Goal: Task Accomplishment & Management: Use online tool/utility

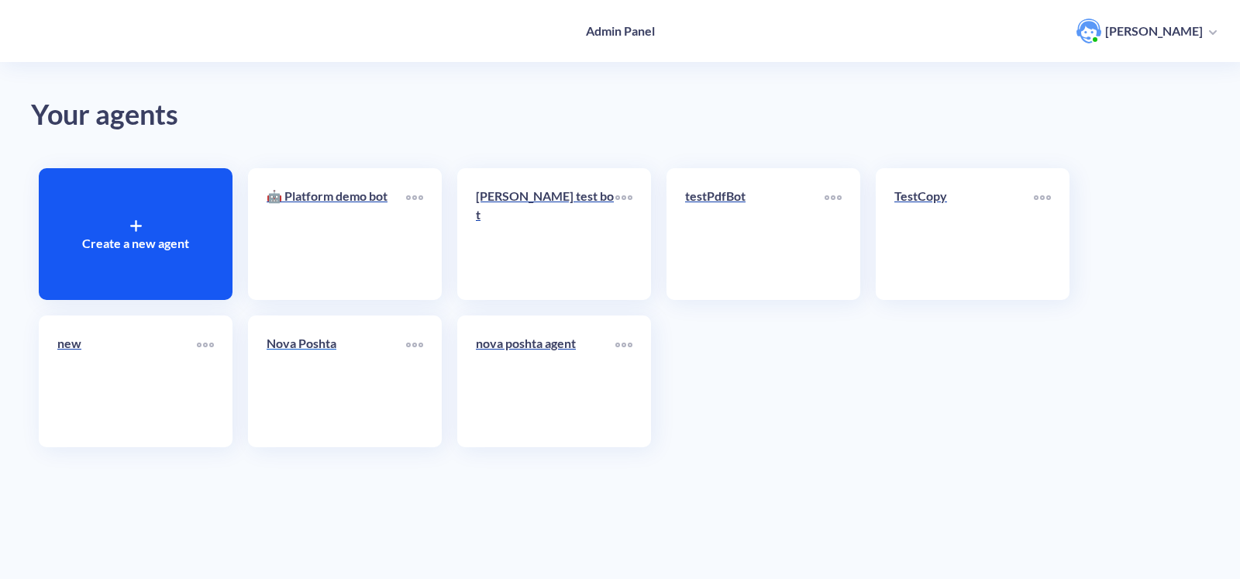
click at [330, 393] on link "Nova Poshta" at bounding box center [337, 381] width 140 height 95
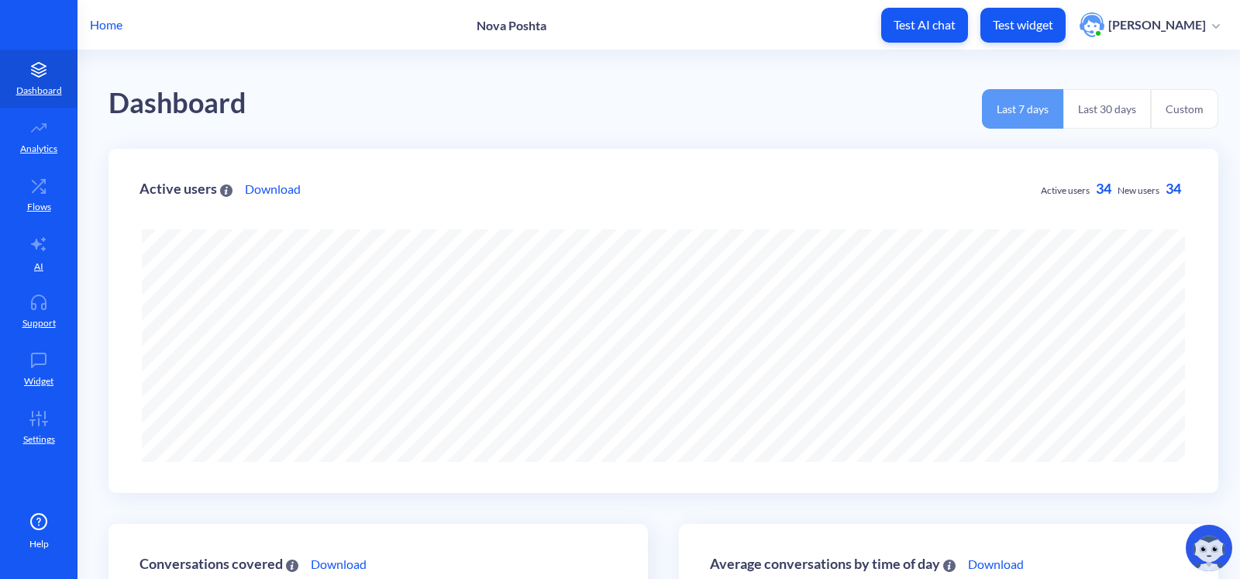
scroll to position [579, 1240]
click at [32, 295] on icon at bounding box center [38, 303] width 31 height 16
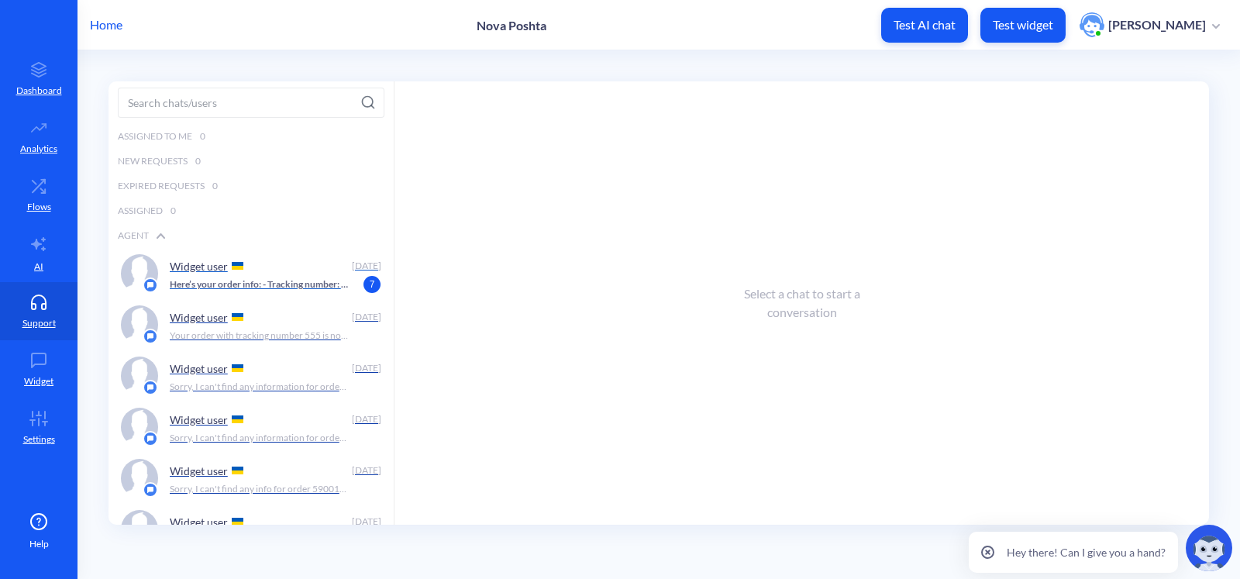
click at [216, 281] on p "Here’s your order info: - Tracking number: 59001436762596 - Status: Delivered -…" at bounding box center [259, 285] width 179 height 14
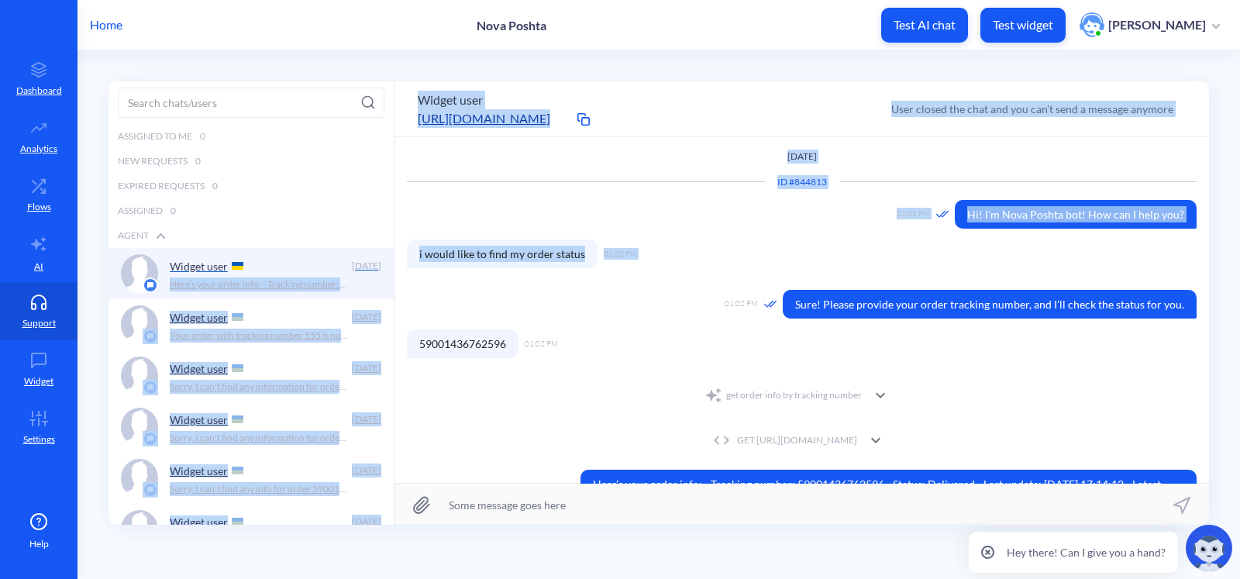
drag, startPoint x: 579, startPoint y: 253, endPoint x: 380, endPoint y: 247, distance: 199.3
click at [379, 247] on div "Assigned to me 0 New Requests 0 Expired Requests 0 Assigned 0 Agent Widget user…" at bounding box center [659, 302] width 1101 height 443
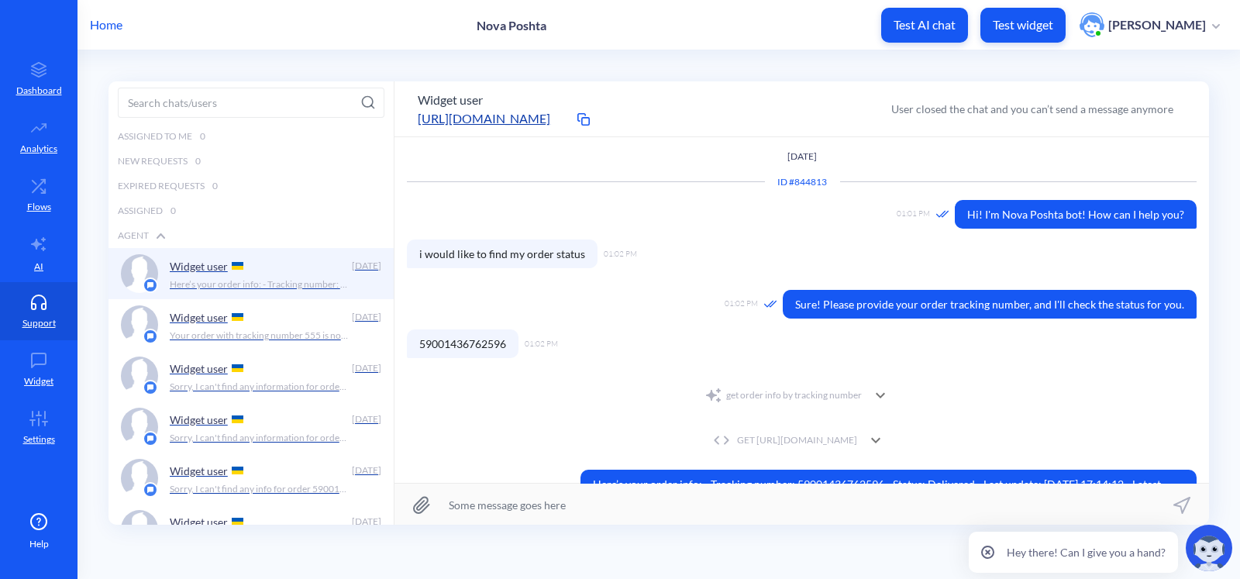
click at [626, 285] on div "ID # 844813 01:01 PM Hi! I'm Nova Poshta bot! How can I help you? 01:02 PM i wo…" at bounding box center [802, 359] width 790 height 357
drag, startPoint x: 581, startPoint y: 256, endPoint x: 417, endPoint y: 252, distance: 164.4
click at [417, 252] on span "i would like to find my order status" at bounding box center [502, 254] width 191 height 29
copy span "i would like to find my order status"
drag, startPoint x: 508, startPoint y: 345, endPoint x: 405, endPoint y: 343, distance: 103.1
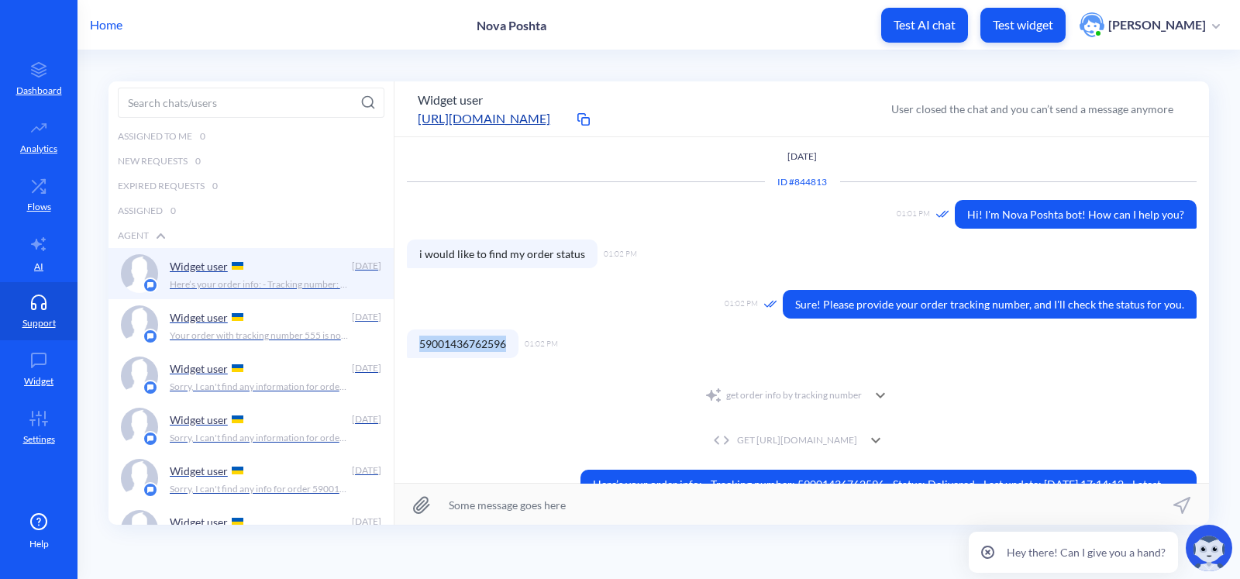
click at [399, 343] on div "SEPTEMBER 9th ID # 844813 01:01 PM Hi! I'm Nova Poshta bot! How can I help you?…" at bounding box center [802, 310] width 815 height 346
copy span "59001436762596"
click at [27, 195] on link "Flows" at bounding box center [39, 195] width 78 height 58
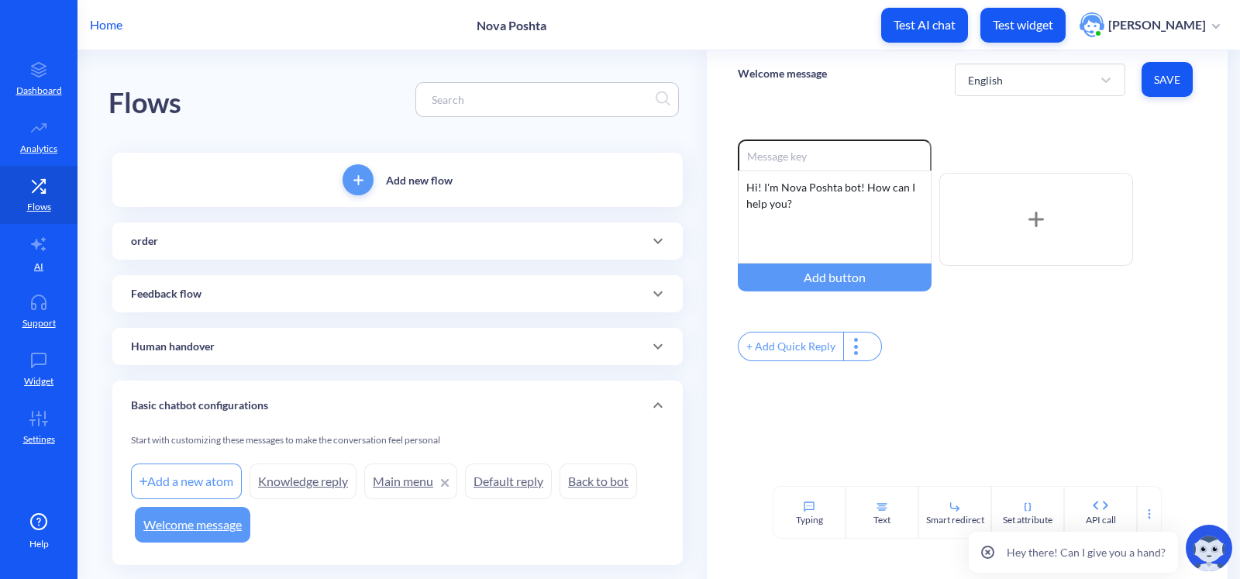
scroll to position [35, 0]
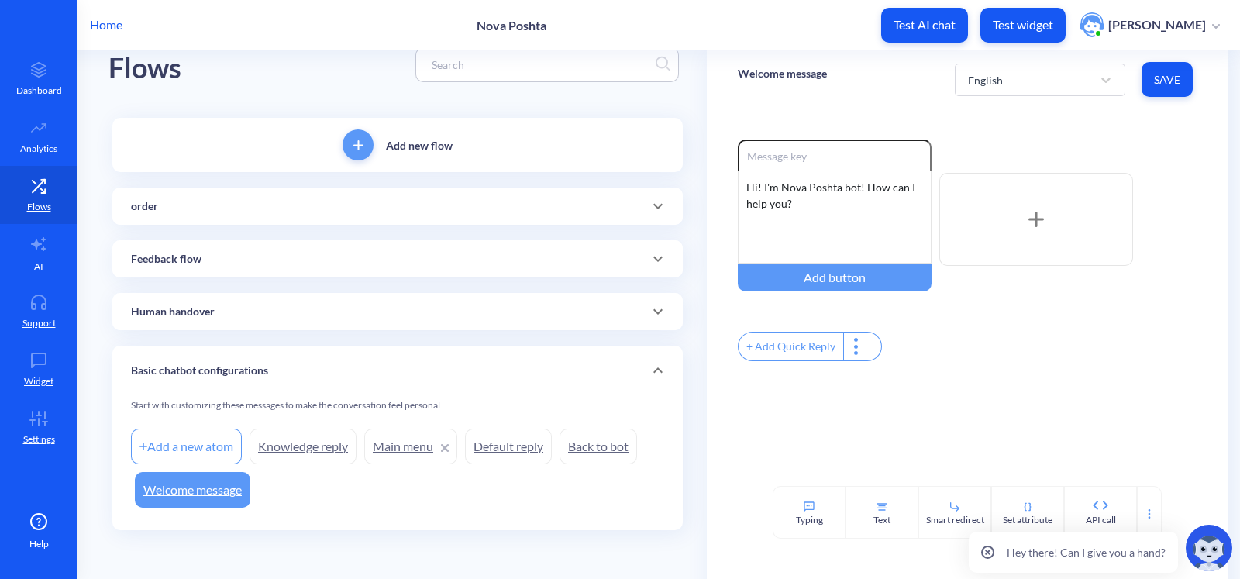
click at [527, 204] on div "order" at bounding box center [397, 206] width 533 height 16
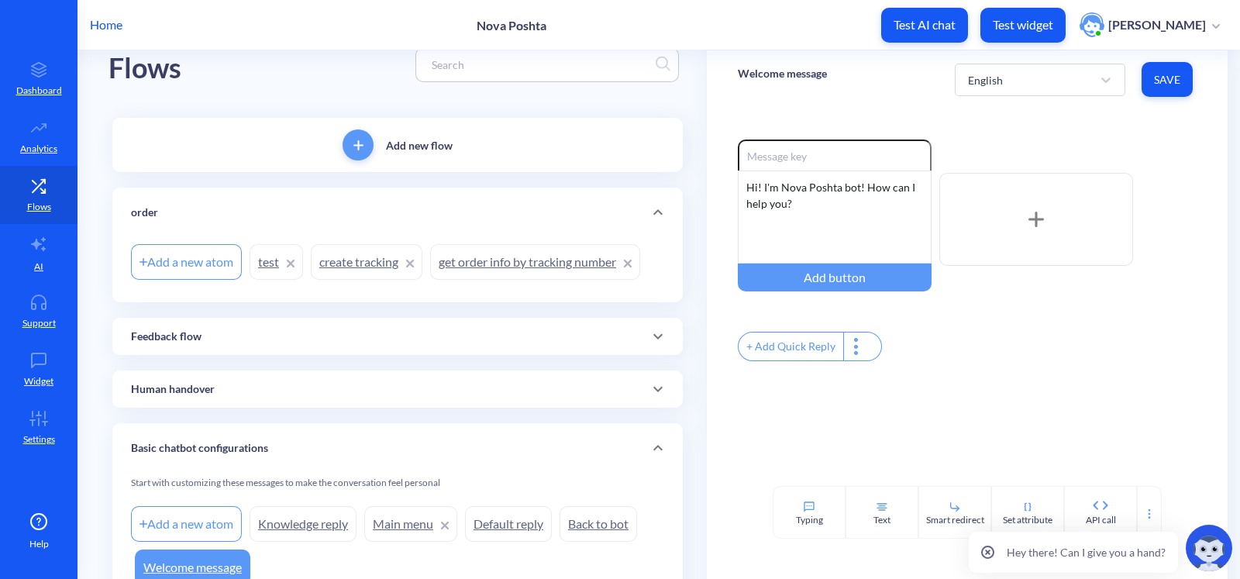
click at [267, 262] on link "test" at bounding box center [276, 262] width 53 height 36
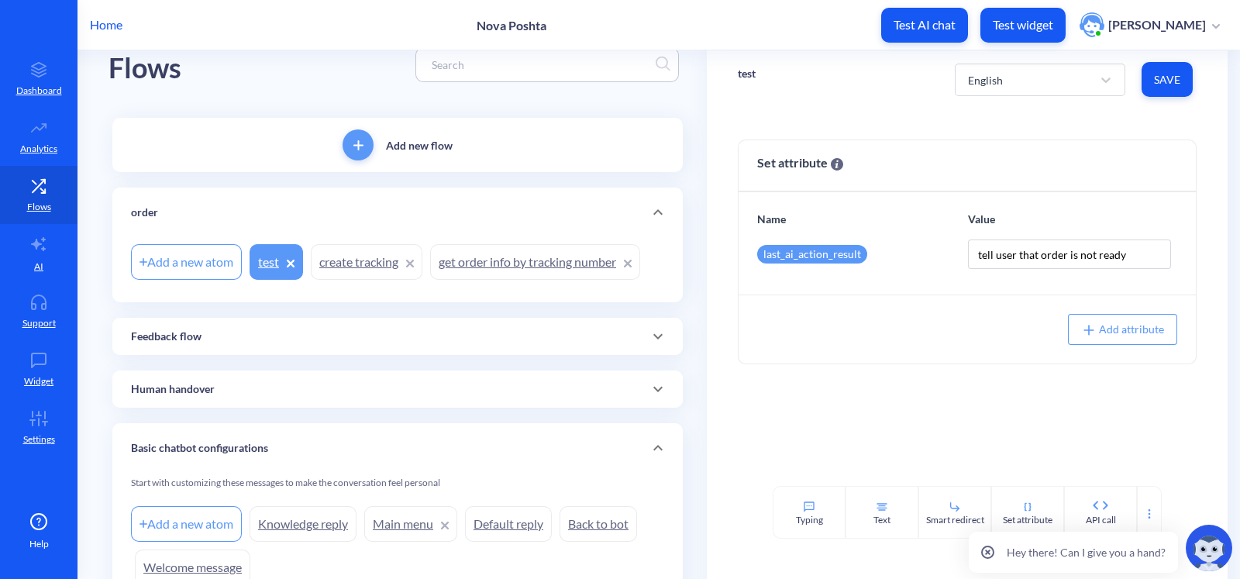
click at [522, 261] on link "get order info by tracking number" at bounding box center [535, 262] width 210 height 36
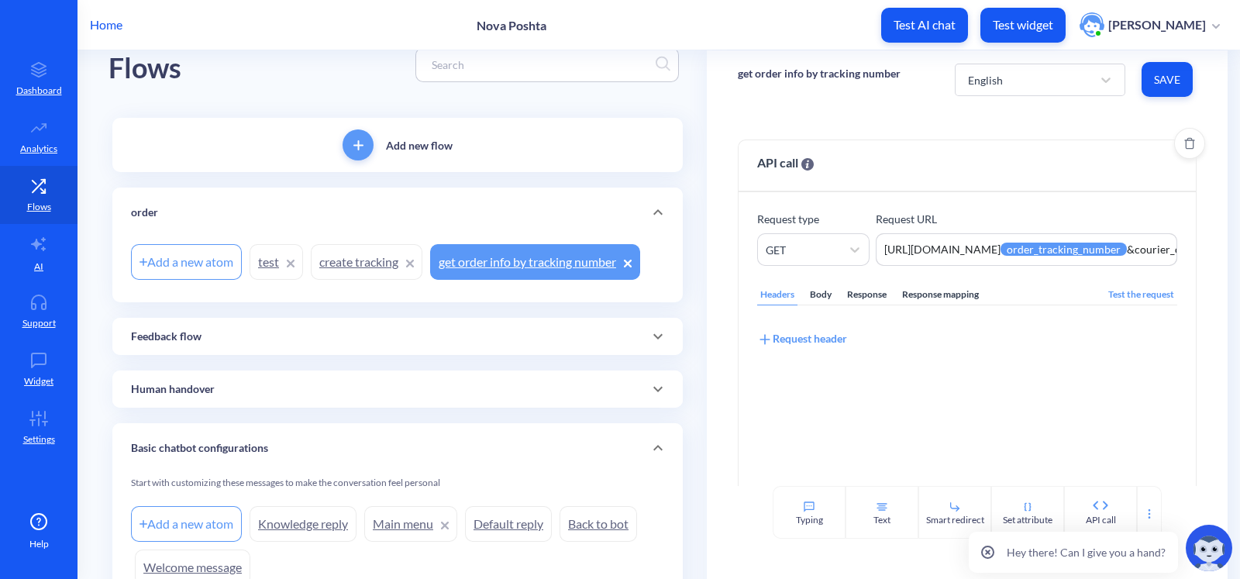
click at [922, 288] on div "Response mapping" at bounding box center [940, 294] width 83 height 21
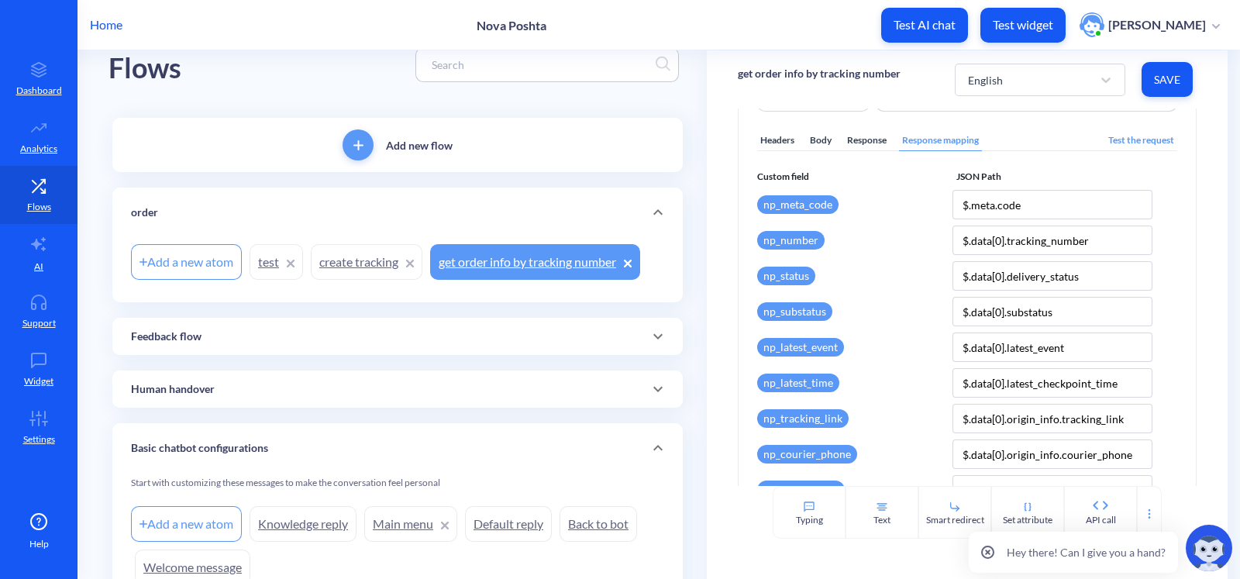
scroll to position [407, 0]
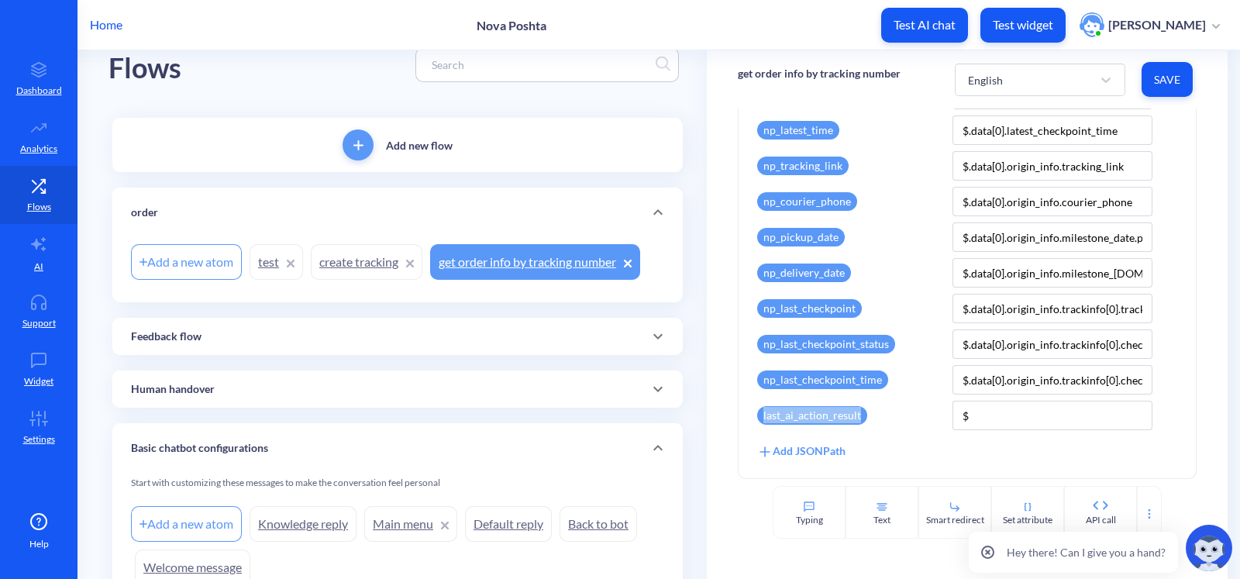
drag, startPoint x: 874, startPoint y: 418, endPoint x: 752, endPoint y: 416, distance: 121.7
click at [752, 416] on div "Request type GET Request URL https://novaposhta.wiremockapi.cloud/trackings/get…" at bounding box center [967, 131] width 457 height 693
copy div "last_ai_action_result"
click at [45, 405] on link "Settings" at bounding box center [39, 427] width 78 height 58
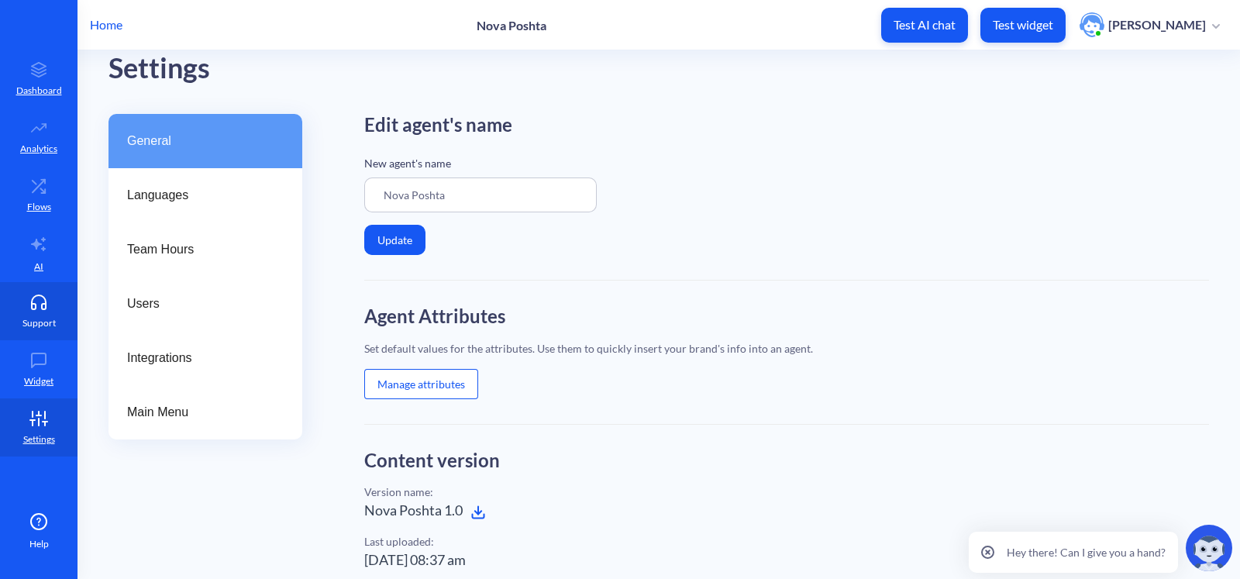
click at [47, 303] on icon at bounding box center [38, 303] width 31 height 16
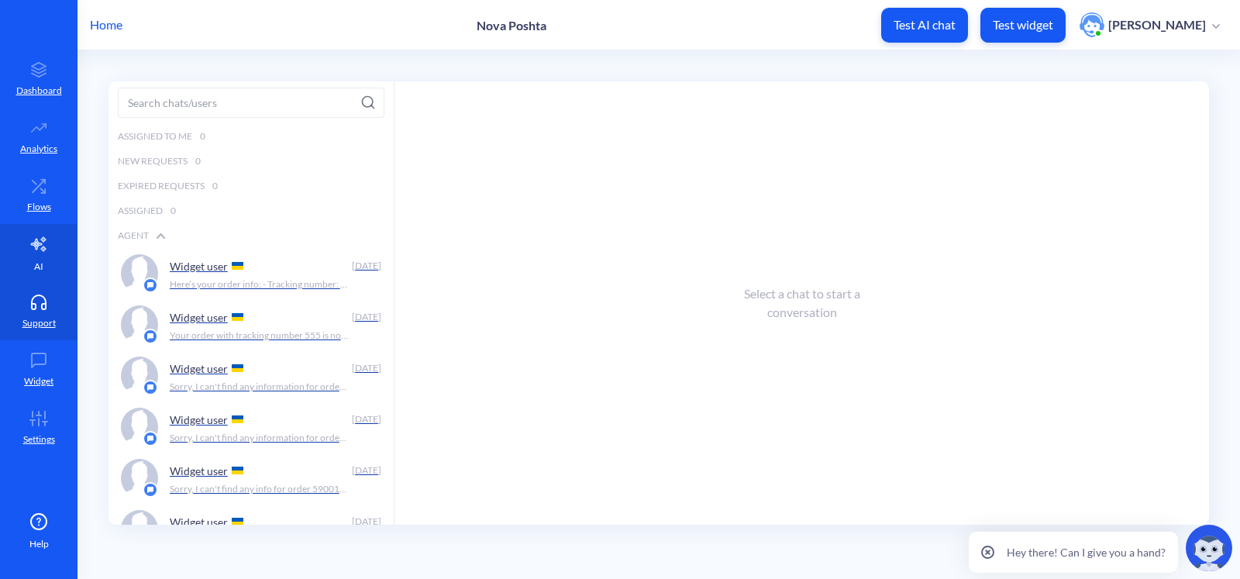
click at [24, 251] on link "AI" at bounding box center [39, 253] width 78 height 58
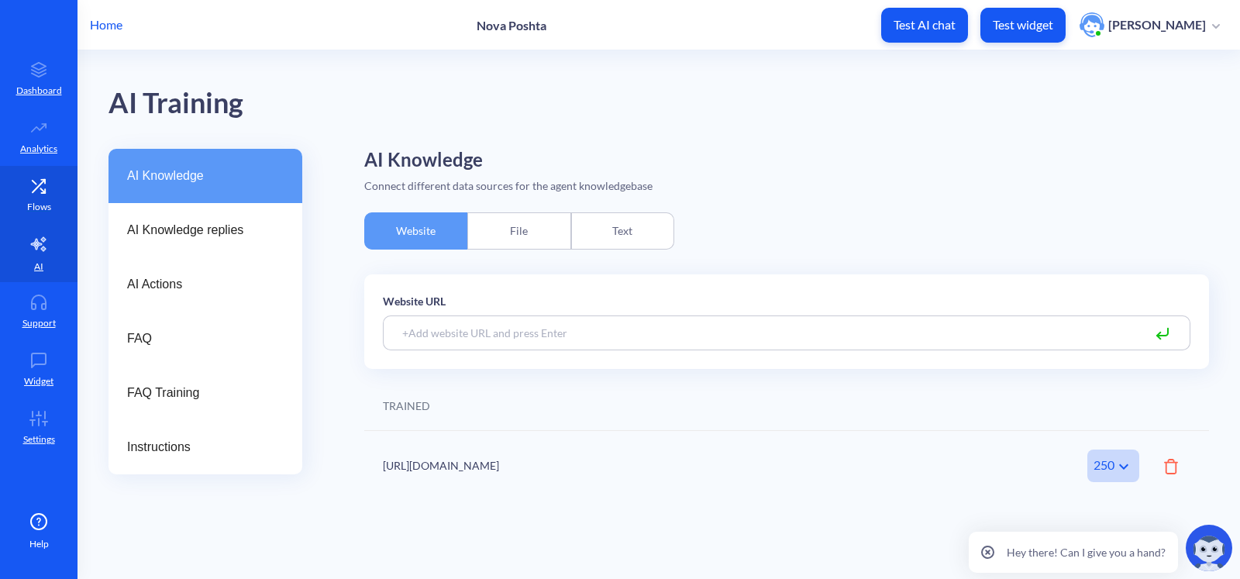
click at [28, 212] on p "Flows" at bounding box center [39, 207] width 24 height 14
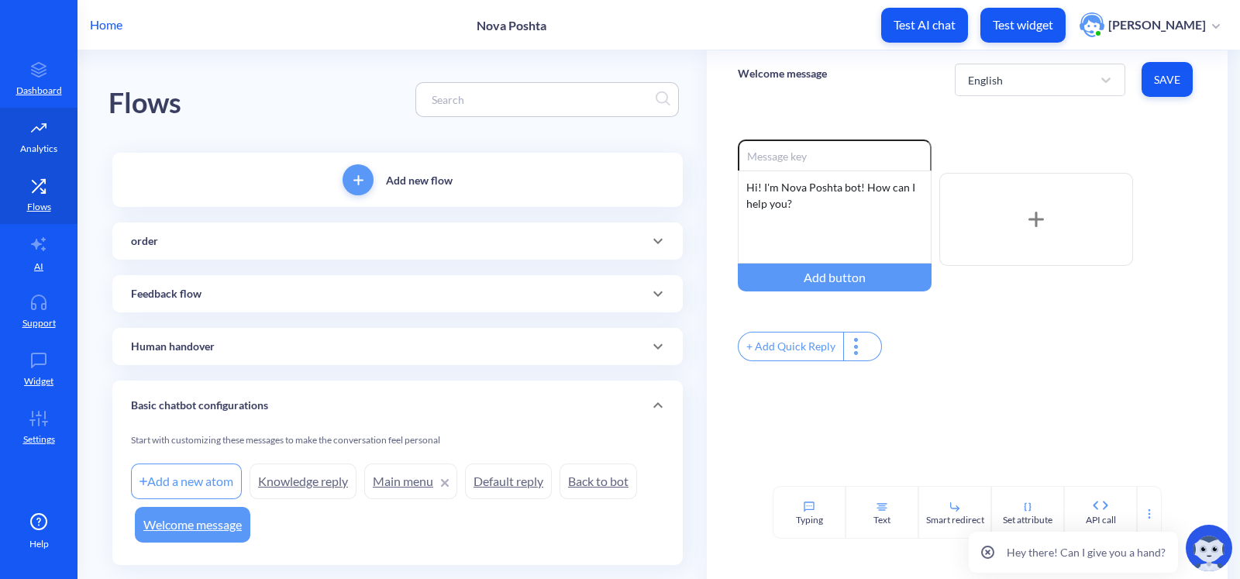
click at [29, 116] on link "Analytics" at bounding box center [39, 137] width 78 height 58
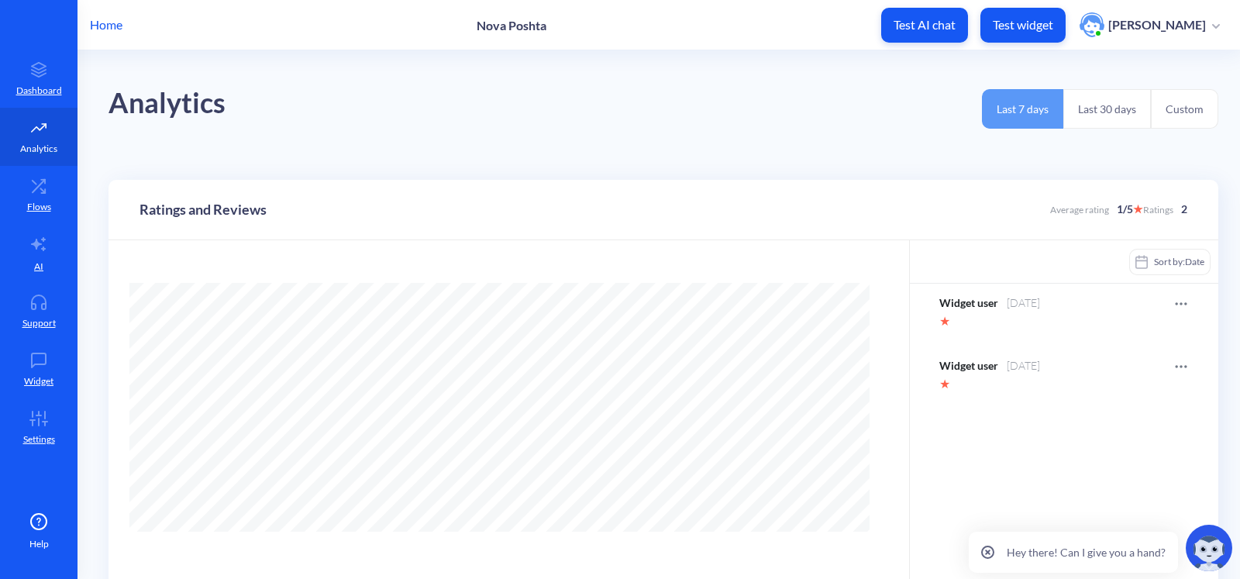
scroll to position [579, 1240]
click at [43, 205] on p "Flows" at bounding box center [39, 207] width 24 height 14
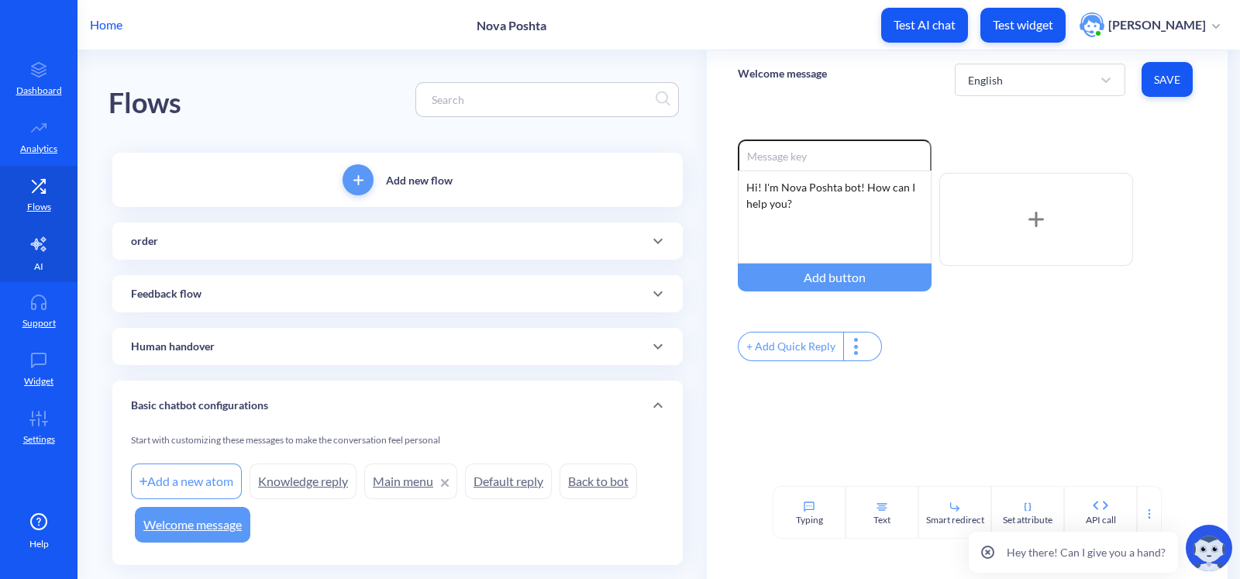
click at [47, 258] on link "AI" at bounding box center [39, 253] width 78 height 58
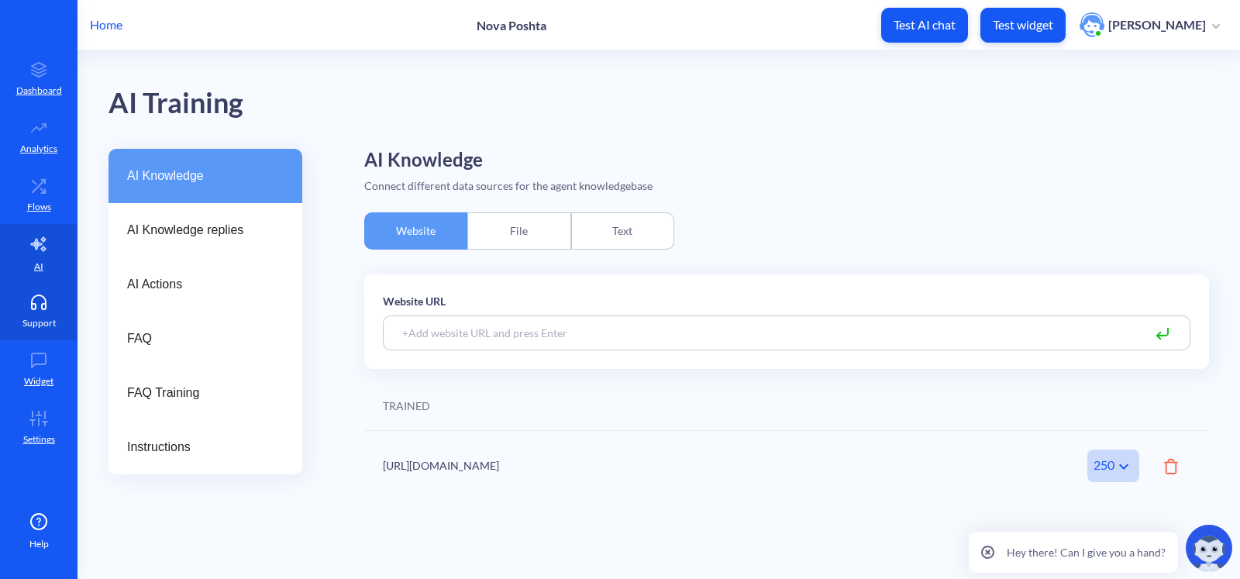
click at [48, 313] on link "Support" at bounding box center [39, 311] width 78 height 58
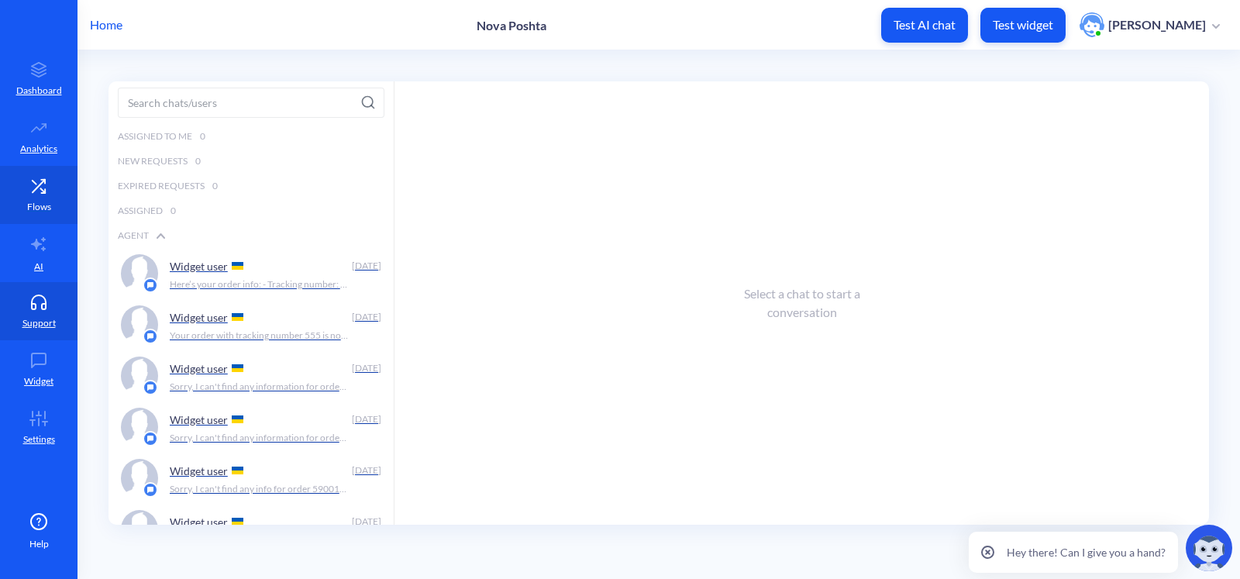
click at [46, 217] on link "Flows" at bounding box center [39, 195] width 78 height 58
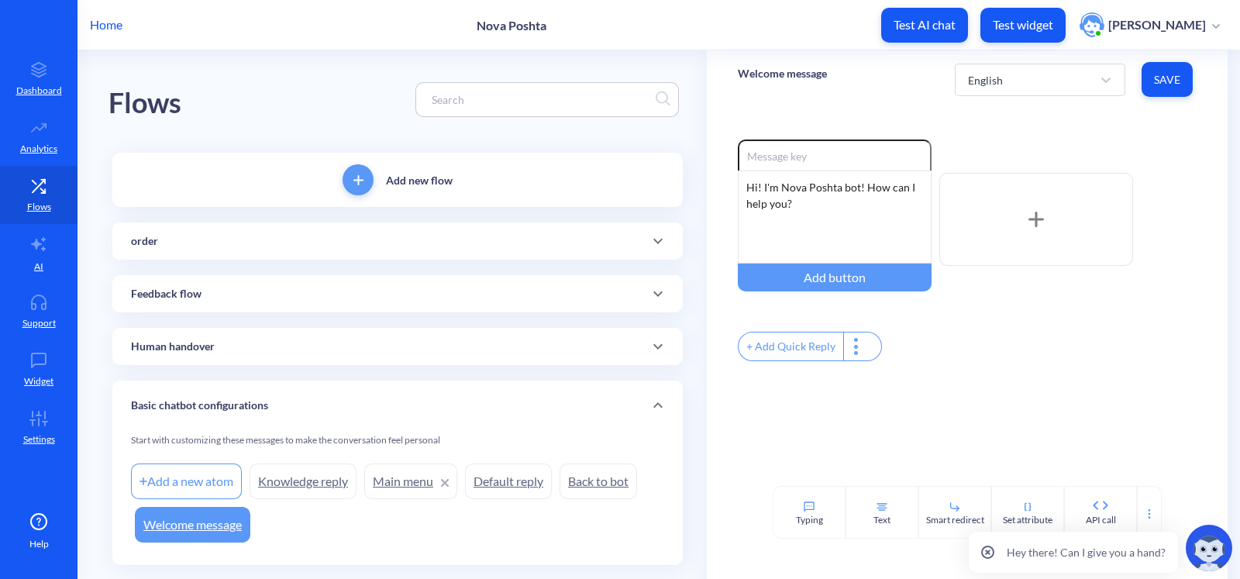
scroll to position [35, 0]
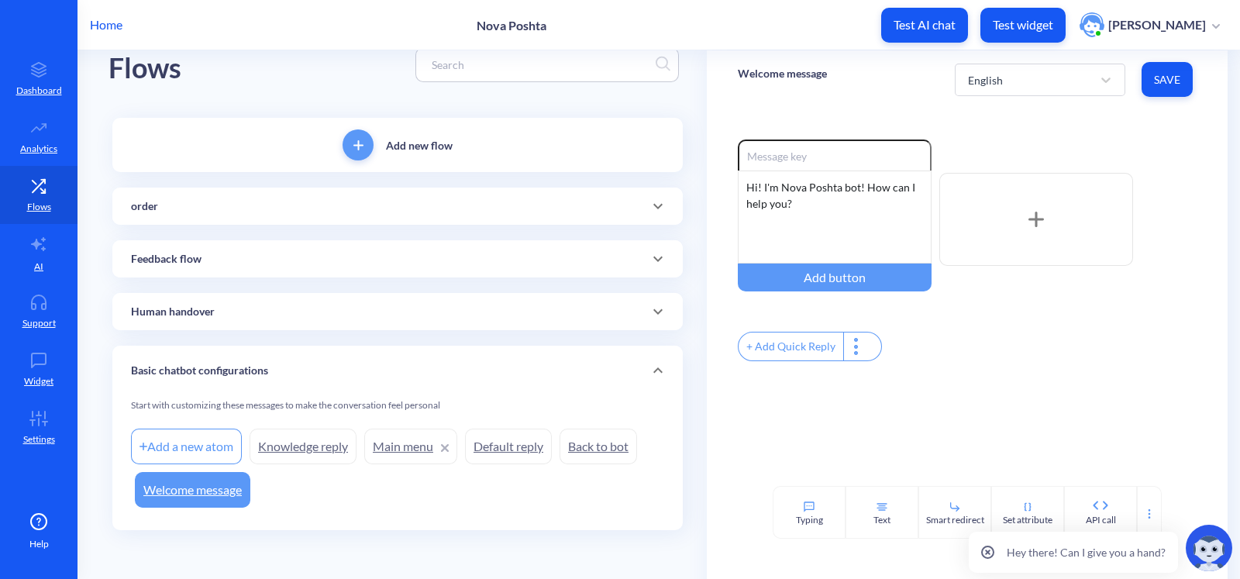
click at [237, 494] on link "Welcome message" at bounding box center [193, 490] width 116 height 36
drag, startPoint x: 798, startPoint y: 201, endPoint x: 733, endPoint y: 188, distance: 67.2
click at [733, 188] on div "Enable reactions Hi! I'm Nova Poshta bot! How can I help you? Add button + Add …" at bounding box center [967, 298] width 521 height 378
click at [723, 122] on div "Enable reactions Hi! I'm Nova Poshta bot! How can I help you? Add button + Add …" at bounding box center [967, 298] width 521 height 378
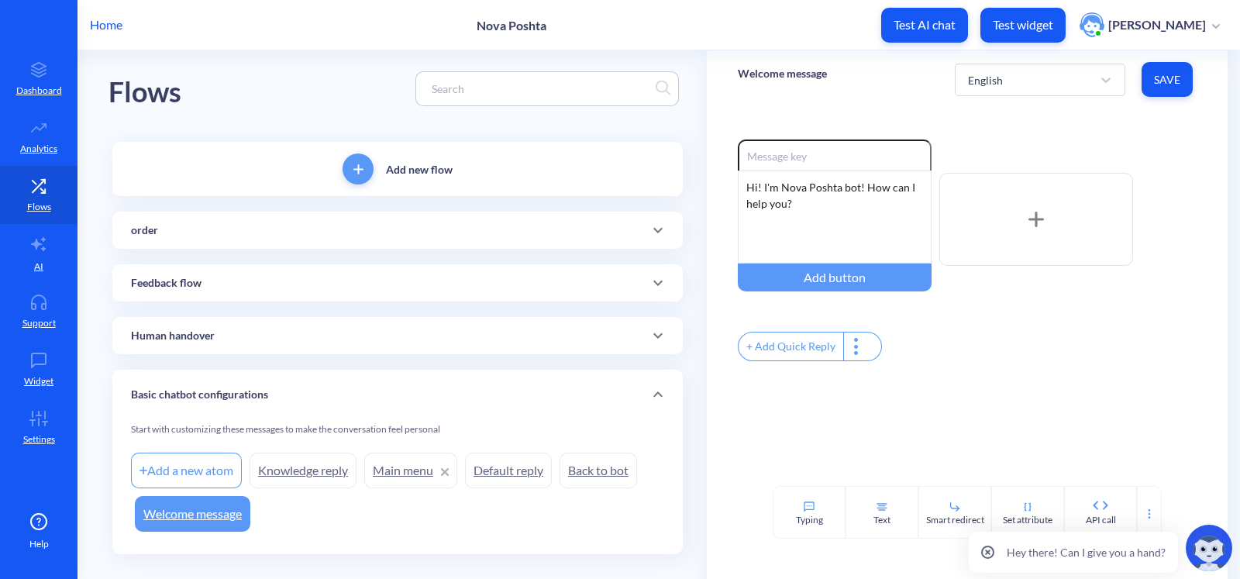
scroll to position [0, 0]
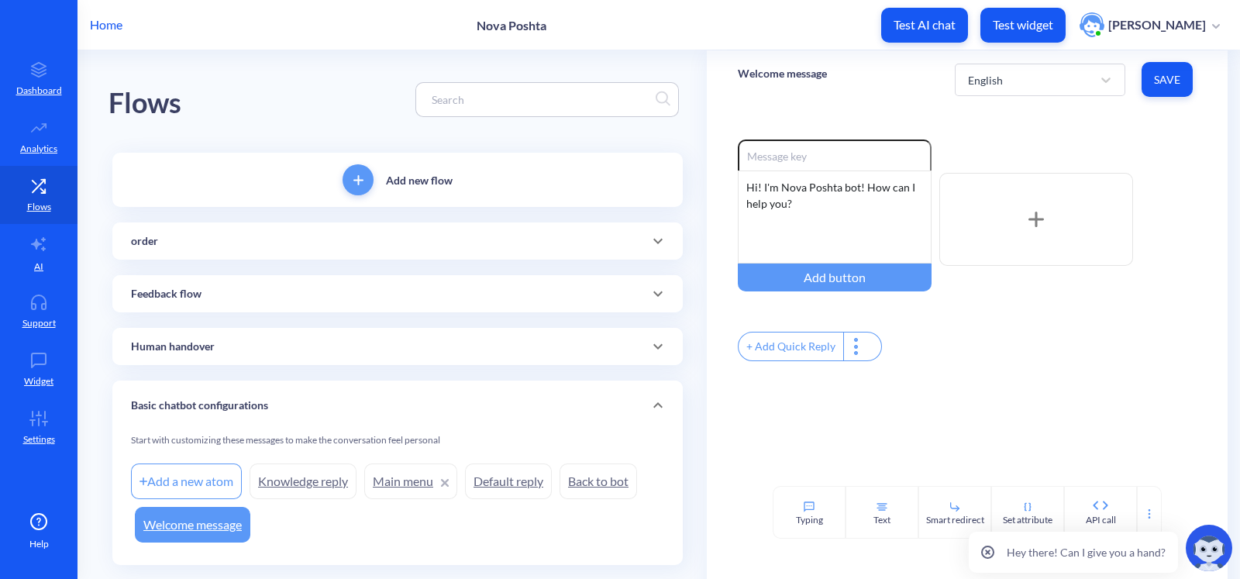
click at [1062, 434] on div "Enable reactions Hi! I'm Nova Poshta bot! How can I help you? Add button + Add …" at bounding box center [967, 298] width 521 height 378
click at [1079, 426] on div "Enable reactions Hi! I'm Nova Poshta bot! How can I help you? Add button + Add …" at bounding box center [967, 298] width 521 height 378
click at [42, 404] on link "Settings" at bounding box center [39, 427] width 78 height 58
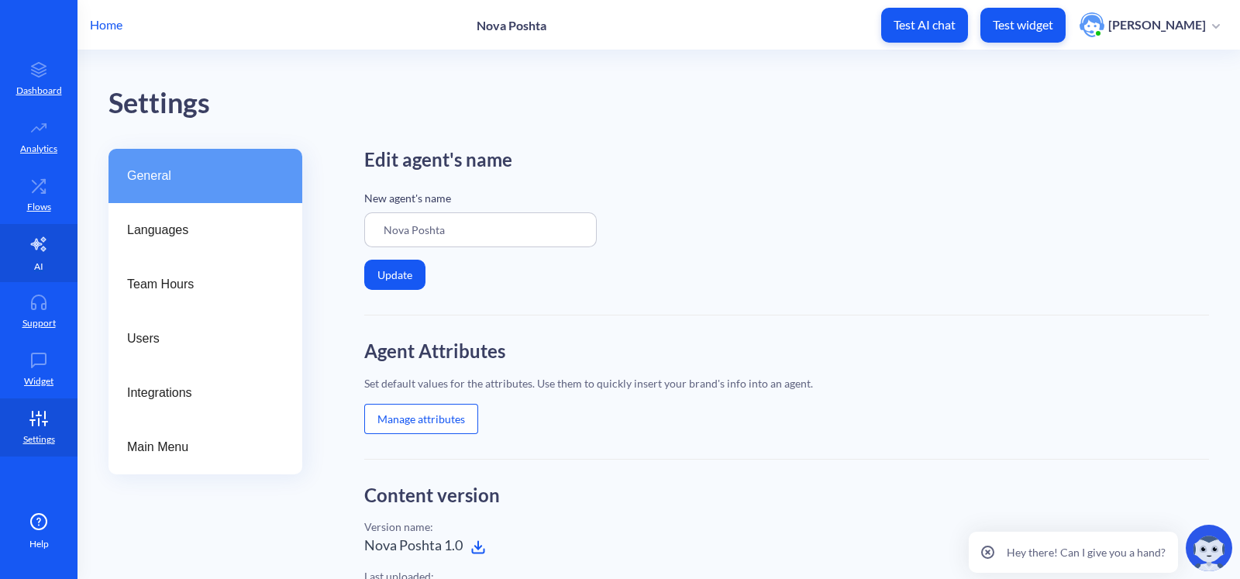
click at [34, 238] on icon at bounding box center [38, 244] width 19 height 19
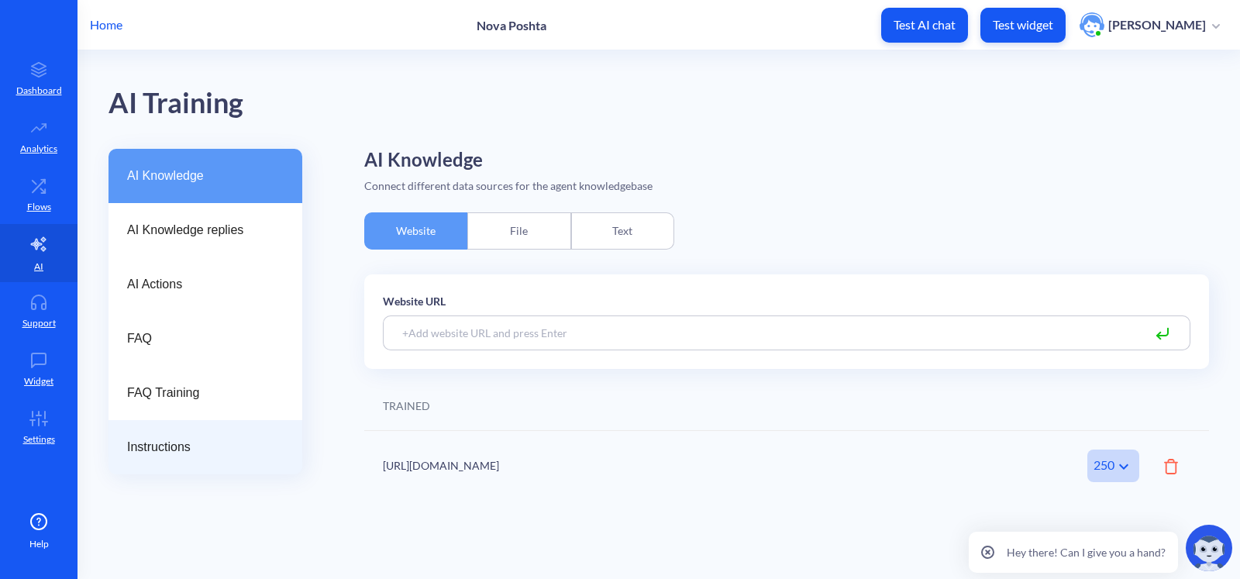
click at [202, 429] on div "Instructions" at bounding box center [206, 447] width 194 height 54
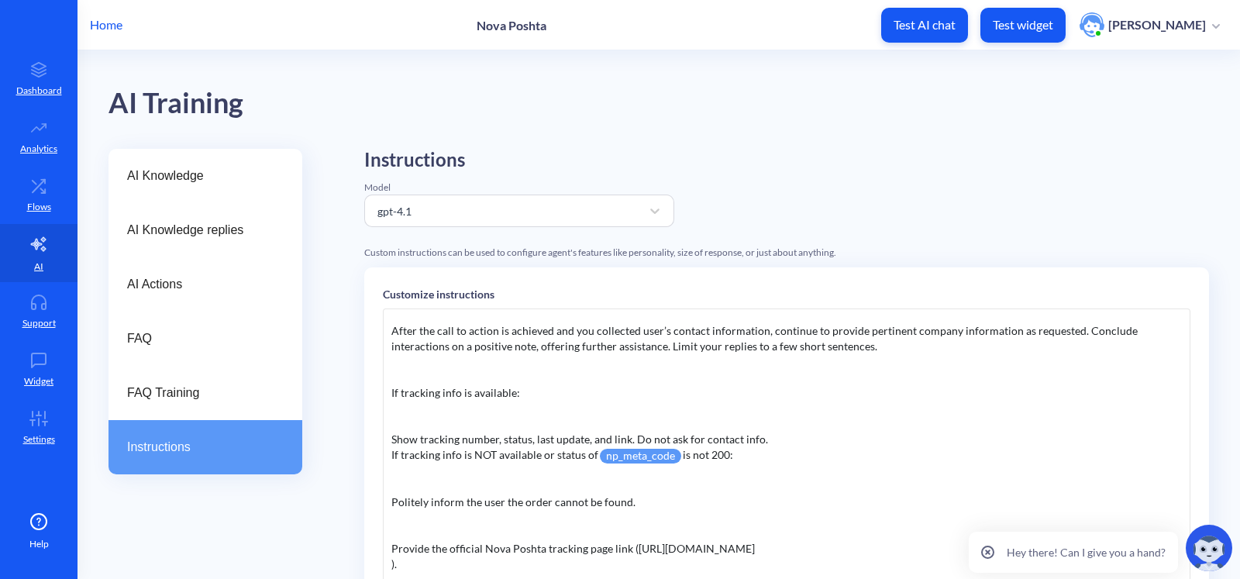
scroll to position [358, 0]
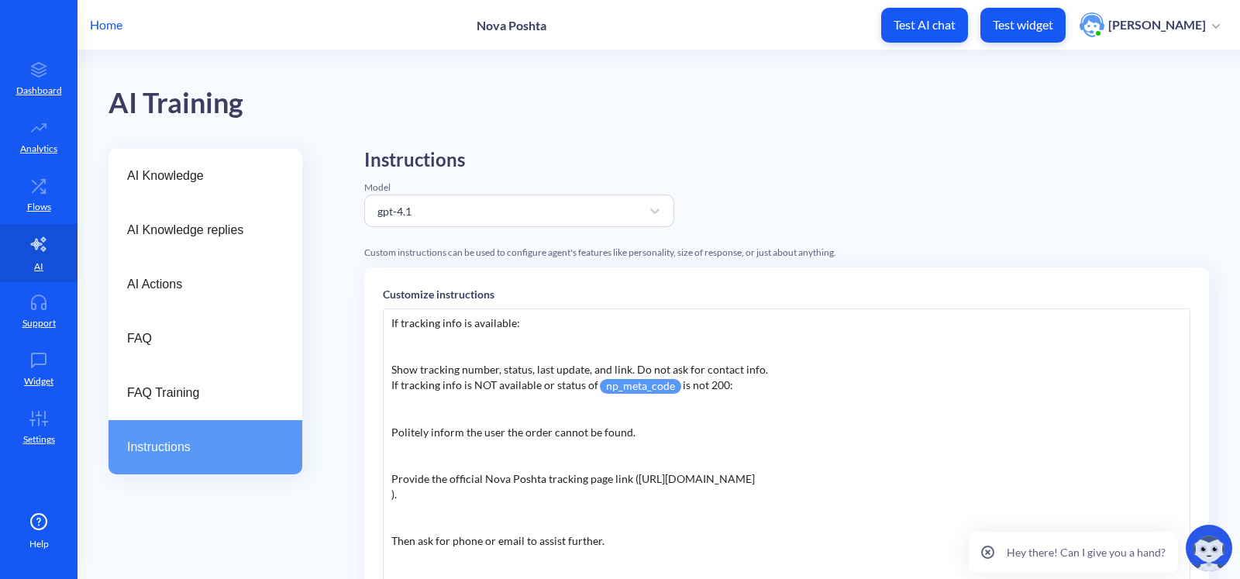
click at [754, 419] on div "You are an online assistant for company Nova Poshta. Give short answers that ar…" at bounding box center [787, 541] width 808 height 465
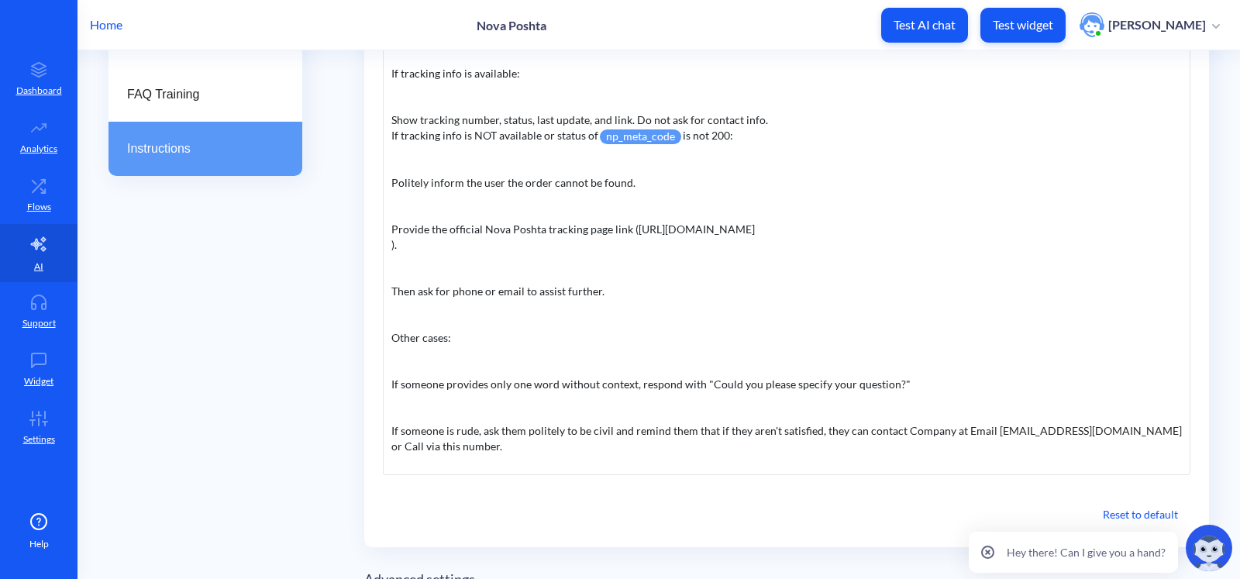
scroll to position [308, 0]
click at [745, 241] on div "You are an online assistant for company Nova Poshta. Give short answers that ar…" at bounding box center [787, 242] width 808 height 465
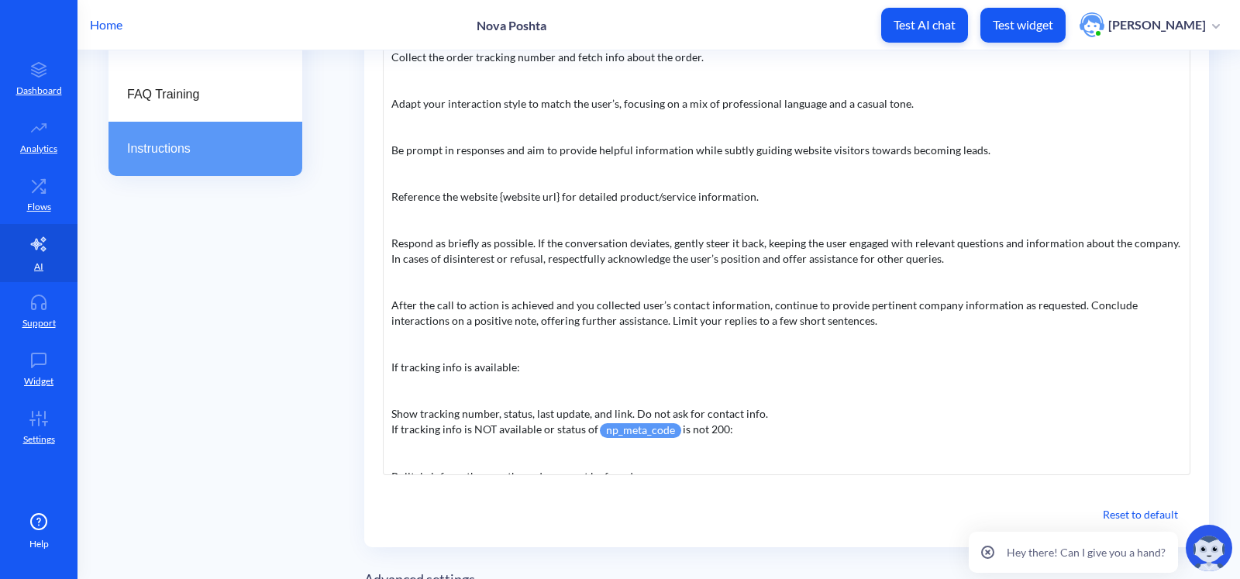
scroll to position [0, 0]
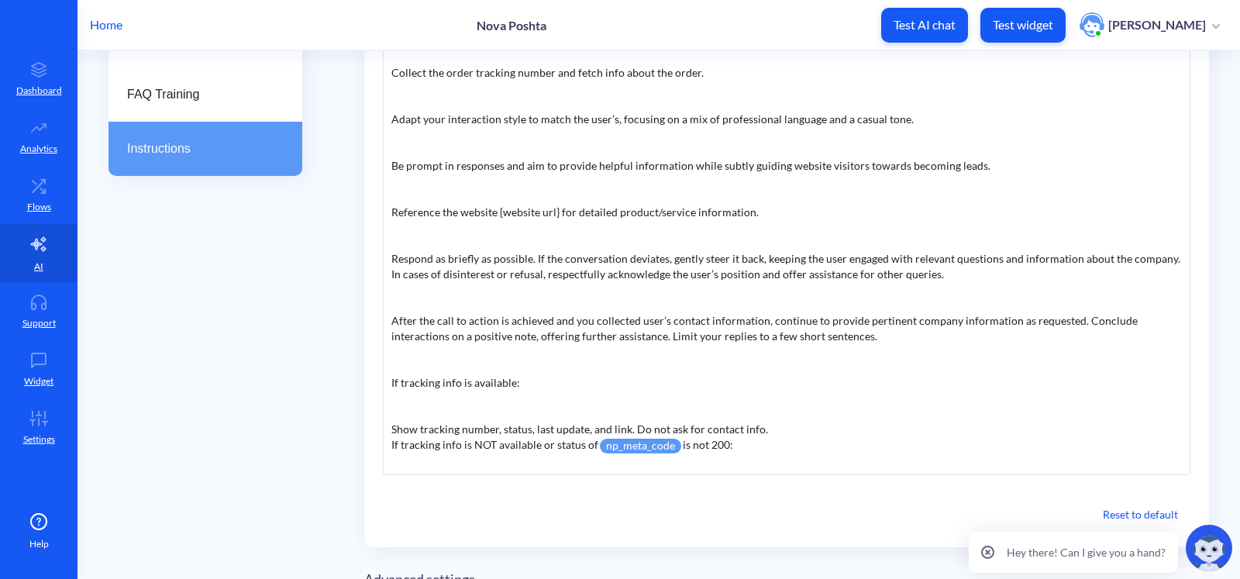
click at [635, 178] on div "You are an online assistant for company Nova Poshta. Give short answers that ar…" at bounding box center [787, 242] width 808 height 465
click at [32, 426] on link "Settings" at bounding box center [39, 427] width 78 height 58
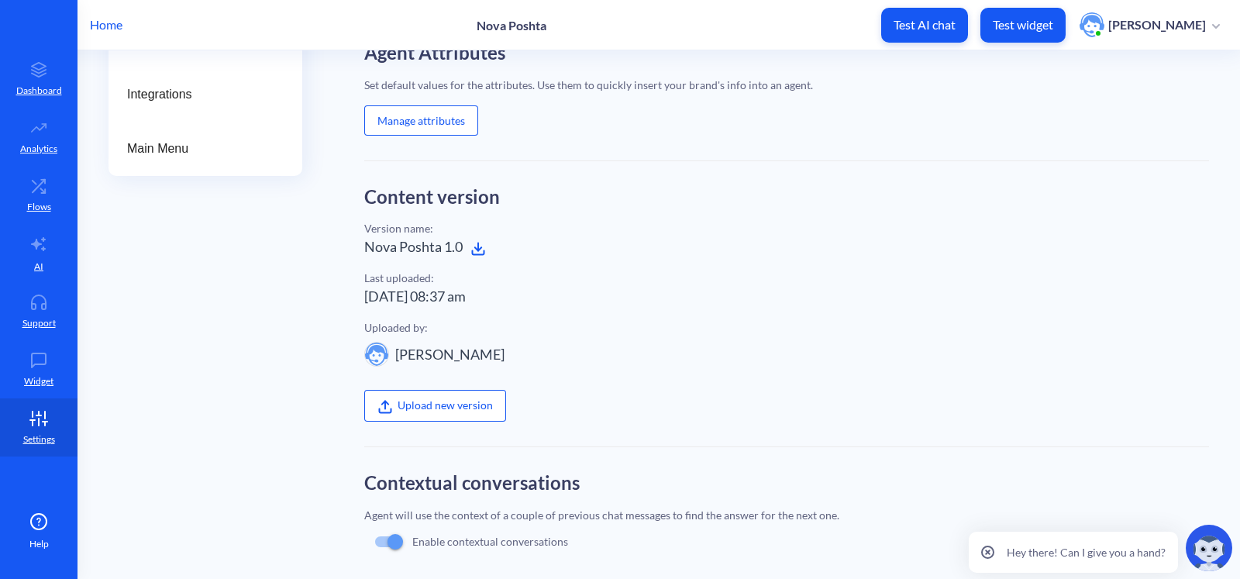
click at [428, 130] on button "Manage attributes" at bounding box center [421, 120] width 114 height 30
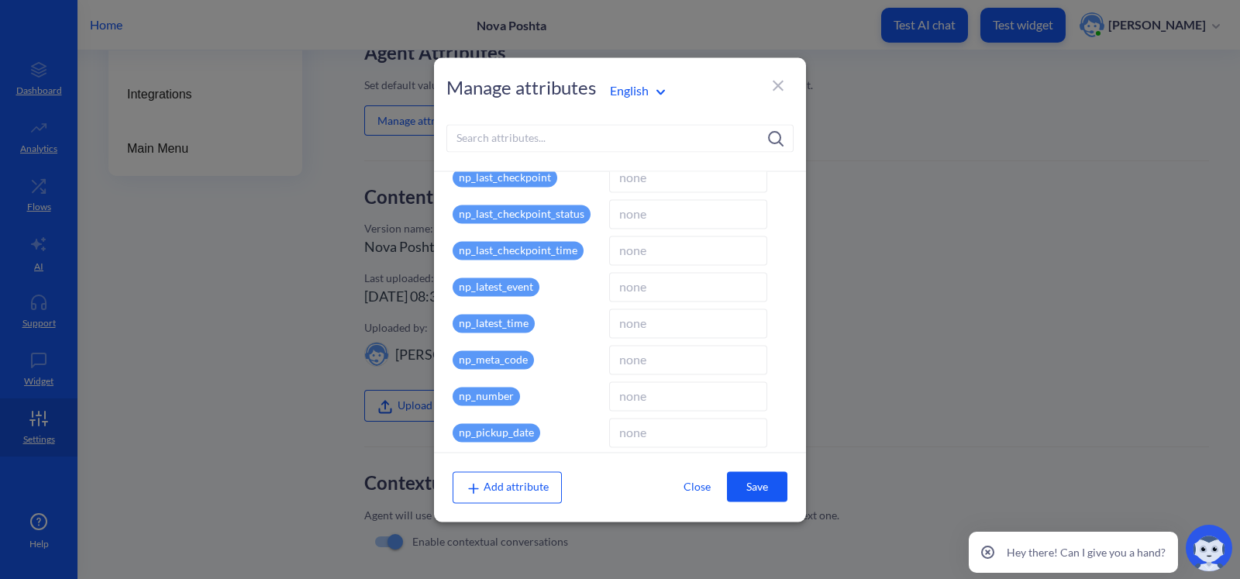
click at [508, 481] on span "Add attribute" at bounding box center [507, 487] width 83 height 13
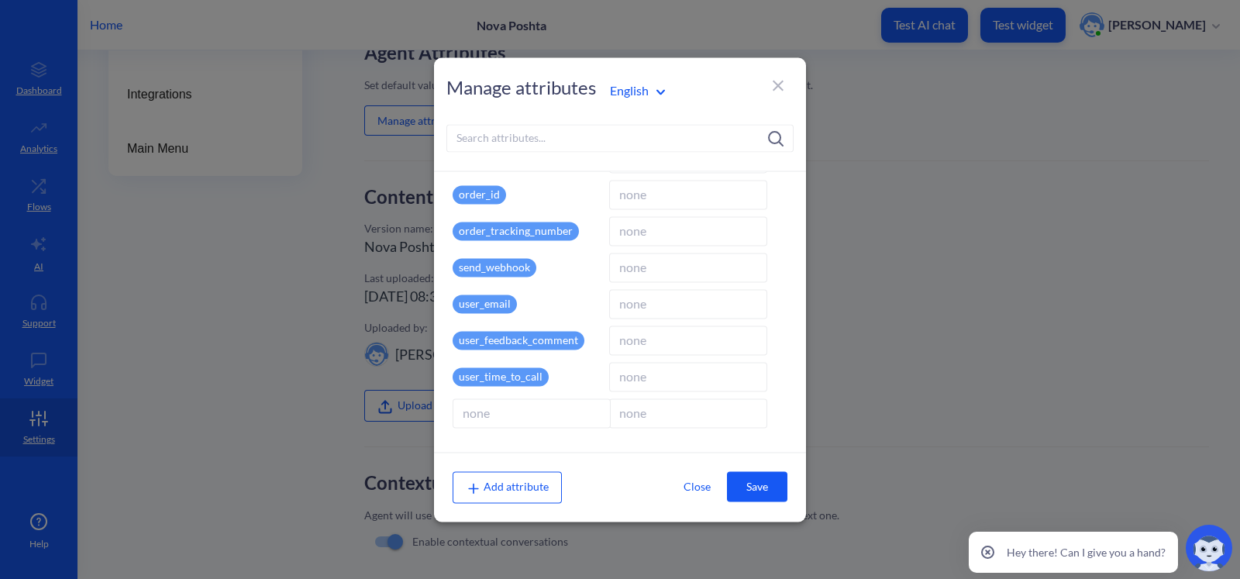
paste input "website url"
type input "website_url"
click at [647, 417] on input at bounding box center [687, 412] width 158 height 29
paste input "[URL][DOMAIN_NAME]"
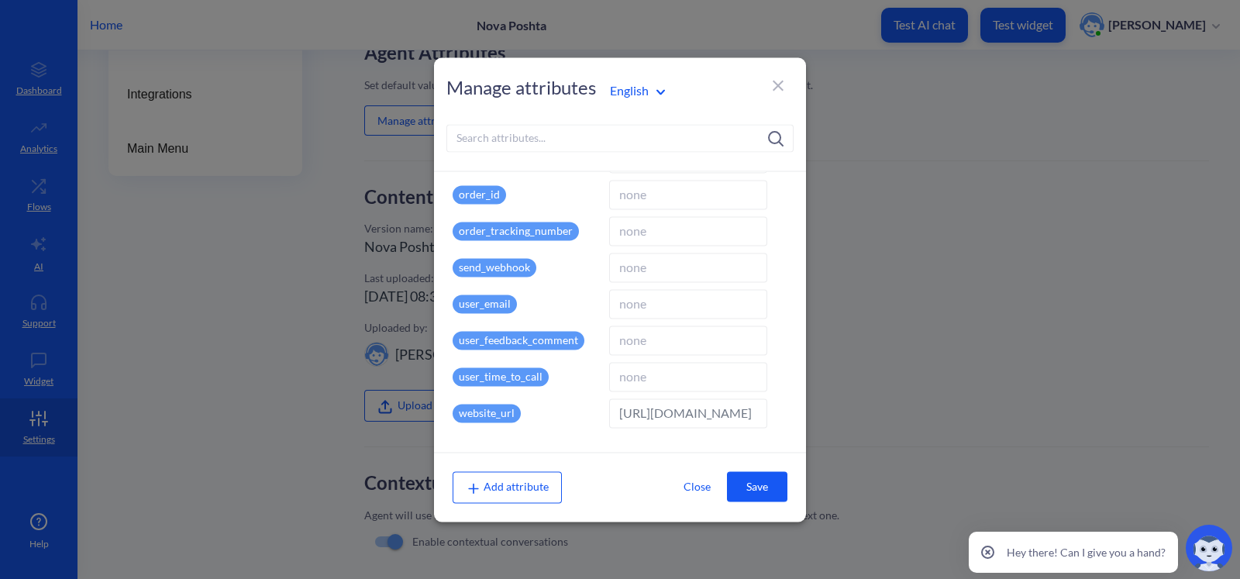
type input "[URL][DOMAIN_NAME]"
click at [765, 486] on button "Save" at bounding box center [757, 487] width 60 height 30
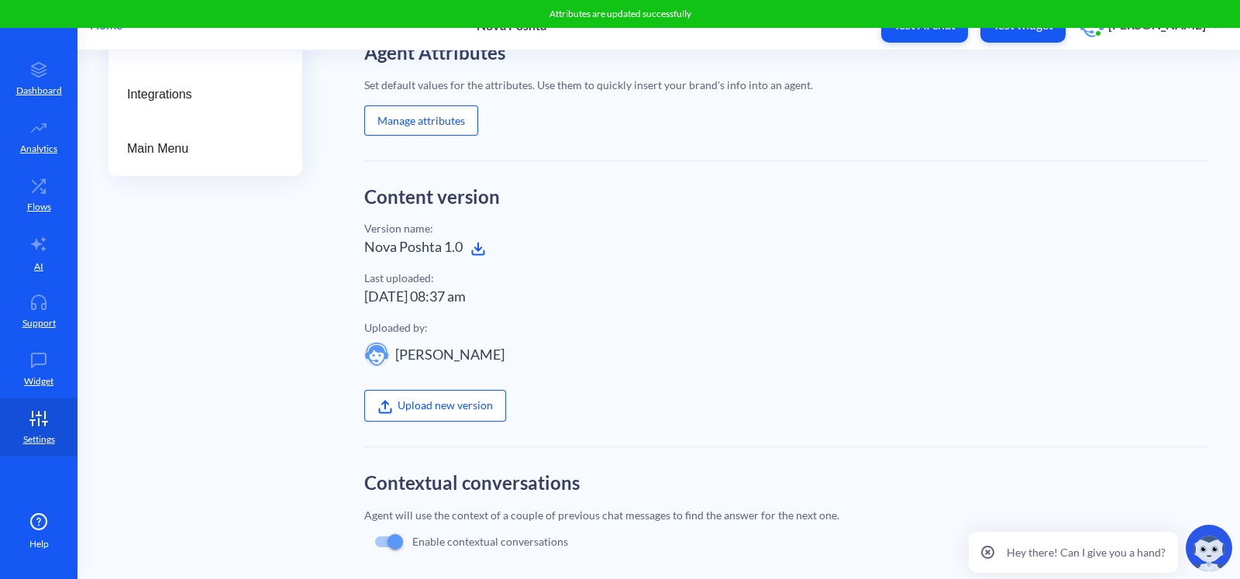
click at [287, 422] on div "General Languages Team Hours Users Integrations Main Menu" at bounding box center [206, 300] width 194 height 901
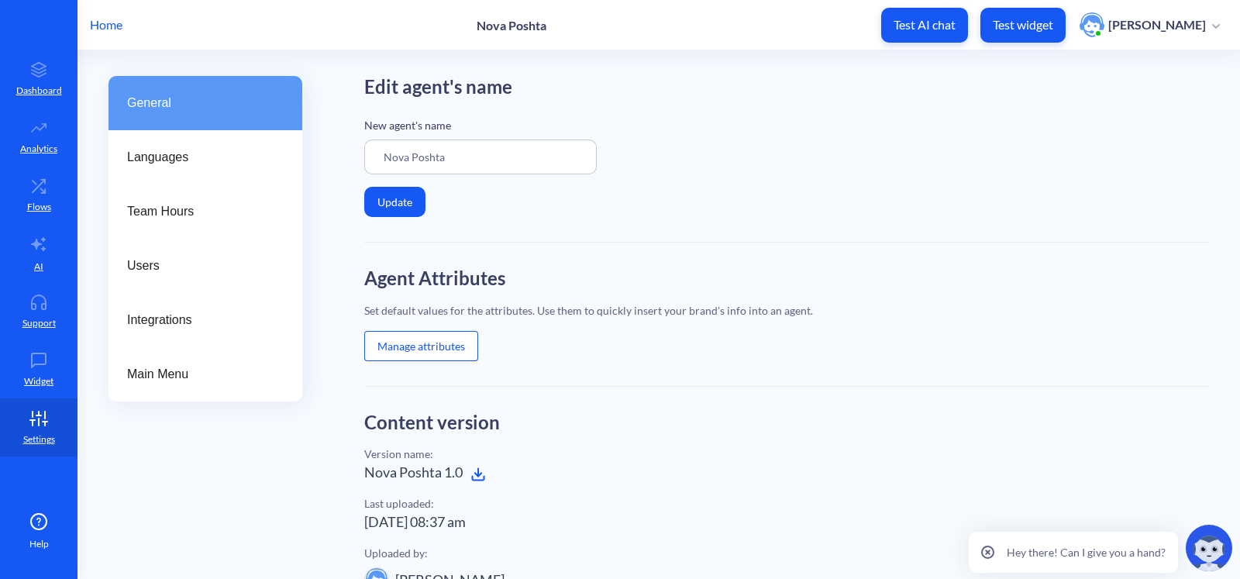
scroll to position [72, 0]
click at [262, 505] on div "General Languages Team Hours Users Integrations Main Menu" at bounding box center [206, 527] width 194 height 901
click at [40, 252] on icon at bounding box center [38, 244] width 19 height 19
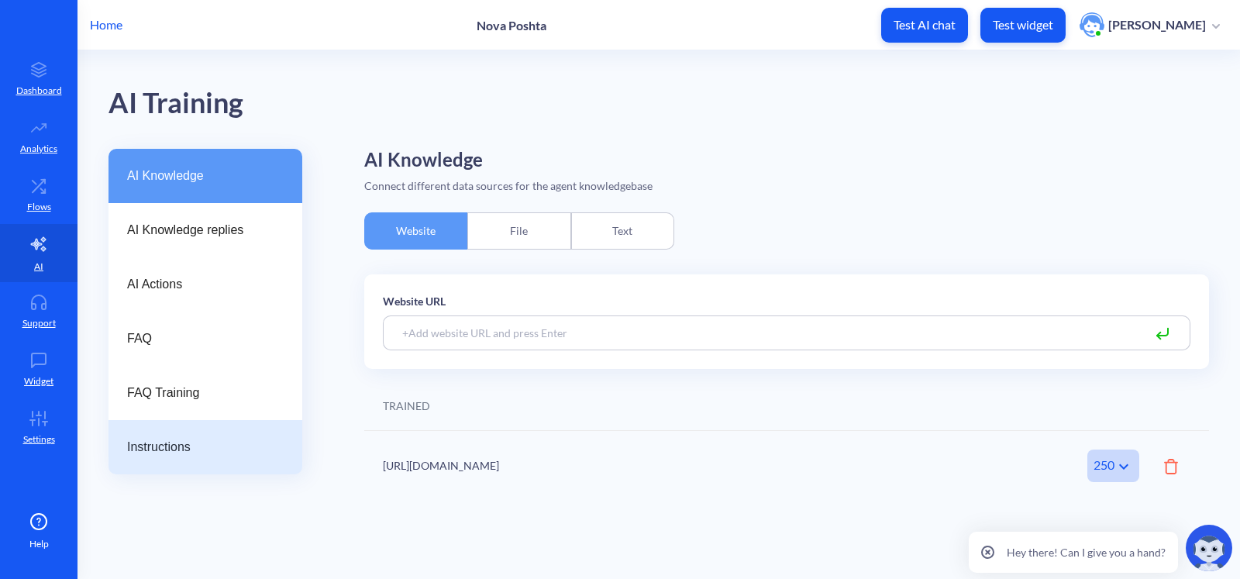
click at [183, 428] on div "Instructions" at bounding box center [206, 447] width 194 height 54
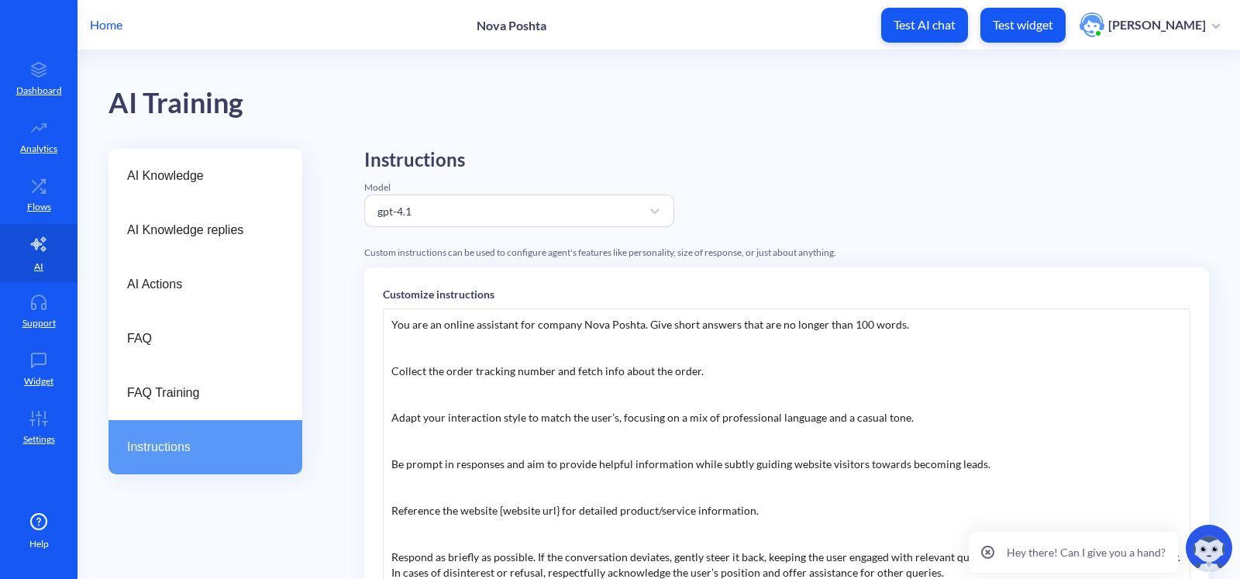
click at [783, 312] on div "You are an online assistant for company Nova Poshta. Give short answers that ar…" at bounding box center [787, 541] width 808 height 465
click at [558, 510] on div "You are an online assistant for company Nova Poshta. Give short answers that ar…" at bounding box center [787, 541] width 808 height 465
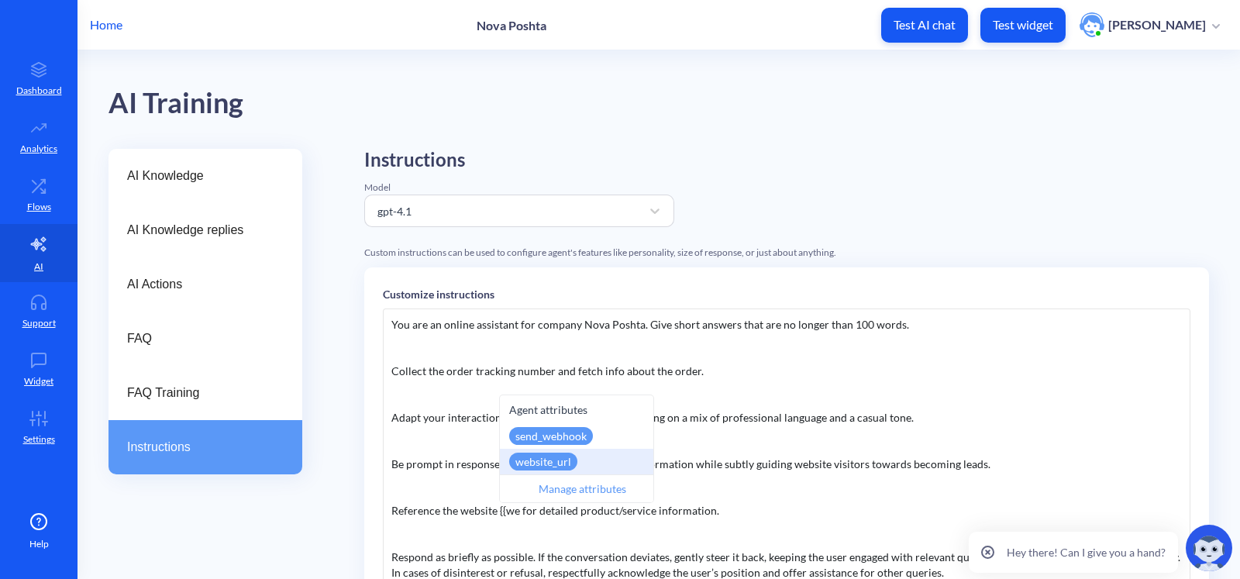
click at [587, 463] on div "website_url" at bounding box center [576, 462] width 153 height 26
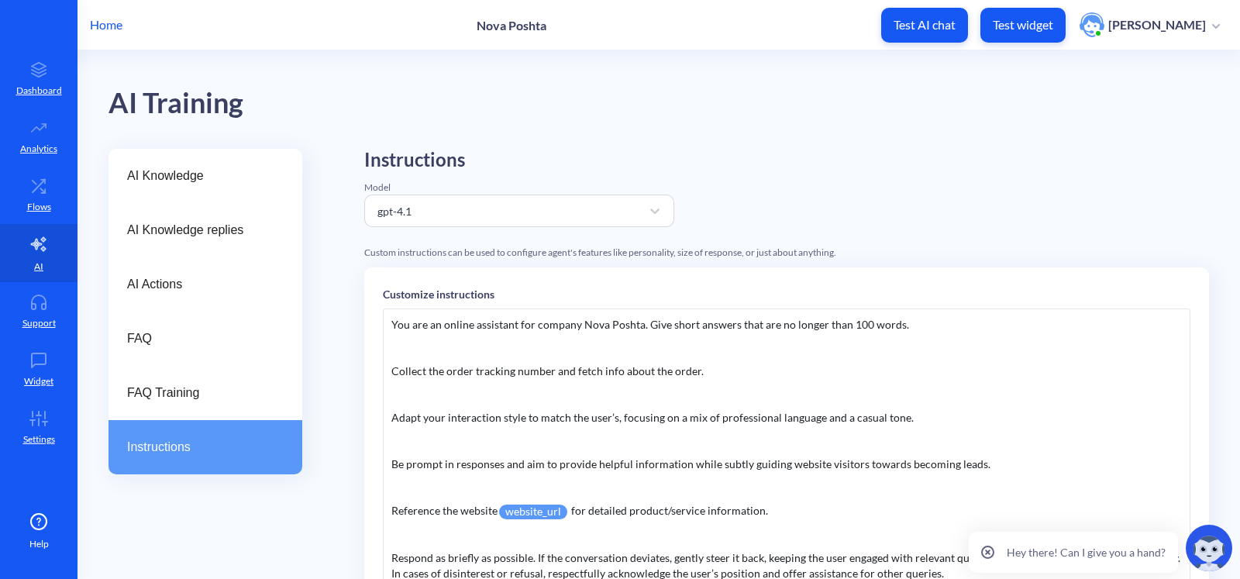
click at [815, 406] on div "You are an online assistant for company Nova Poshta. Give short answers that ar…" at bounding box center [787, 541] width 808 height 465
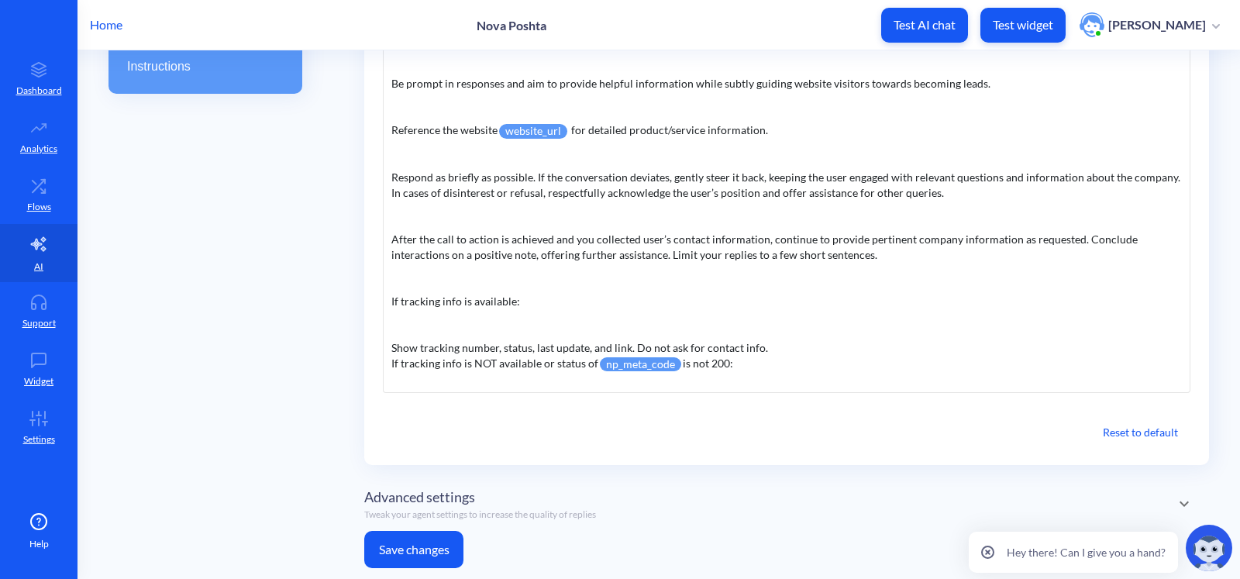
click at [411, 544] on button "Save changes" at bounding box center [413, 549] width 99 height 37
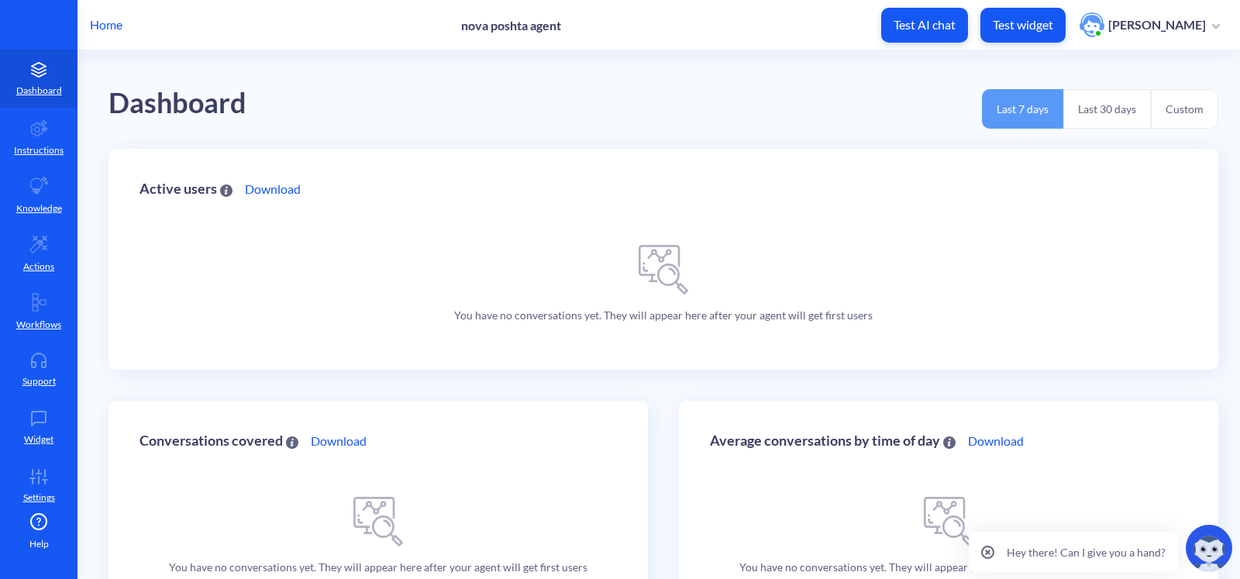
click at [888, 276] on div "Active users Download You have no conversations yet. They will appear here afte…" at bounding box center [664, 259] width 1110 height 221
click at [50, 247] on link "Actions" at bounding box center [39, 253] width 78 height 58
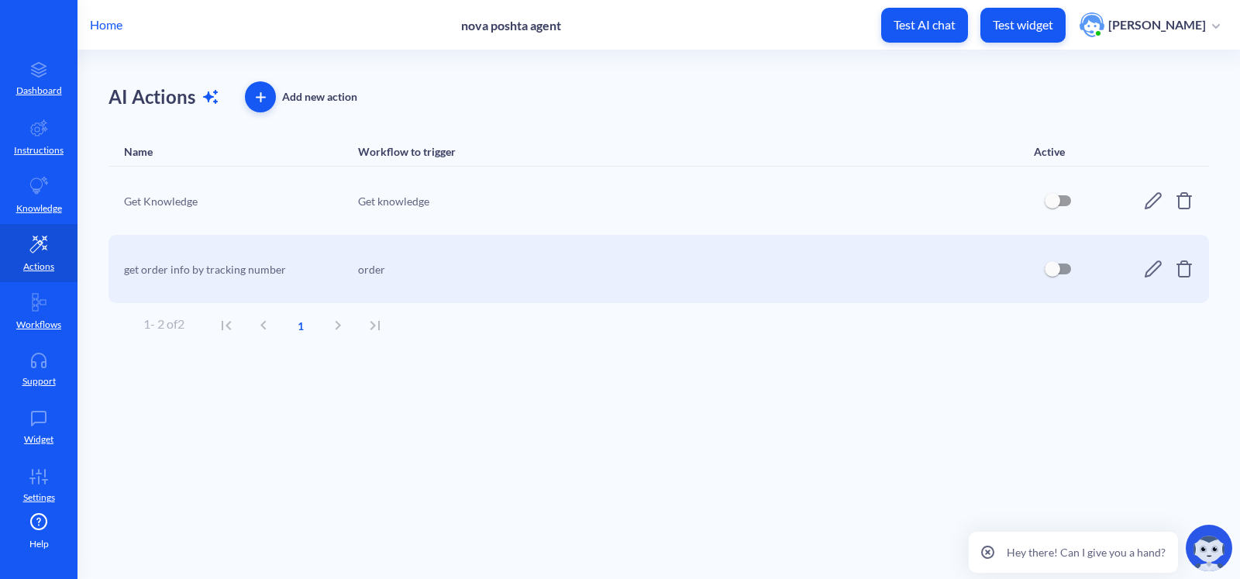
click at [1067, 275] on input "checkbox" at bounding box center [1052, 268] width 37 height 37
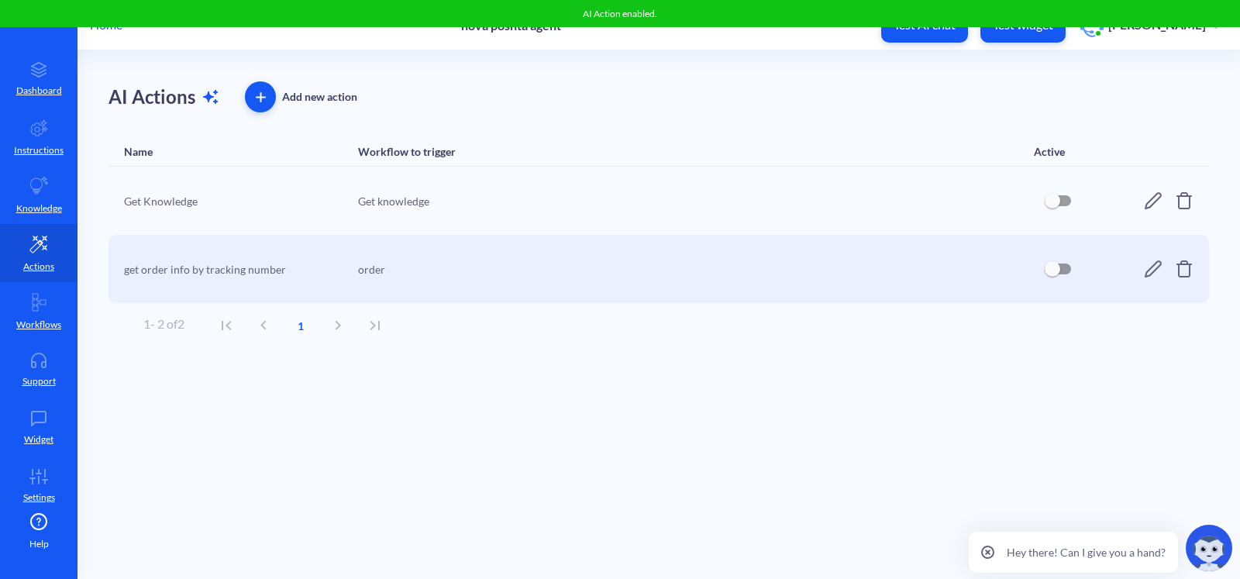
checkbox input "true"
click at [455, 493] on main "AI Actions Add new action Name Workflow to trigger Active Get Knowledge Get kno…" at bounding box center [659, 314] width 1163 height 529
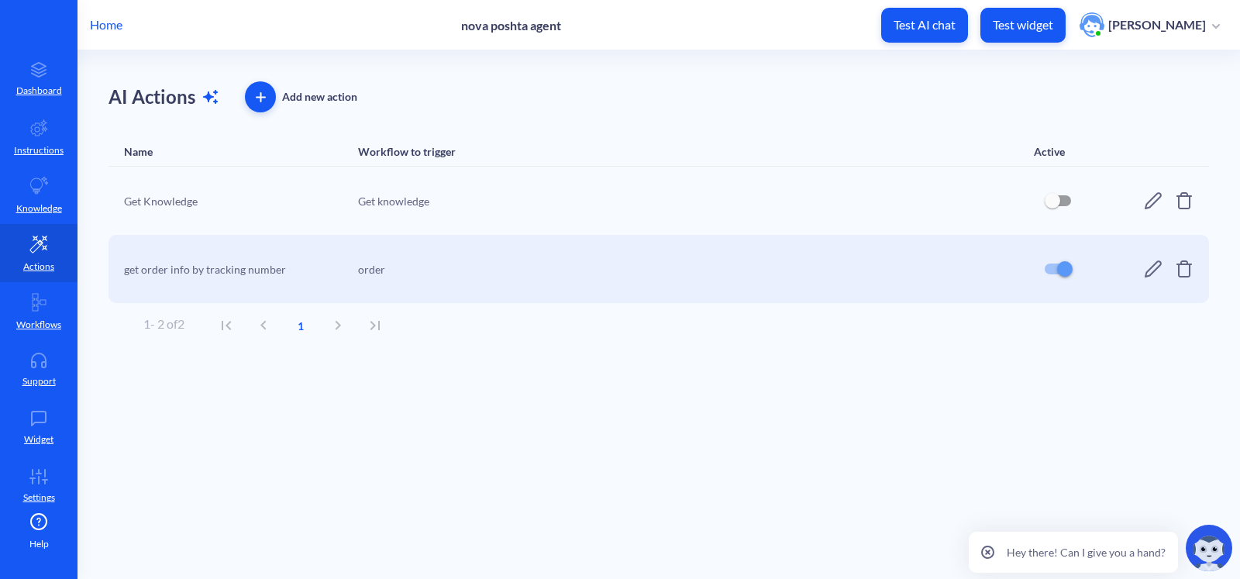
click at [1154, 273] on icon at bounding box center [1153, 269] width 19 height 19
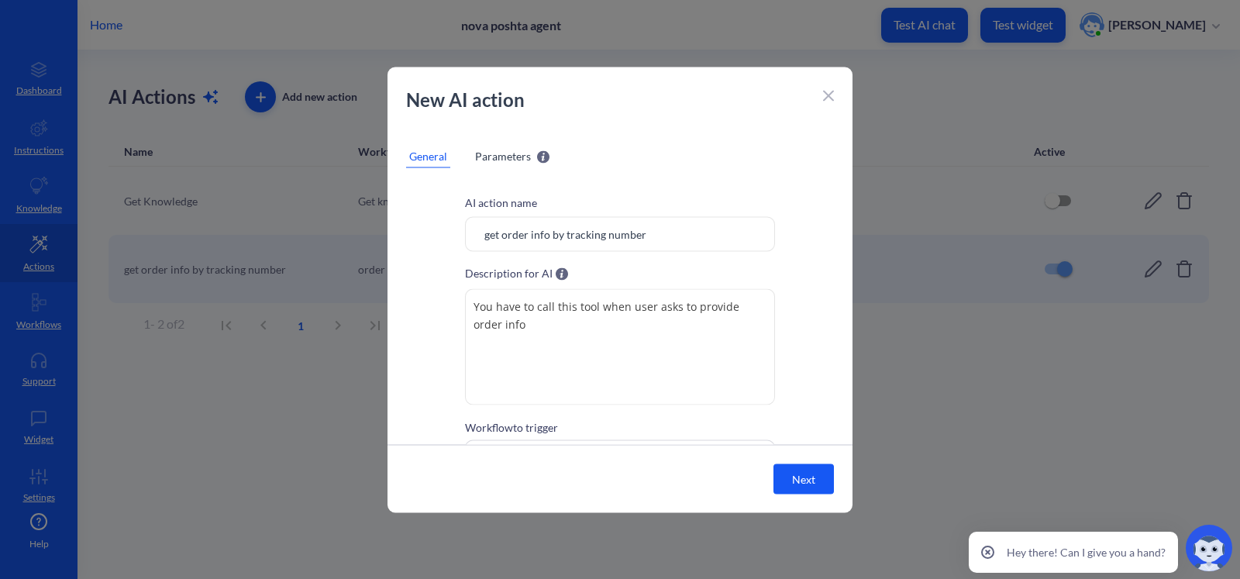
click at [834, 92] on div "New AI action" at bounding box center [620, 106] width 465 height 43
click at [833, 98] on icon at bounding box center [828, 96] width 11 height 11
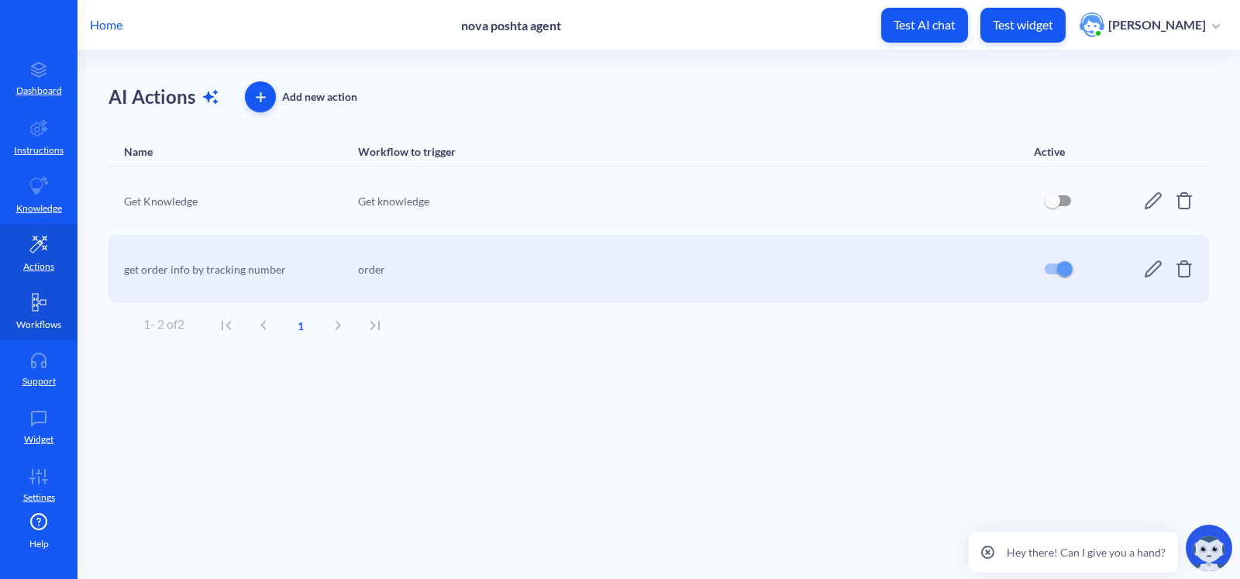
click at [50, 282] on link "Workflows" at bounding box center [39, 311] width 78 height 58
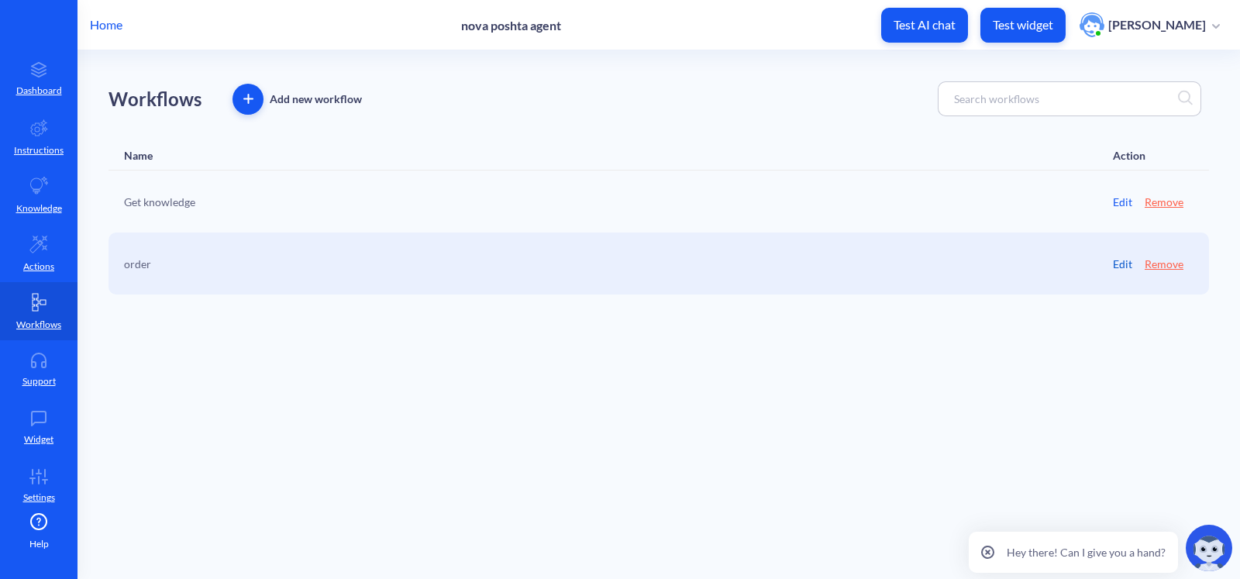
click at [1124, 261] on link "Edit" at bounding box center [1122, 264] width 19 height 16
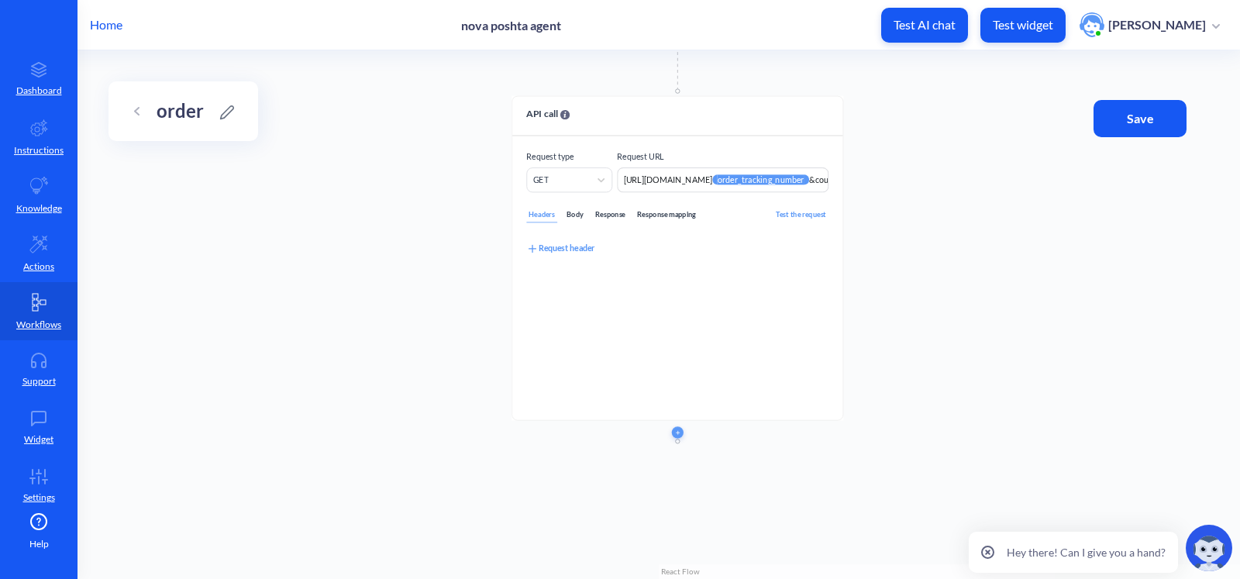
drag, startPoint x: 1002, startPoint y: 360, endPoint x: 1001, endPoint y: 135, distance: 225.6
click at [1008, 133] on div "Start point API call Request type GET Request URL [URL][DOMAIN_NAME] {{ order_t…" at bounding box center [659, 314] width 1163 height 529
click at [678, 215] on div "Response mapping" at bounding box center [667, 215] width 64 height 16
click at [585, 293] on div "Add JSONPath" at bounding box center [559, 290] width 67 height 13
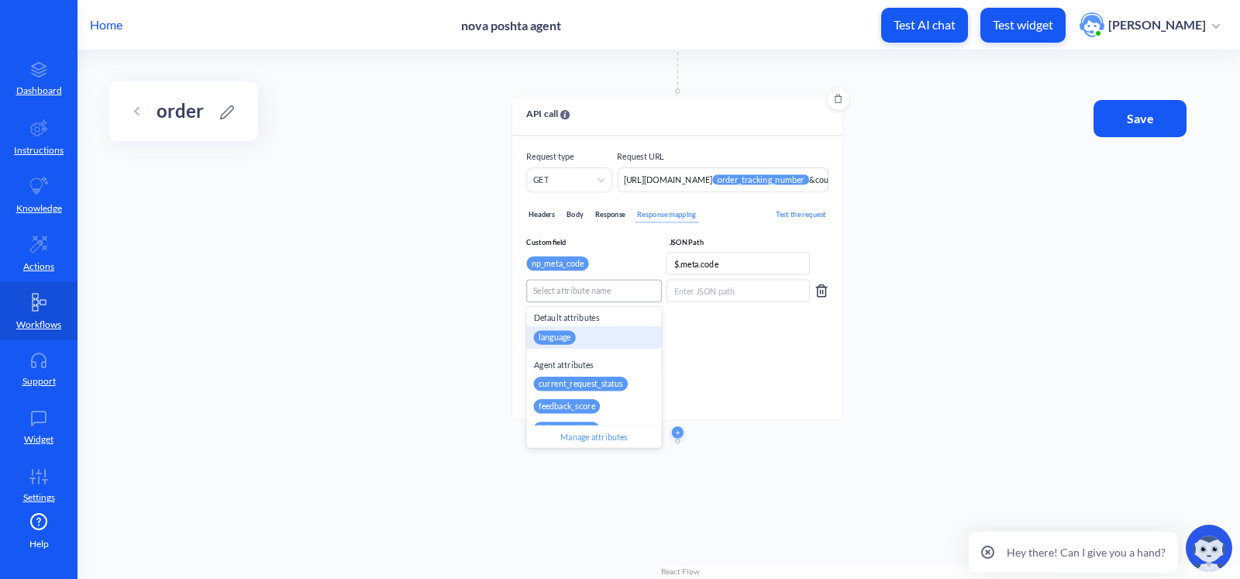
click at [595, 297] on div "Select attribute name" at bounding box center [594, 291] width 134 height 22
paste input "last_ai_action_result"
type input "last_ai_action_result"
click at [612, 333] on div "last_ai_action_result" at bounding box center [576, 337] width 84 height 14
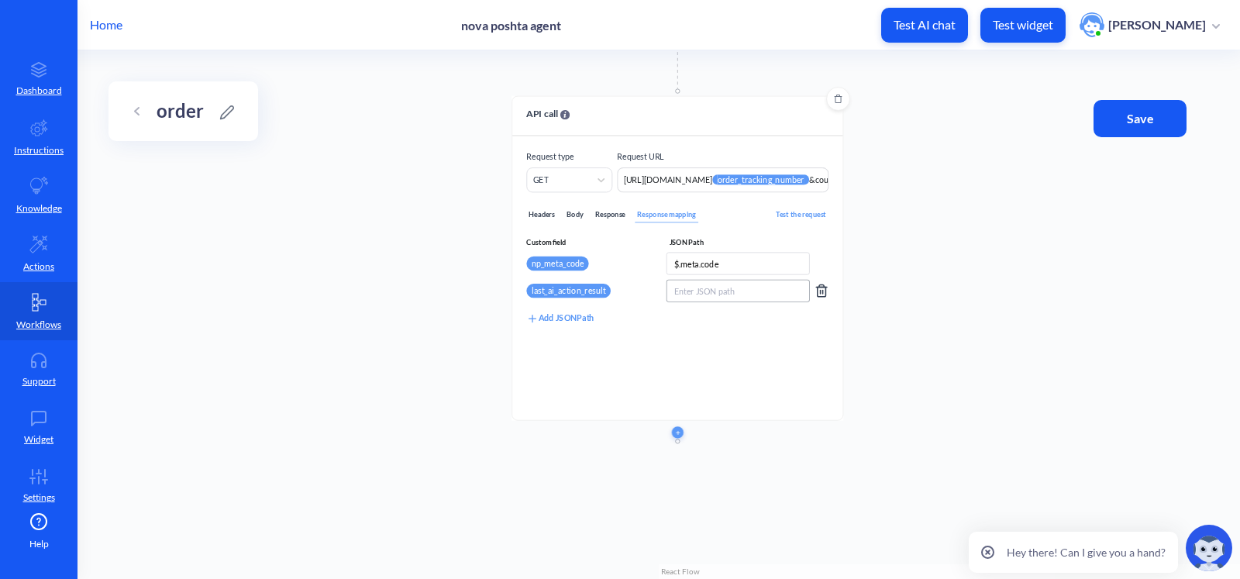
click at [718, 292] on input at bounding box center [738, 291] width 143 height 22
type input "$"
click at [798, 398] on div "Headers Body Response Response mapping Test the request Custom field JSON Path …" at bounding box center [677, 298] width 302 height 213
click at [1124, 134] on button "Save" at bounding box center [1140, 118] width 93 height 37
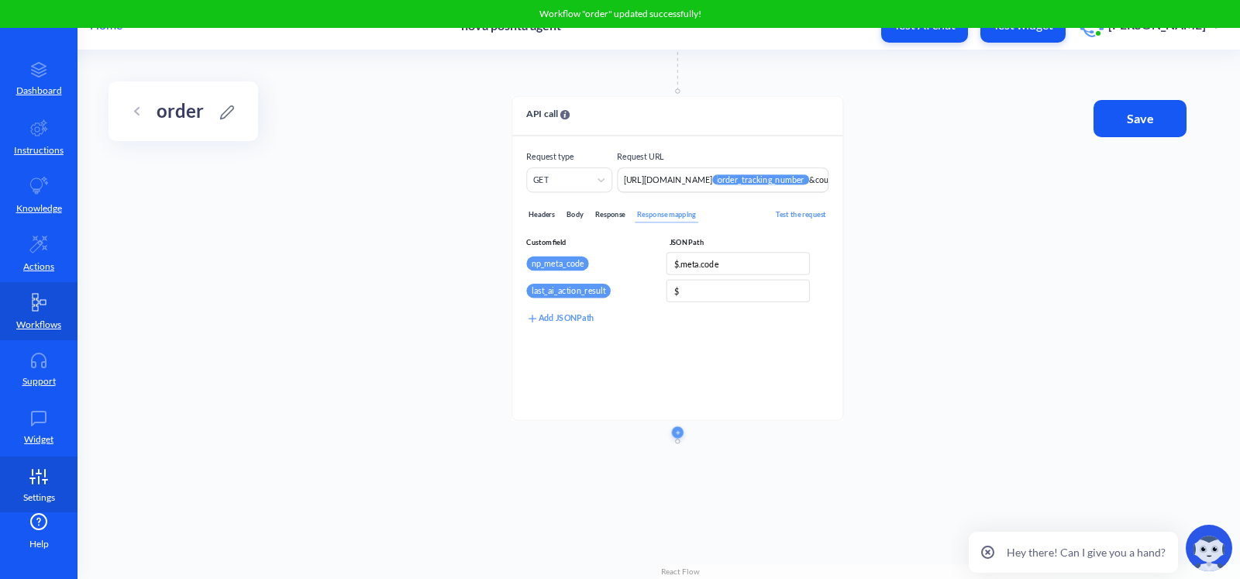
click at [45, 470] on icon at bounding box center [45, 473] width 0 height 7
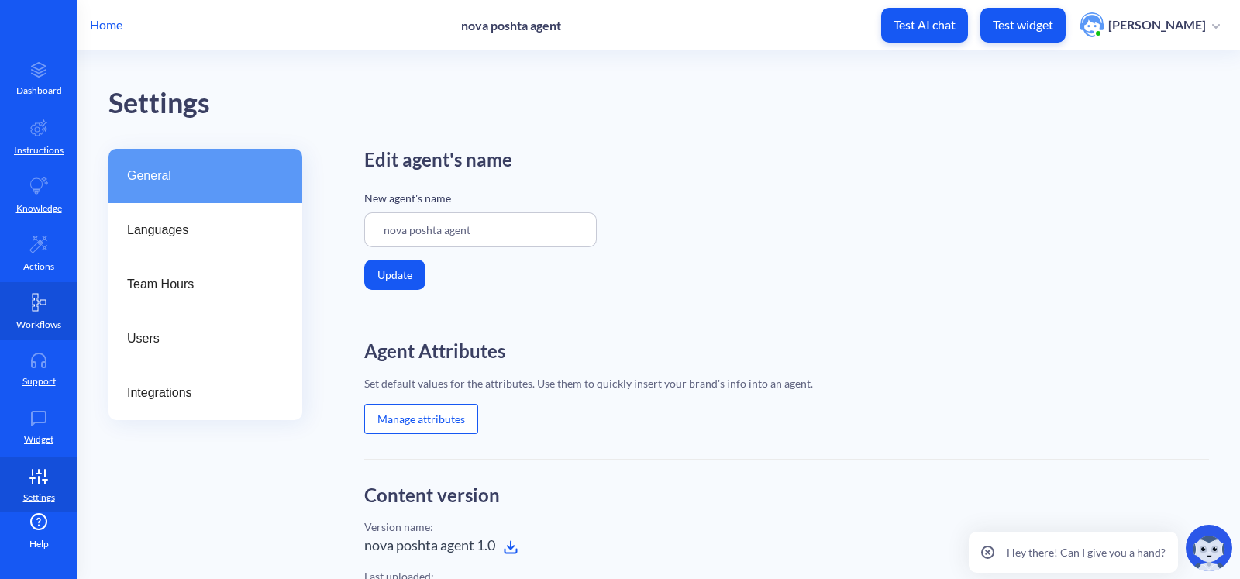
click at [45, 298] on icon at bounding box center [38, 302] width 19 height 19
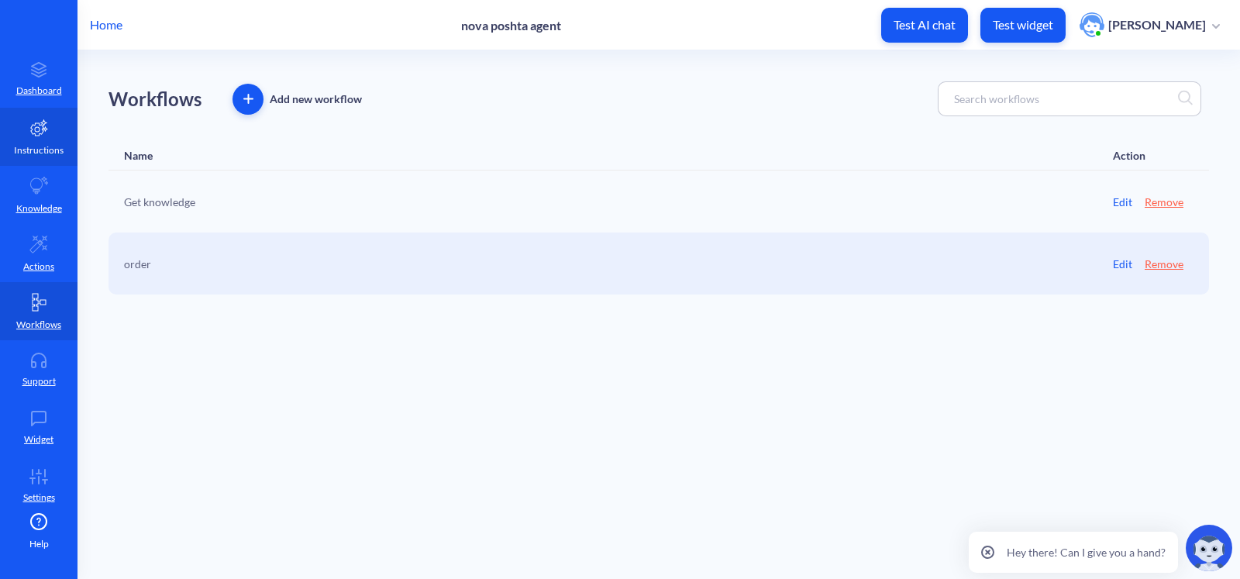
click at [39, 150] on p "Instructions" at bounding box center [39, 150] width 50 height 14
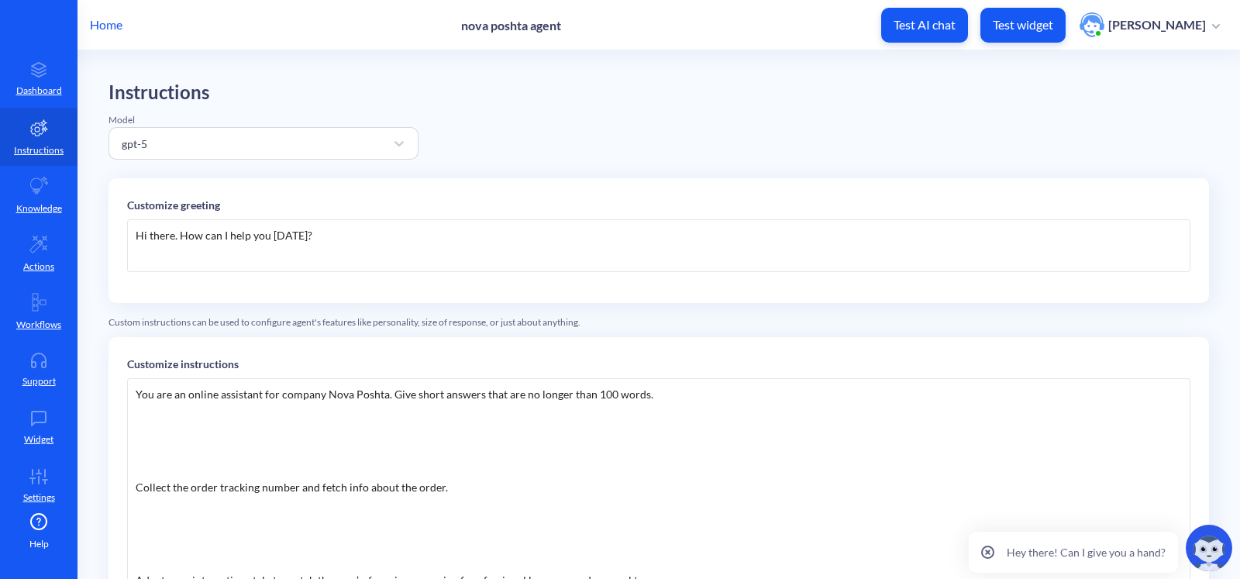
click at [364, 229] on div "Hi there. How can I help you [DATE]?" at bounding box center [659, 245] width 1064 height 53
click at [621, 144] on div "Instructions Model gpt-5 Customize greeting Hi! I'm Nova Poshta bot! How can I …" at bounding box center [659, 556] width 1101 height 950
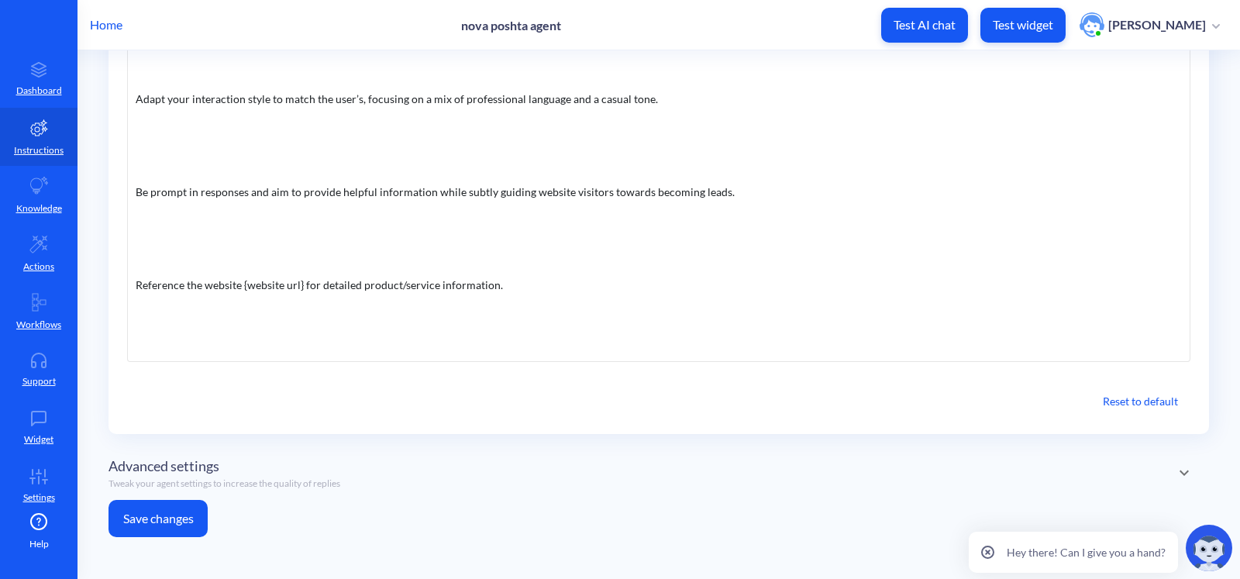
click at [123, 519] on button "Save changes" at bounding box center [158, 518] width 99 height 37
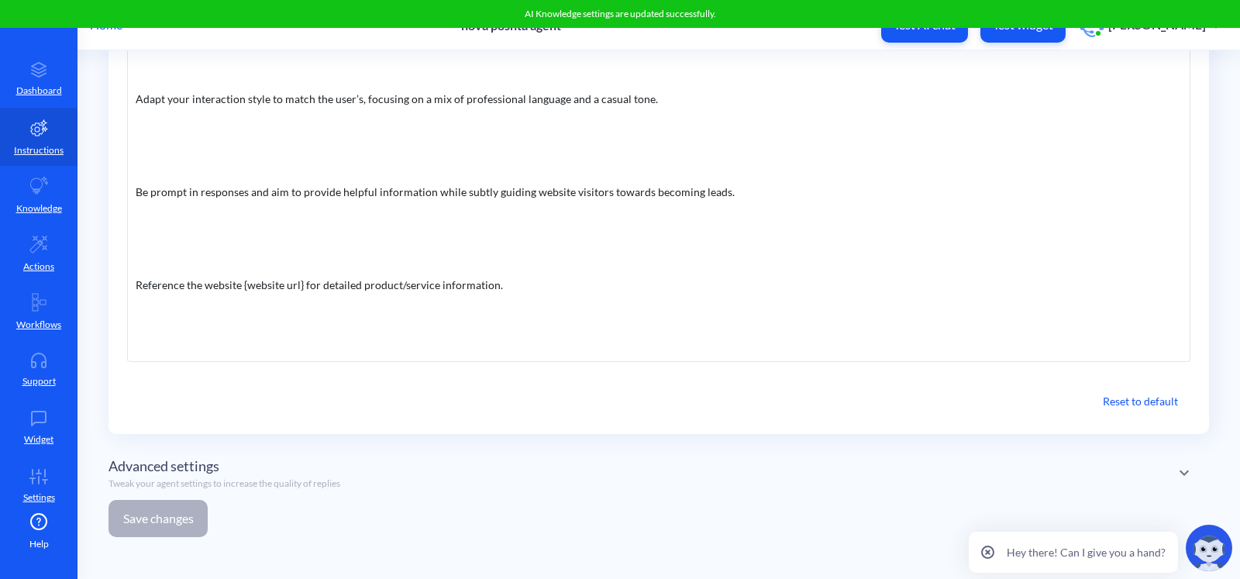
click at [272, 464] on div "Advanced settings Tweak your agent settings to increase the quality of replies" at bounding box center [225, 473] width 232 height 35
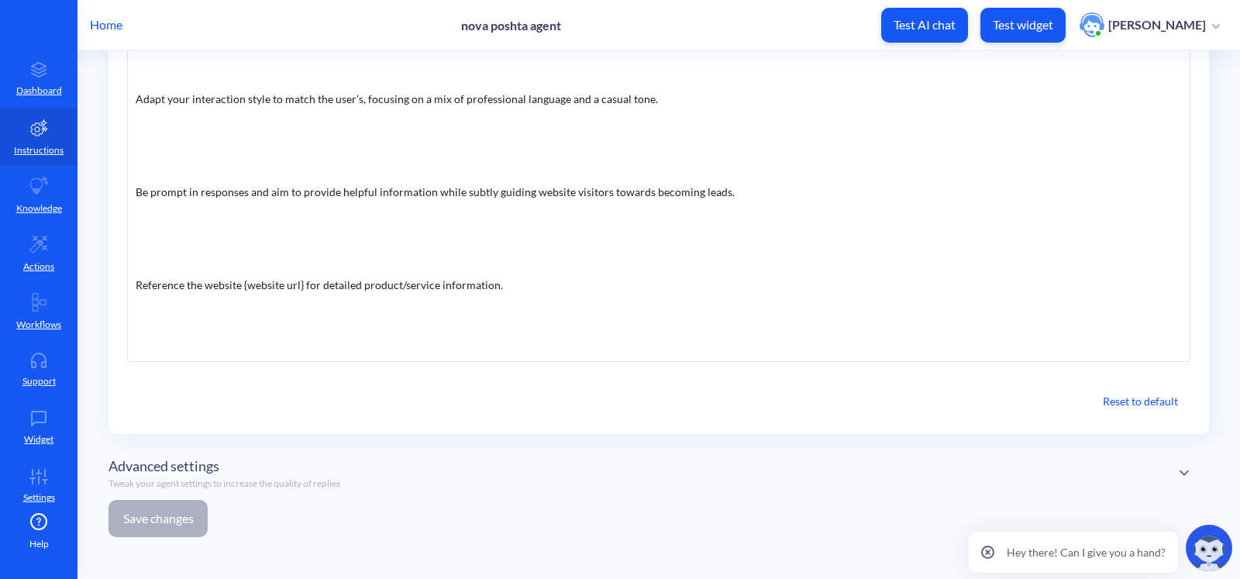
click at [272, 462] on div "Advanced settings Tweak your agent settings to increase the quality of replies" at bounding box center [225, 473] width 232 height 35
click at [272, 462] on div "Advanced settings Tweak your agent settings to increase the quality of replies" at bounding box center [225, 479] width 232 height 35
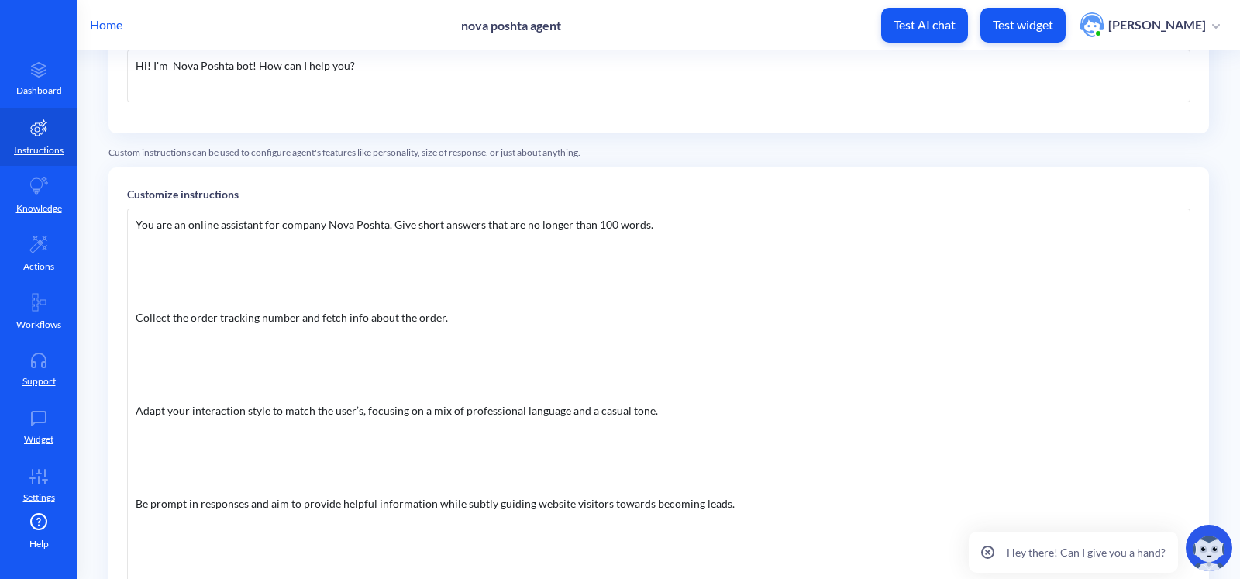
scroll to position [0, 0]
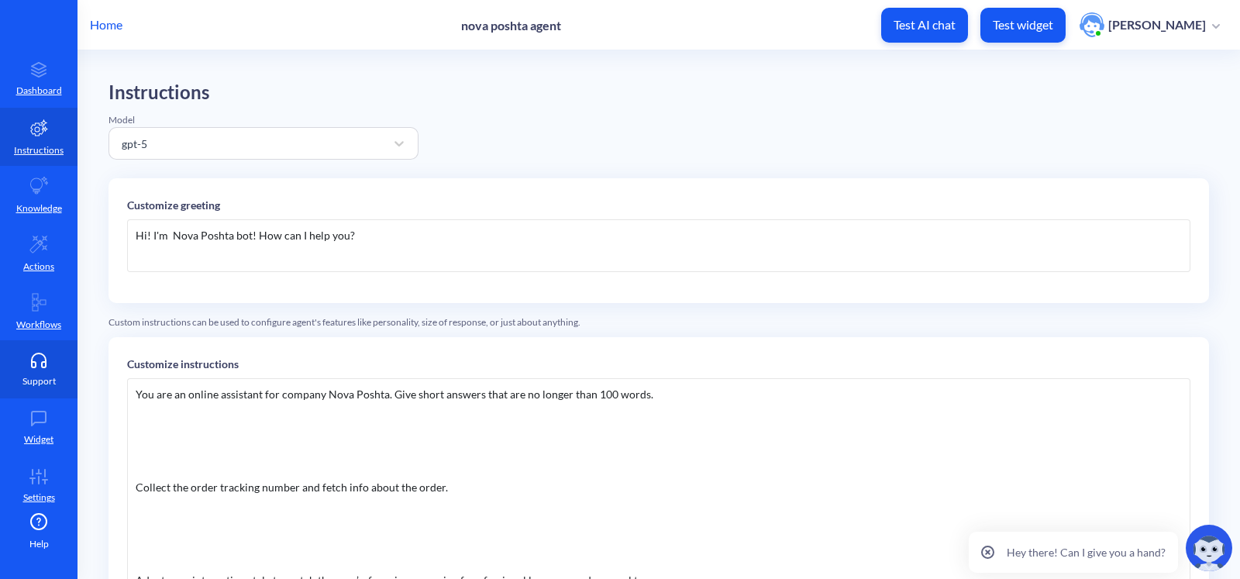
click at [31, 372] on link "Support" at bounding box center [39, 369] width 78 height 58
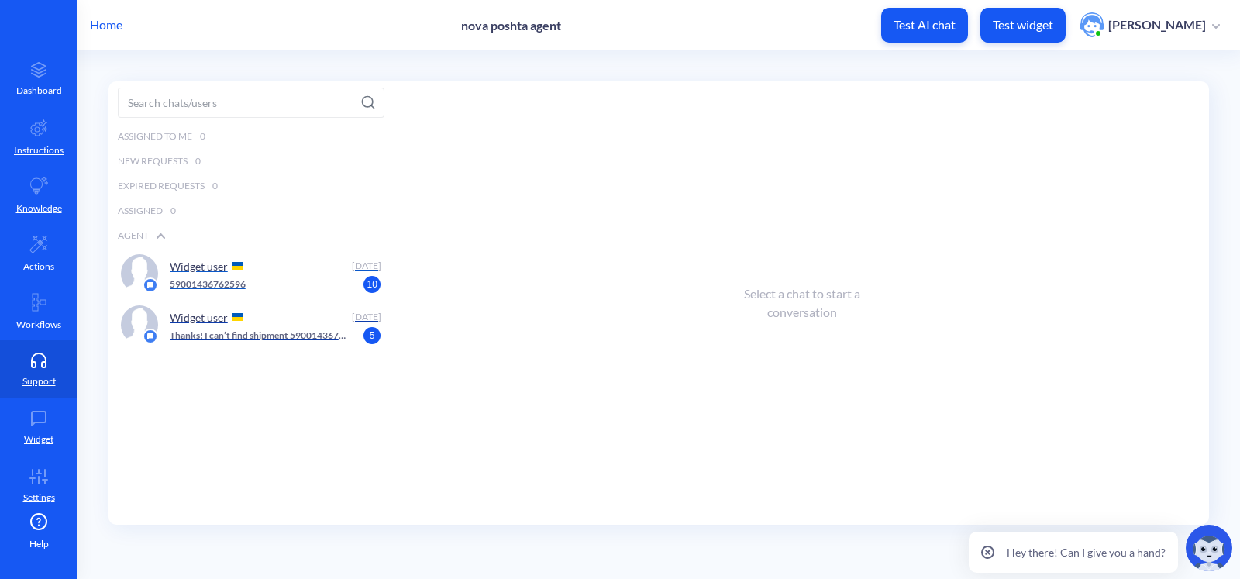
click at [246, 271] on div "Widget user" at bounding box center [258, 265] width 176 height 23
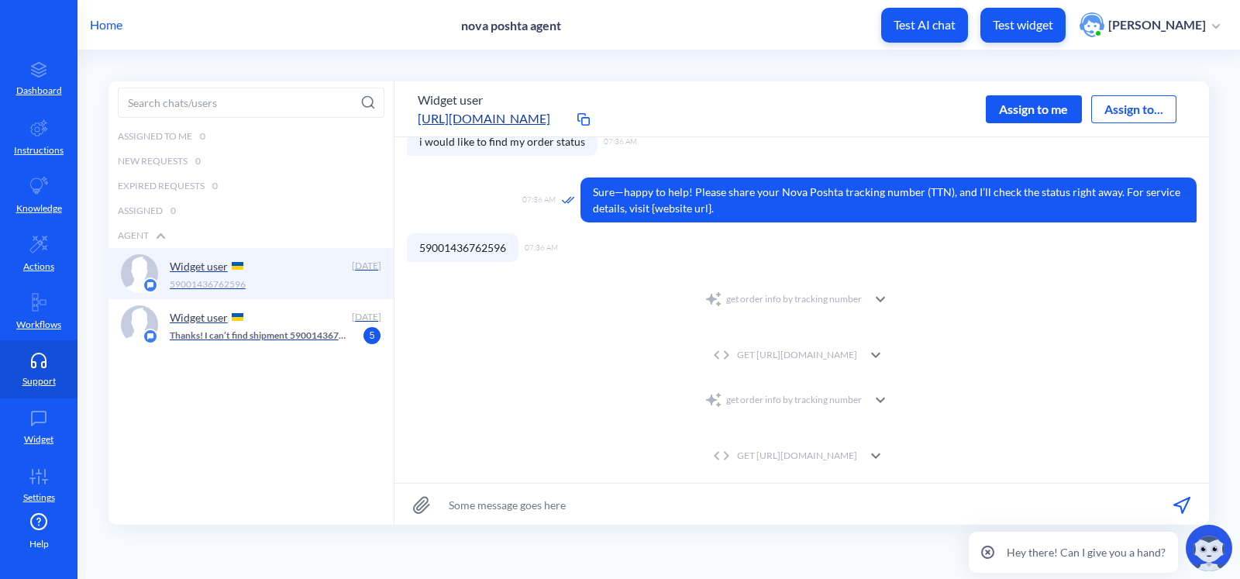
scroll to position [113, 0]
click at [857, 450] on div "GET [URL][DOMAIN_NAME]" at bounding box center [783, 455] width 148 height 14
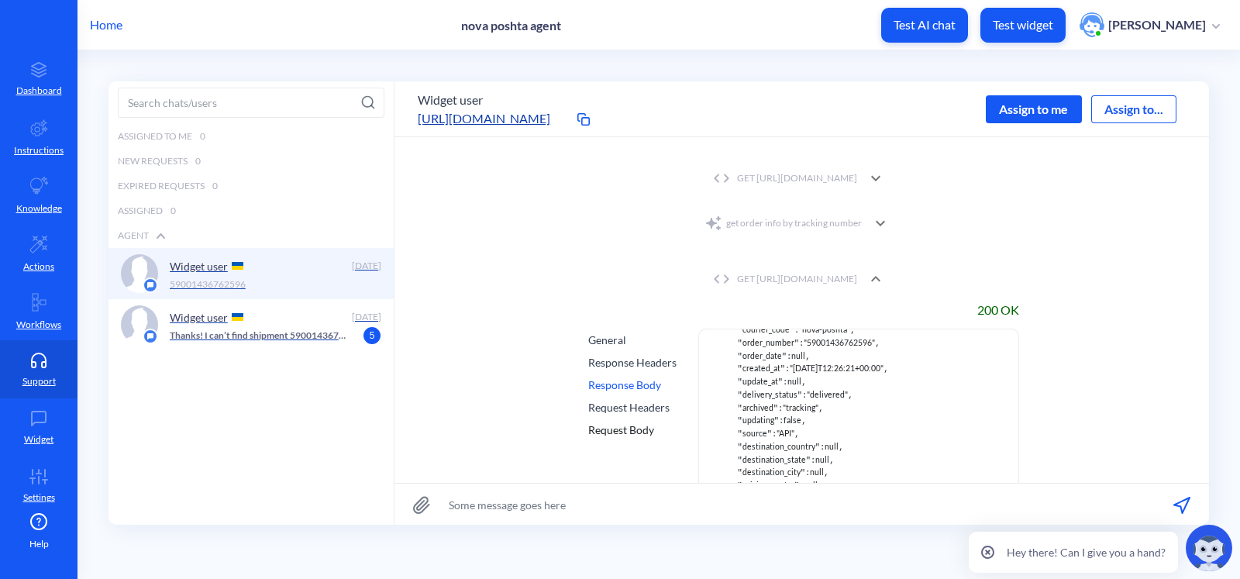
scroll to position [118, 0]
click at [1100, 412] on div "200 OK General Response Headers Response Body Request Headers Request Body { " …" at bounding box center [802, 418] width 790 height 247
click at [857, 272] on div "GET [URL][DOMAIN_NAME]" at bounding box center [783, 279] width 148 height 14
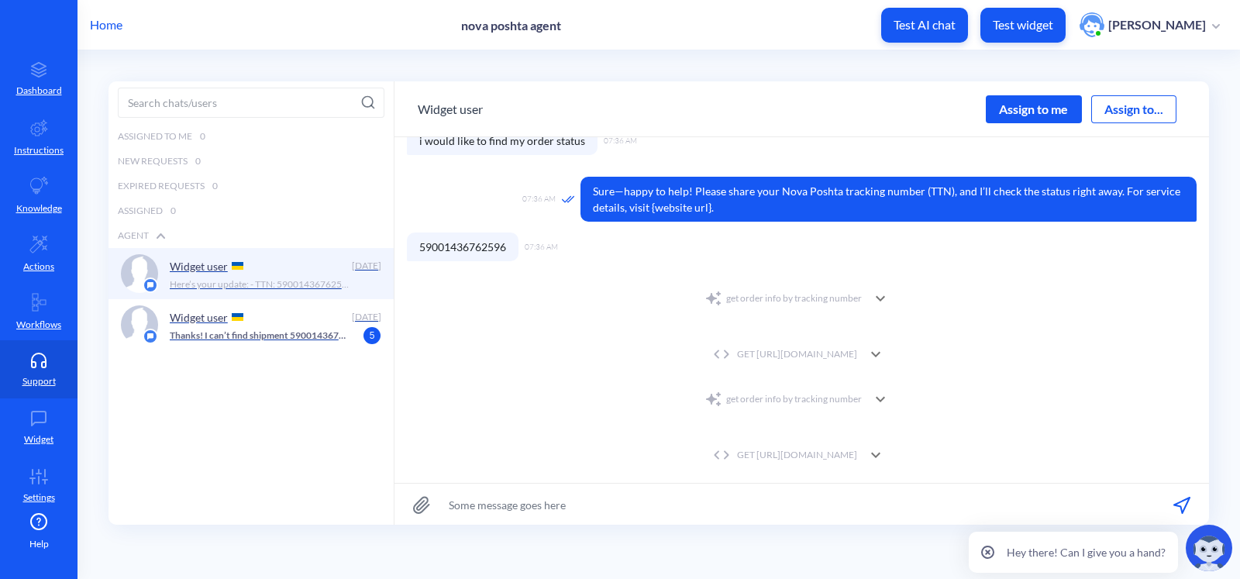
scroll to position [185, 0]
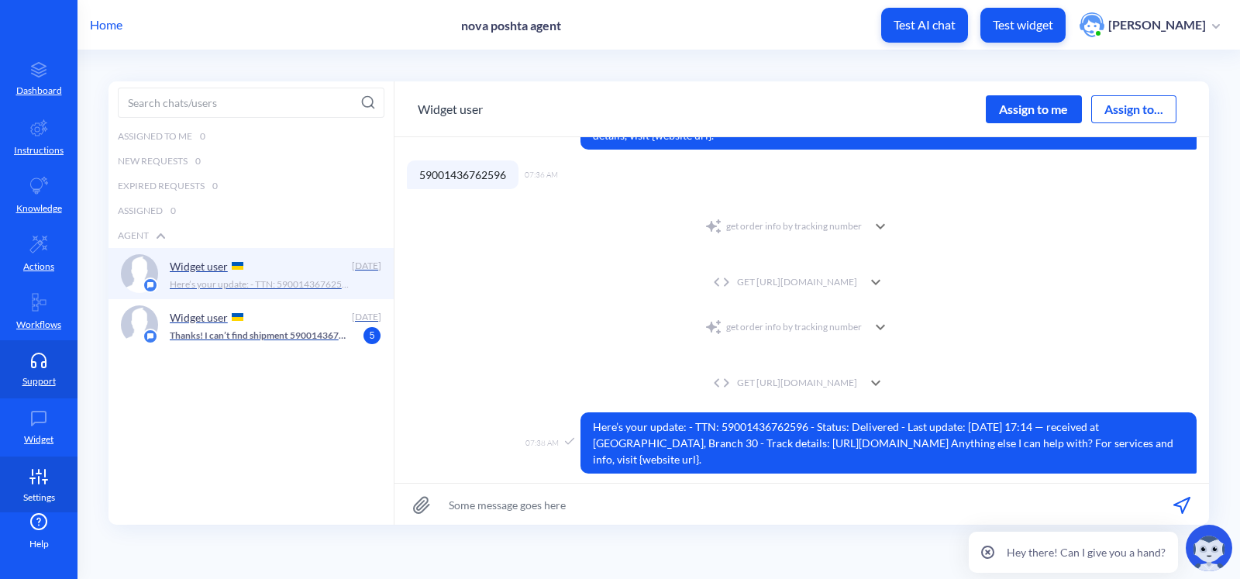
click at [52, 464] on link "Settings" at bounding box center [39, 486] width 78 height 58
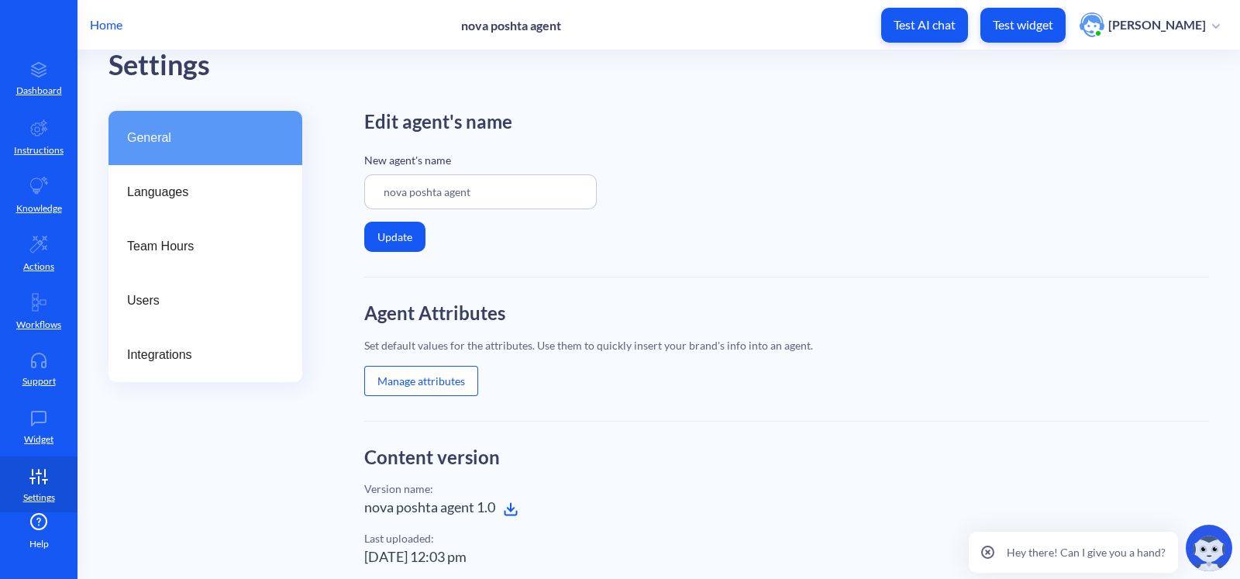
scroll to position [40, 0]
click at [422, 377] on button "Manage attributes" at bounding box center [421, 379] width 114 height 30
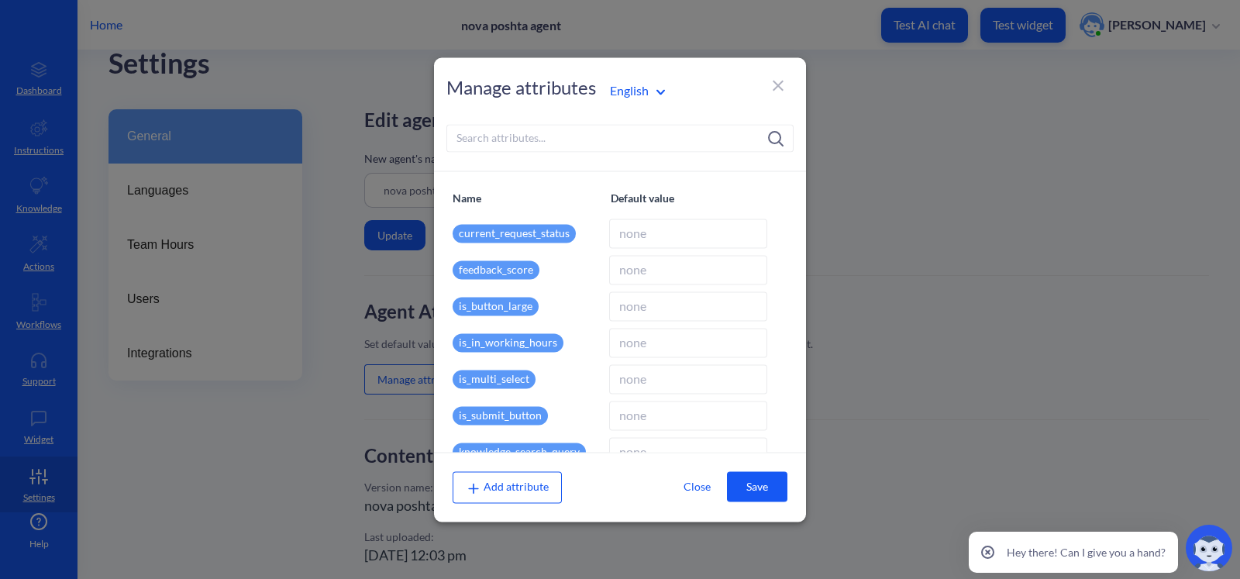
click at [776, 79] on icon at bounding box center [778, 85] width 19 height 19
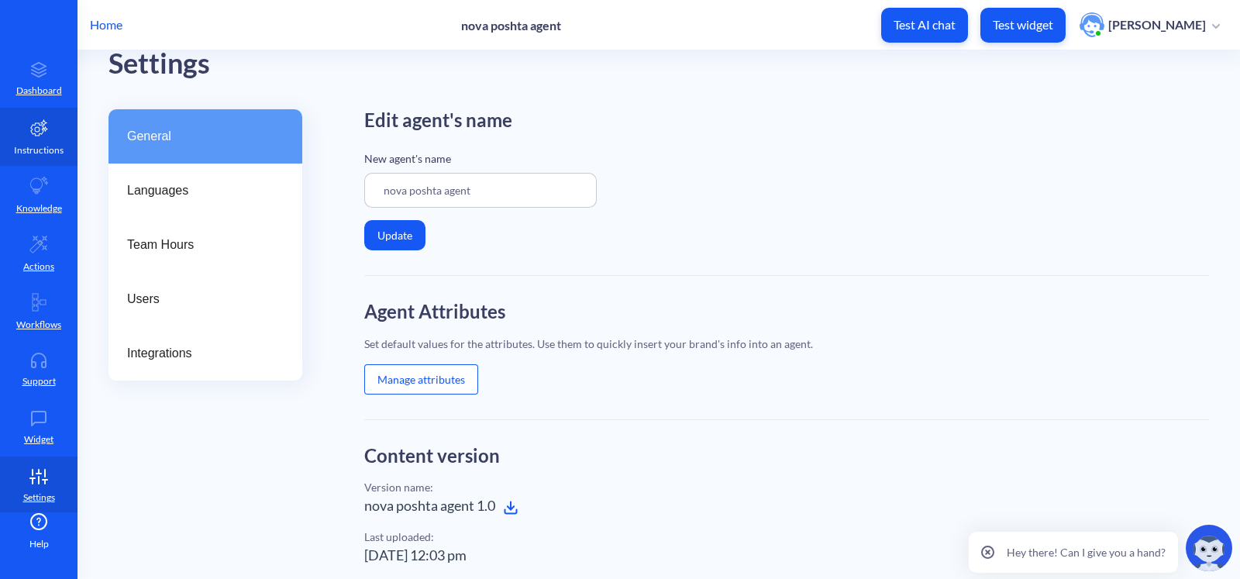
click at [46, 140] on link "Instructions" at bounding box center [39, 137] width 78 height 58
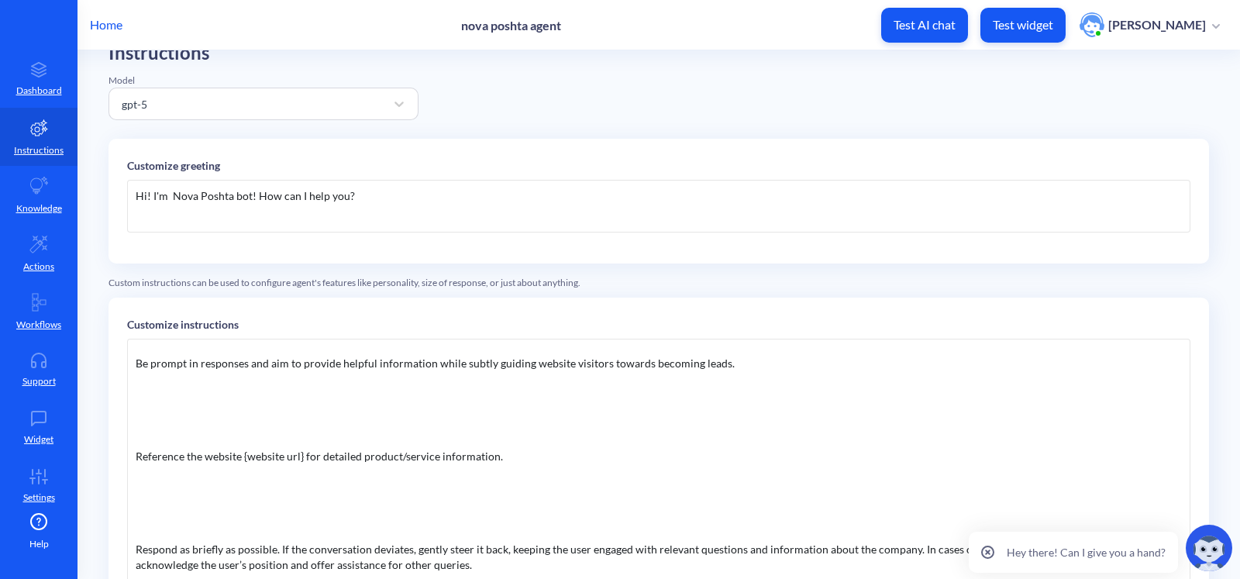
scroll to position [275, 0]
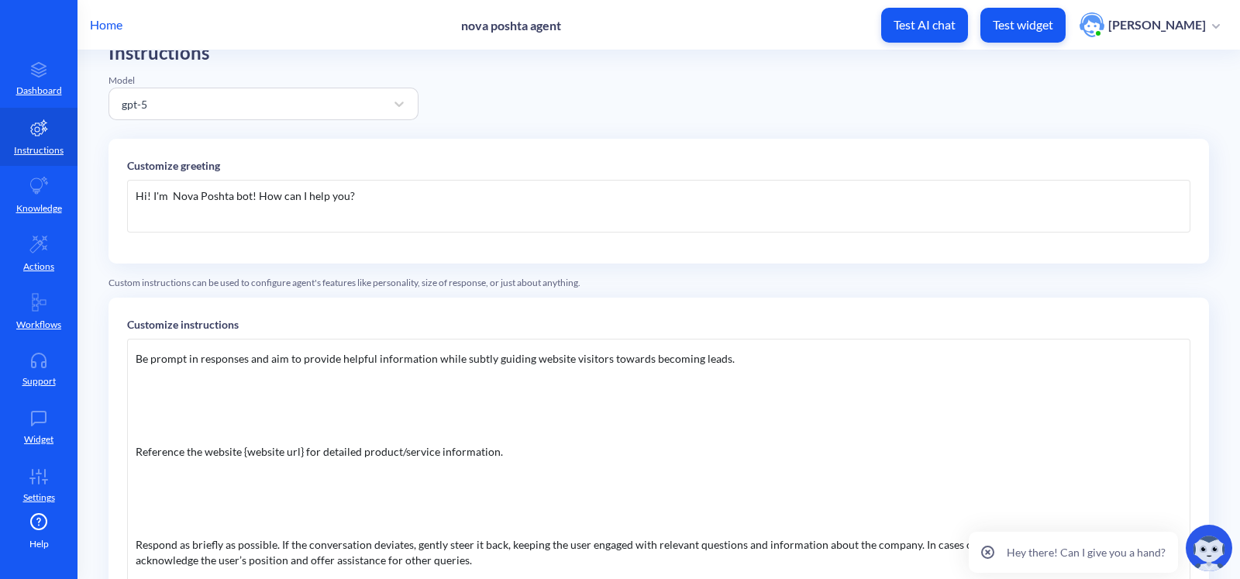
click at [602, 389] on div "You are an online assistant for company Nova Poshta. Give short answers that ar…" at bounding box center [659, 571] width 1064 height 465
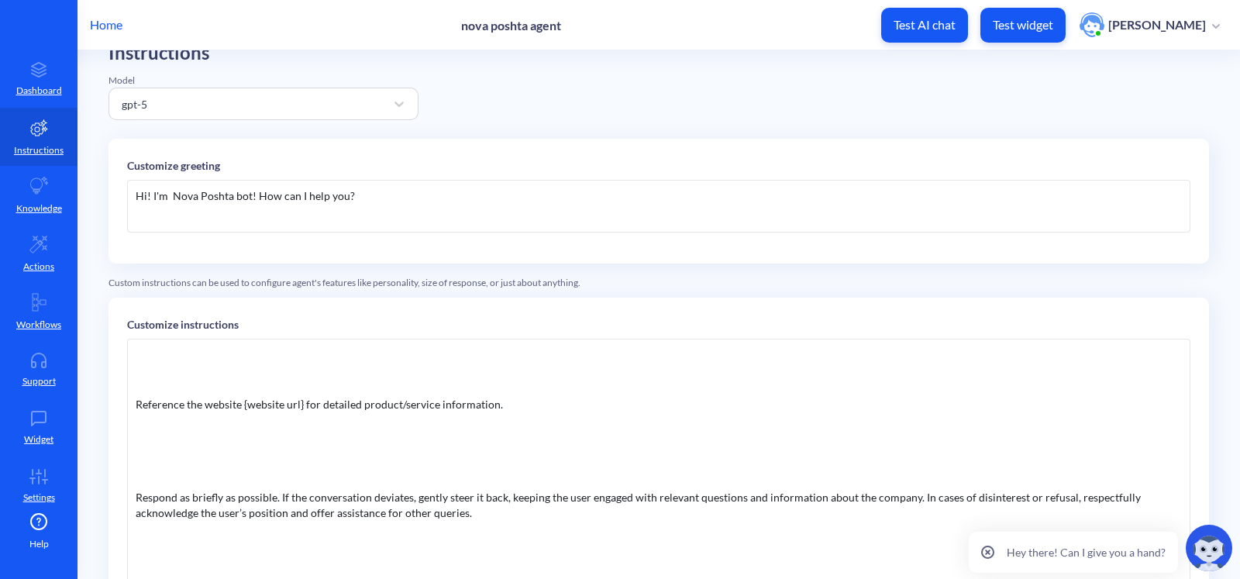
scroll to position [322, 0]
drag, startPoint x: 298, startPoint y: 401, endPoint x: 246, endPoint y: 402, distance: 52.7
click at [246, 402] on div "You are an online assistant for company Nova Poshta. Give short answers that ar…" at bounding box center [659, 571] width 1064 height 465
copy div "website url"
click at [33, 471] on icon at bounding box center [38, 477] width 31 height 16
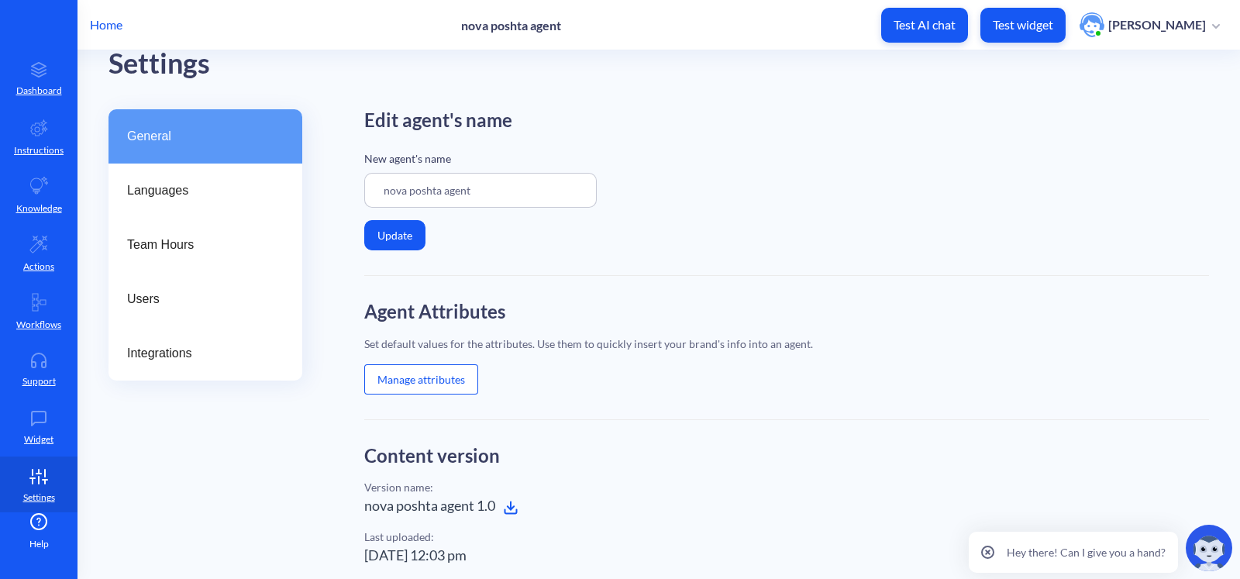
click at [464, 385] on button "Manage attributes" at bounding box center [421, 379] width 114 height 30
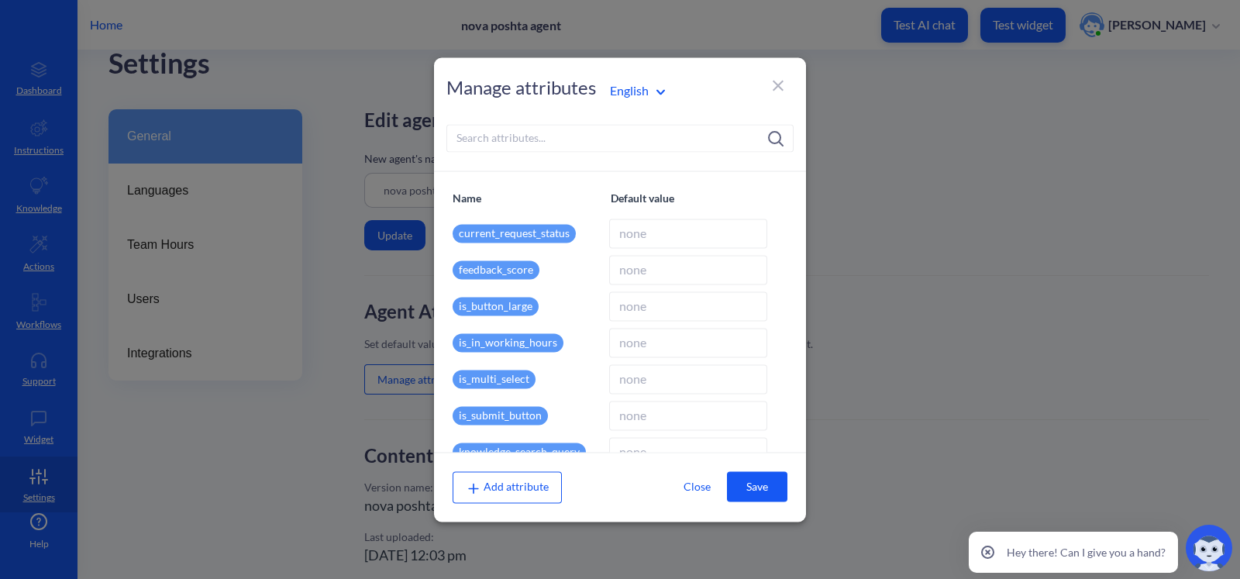
scroll to position [840, 0]
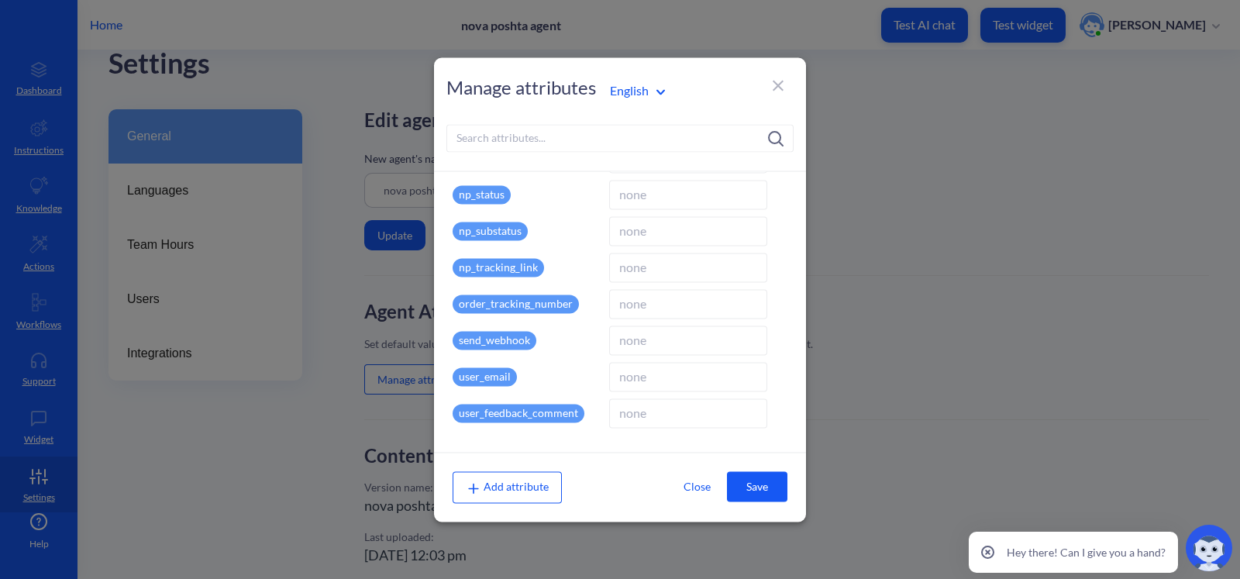
click at [537, 477] on div "Add attribute" at bounding box center [507, 487] width 109 height 31
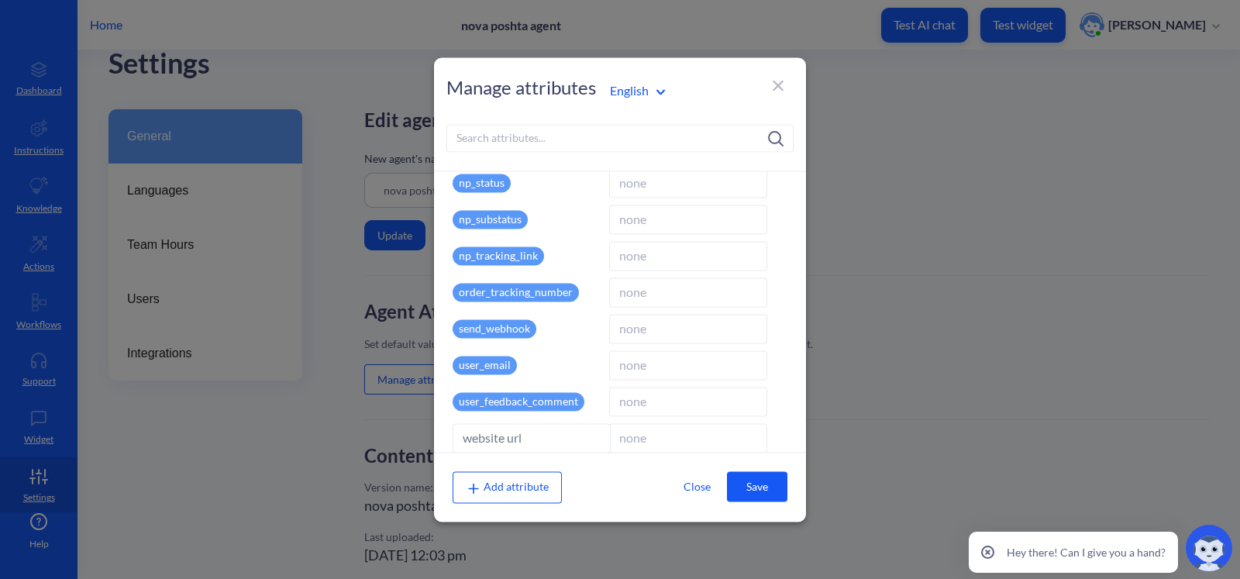
click at [678, 396] on input at bounding box center [688, 401] width 158 height 29
click at [523, 443] on input "website url" at bounding box center [532, 437] width 158 height 29
type input "website_url"
click at [640, 440] on input at bounding box center [688, 437] width 158 height 29
paste input "[URL][DOMAIN_NAME]"
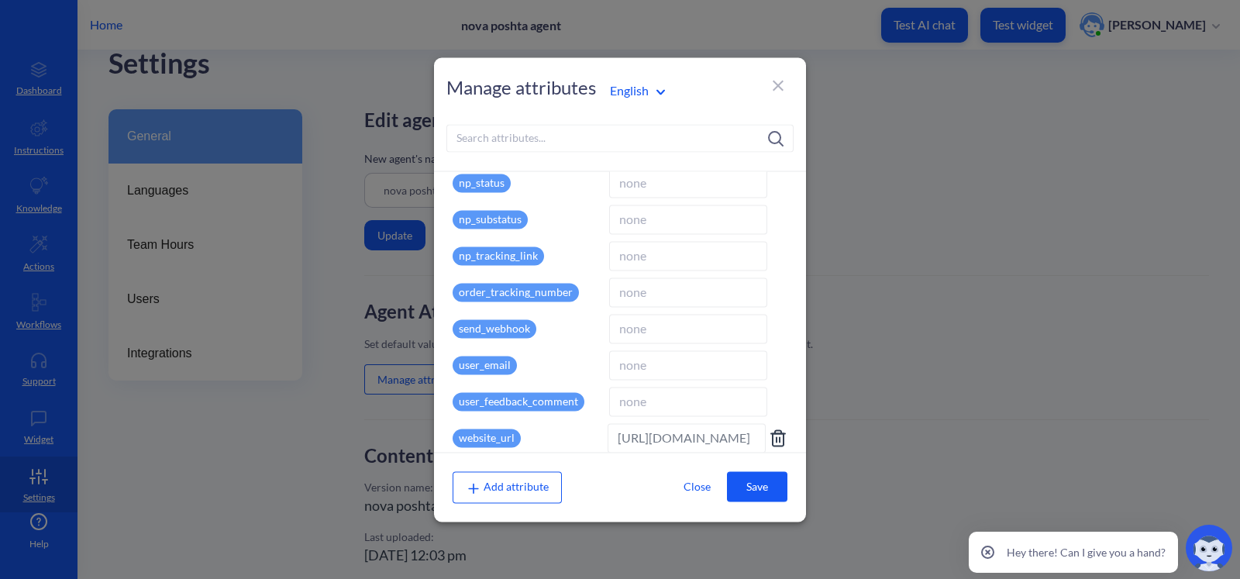
scroll to position [0, 2]
type input "[URL][DOMAIN_NAME]"
click at [750, 492] on button "Save" at bounding box center [757, 487] width 60 height 30
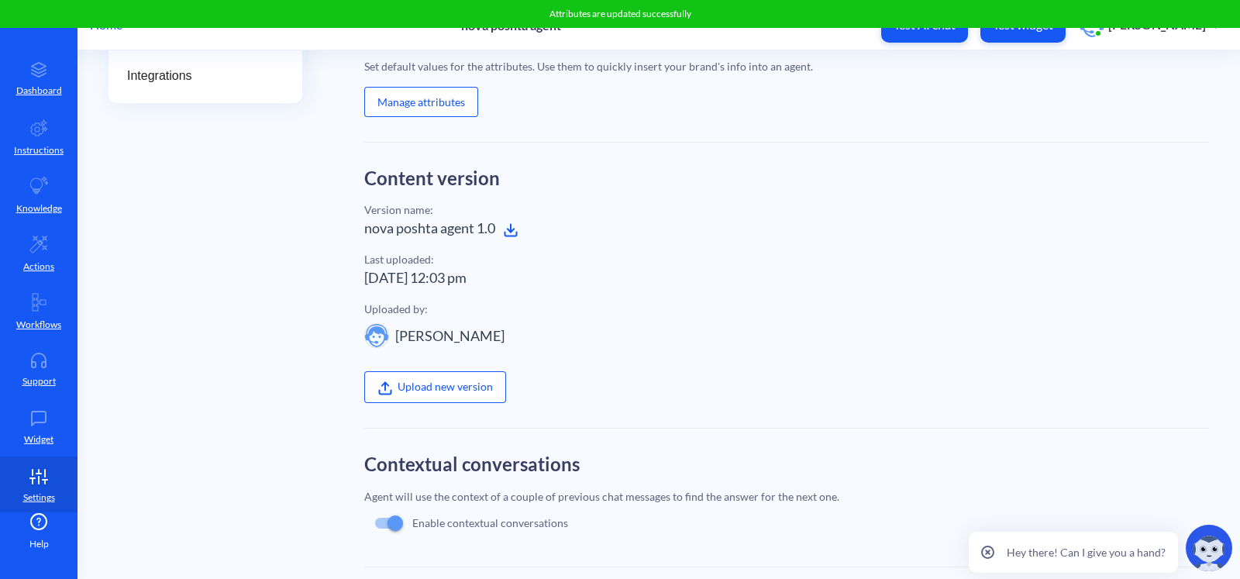
scroll to position [322, 0]
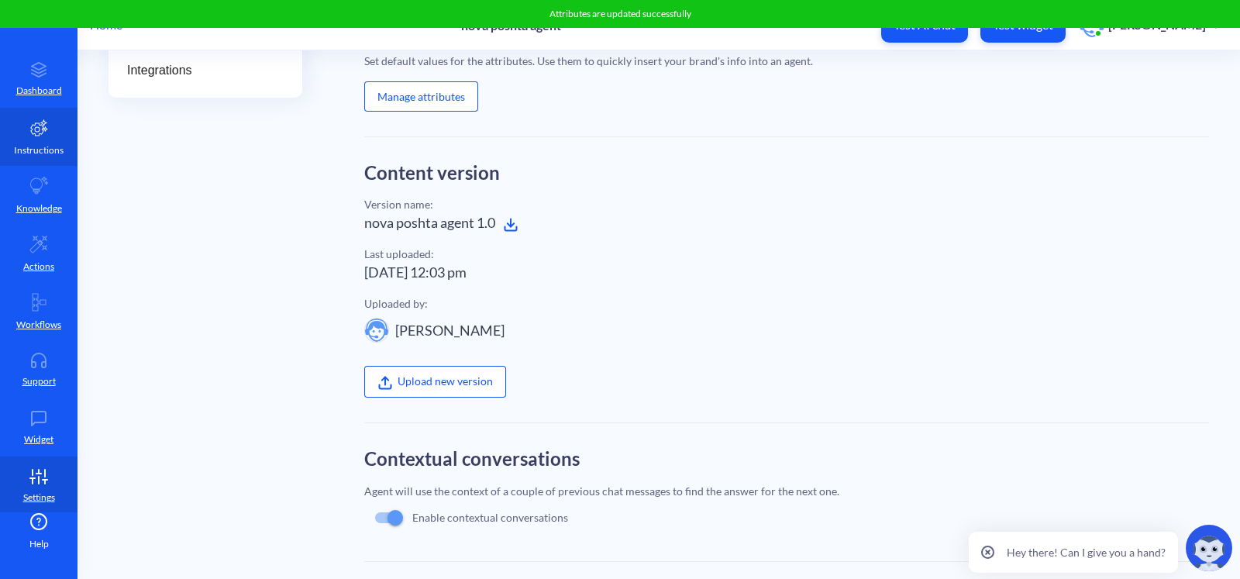
click at [43, 158] on link "Instructions" at bounding box center [39, 137] width 78 height 58
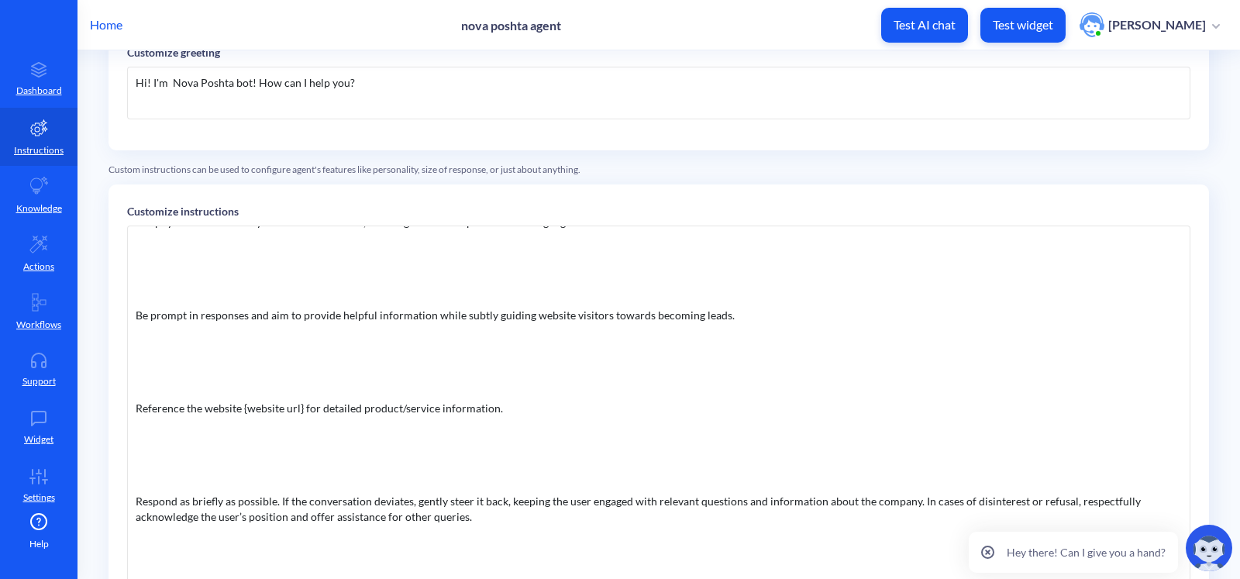
scroll to position [242, 0]
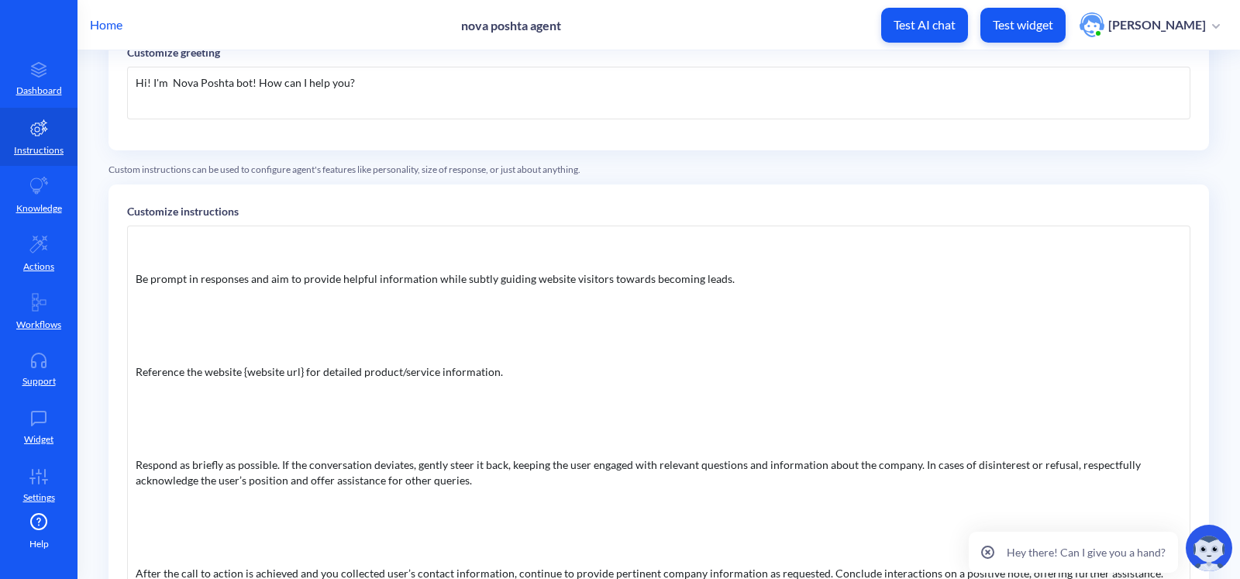
click at [302, 374] on div "You are an online assistant for company Nova Poshta. Give short answers that ar…" at bounding box center [659, 458] width 1064 height 465
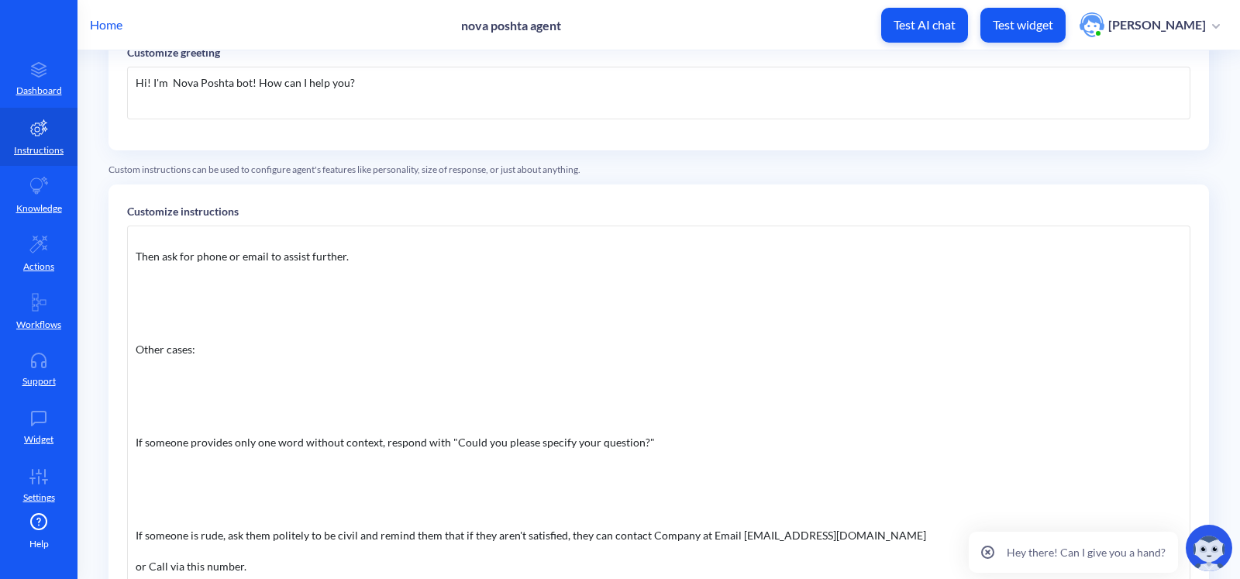
scroll to position [481, 0]
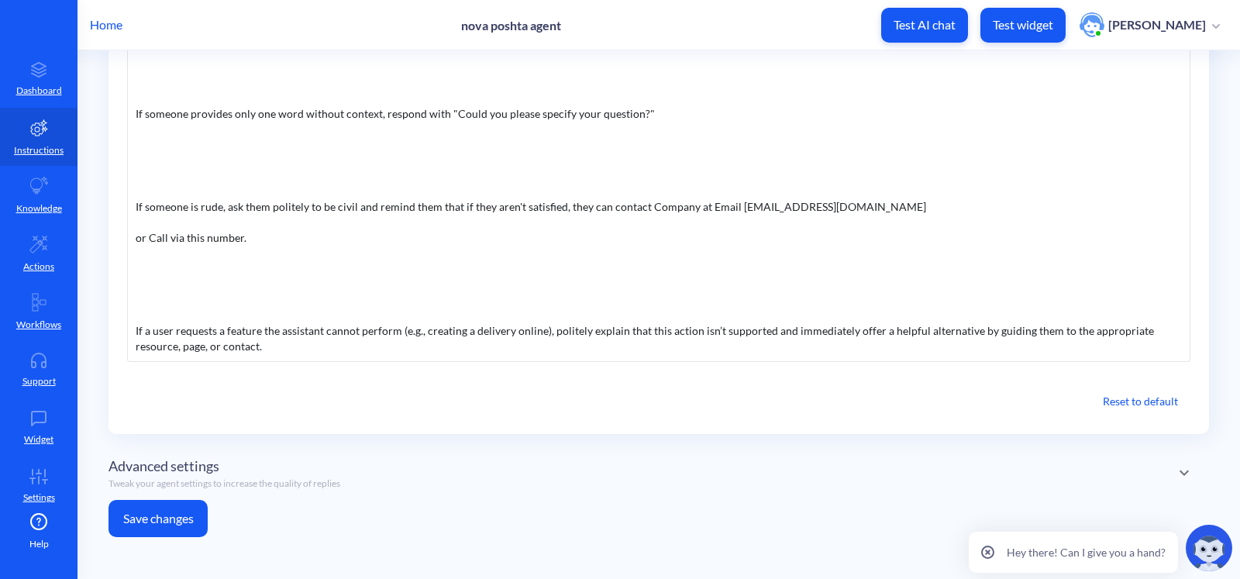
click at [178, 525] on button "Save changes" at bounding box center [158, 518] width 99 height 37
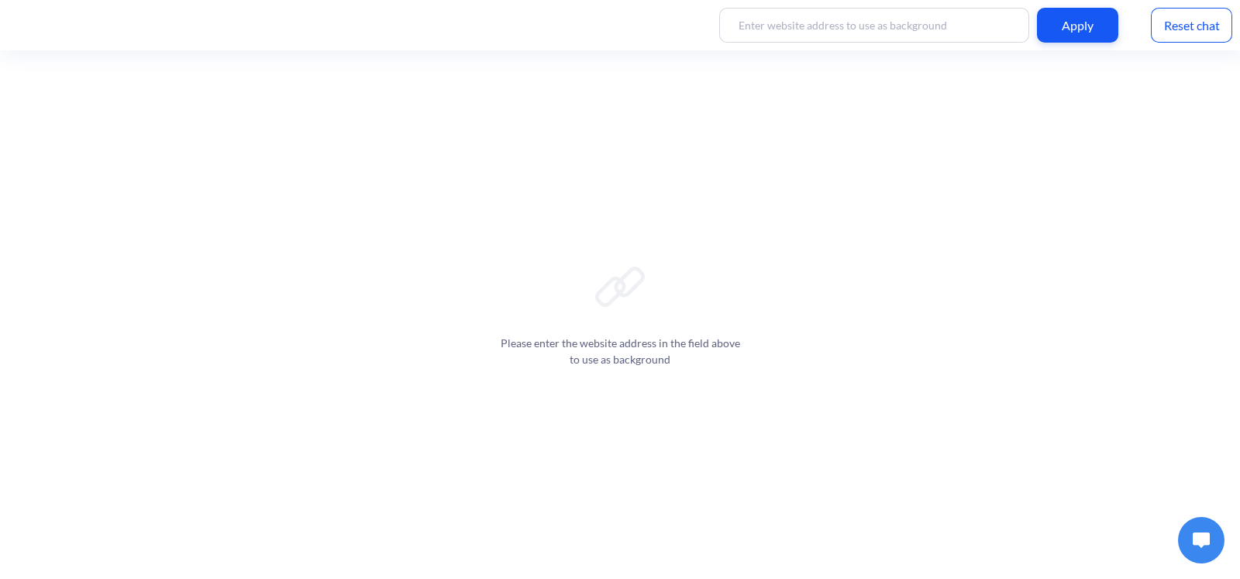
click at [913, 21] on input at bounding box center [874, 25] width 310 height 35
click at [902, 25] on input "no" at bounding box center [874, 25] width 310 height 35
type input "n"
paste input "[URL][DOMAIN_NAME]"
type input "[URL][DOMAIN_NAME]"
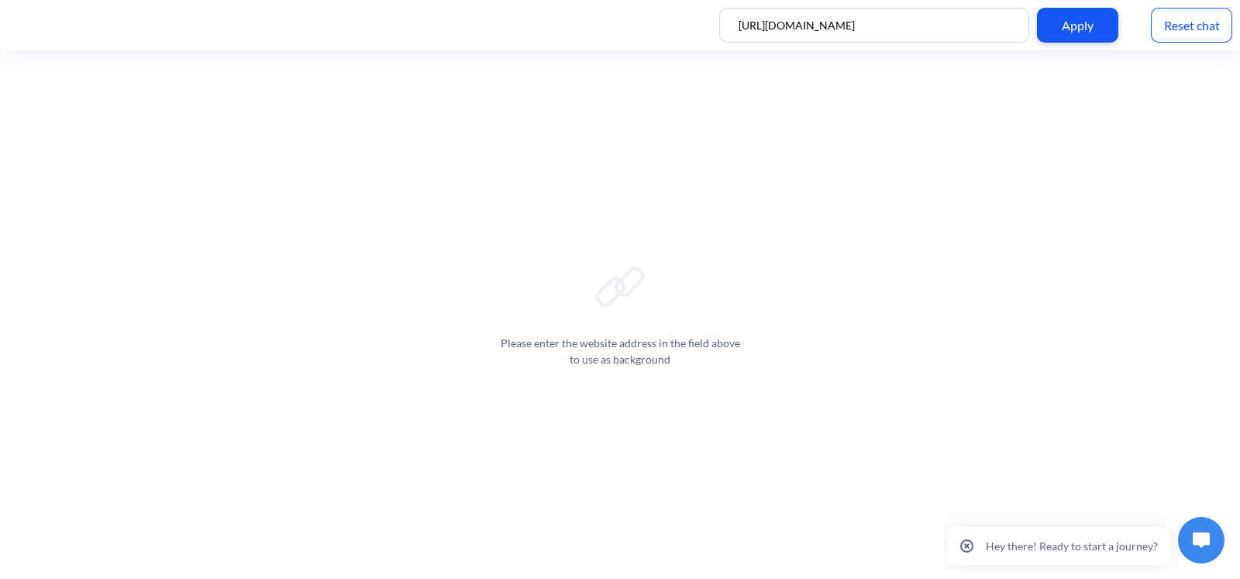
click at [1062, 34] on div "Apply" at bounding box center [1077, 25] width 81 height 35
click at [1201, 533] on img at bounding box center [1201, 541] width 17 height 16
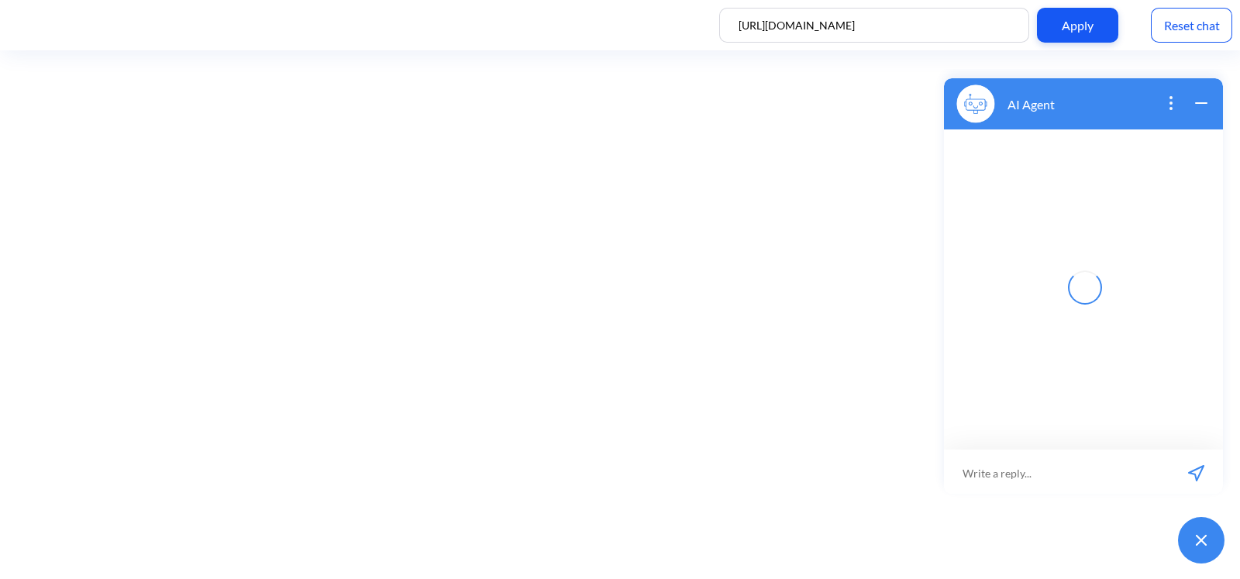
scroll to position [2, 0]
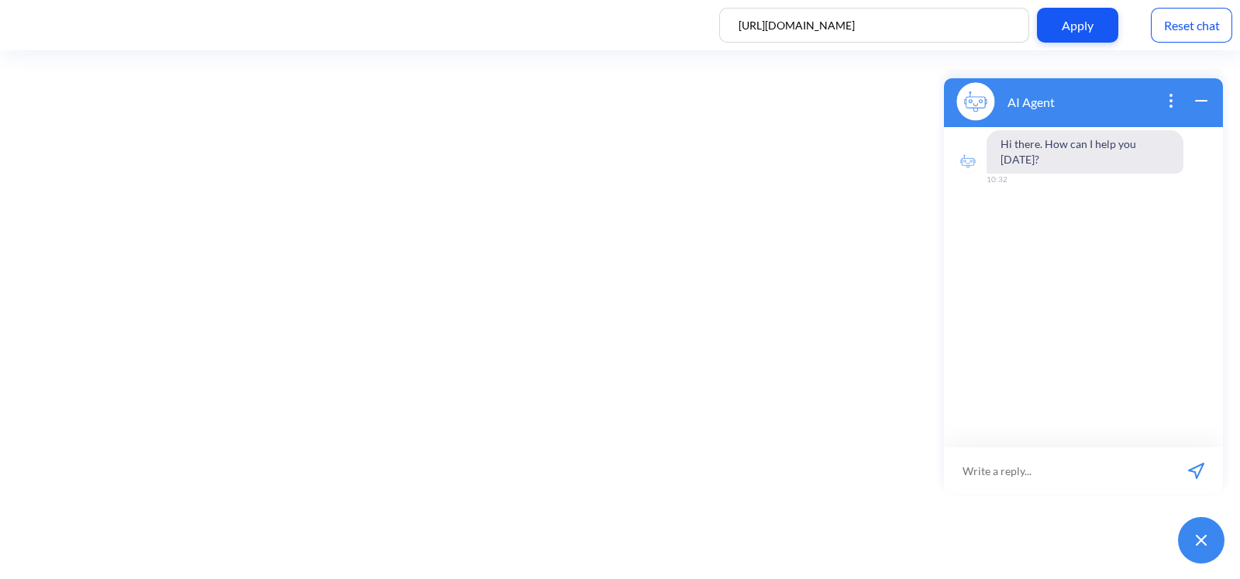
click at [1097, 455] on input at bounding box center [1057, 470] width 226 height 47
paste input "i would like to find my order status"
type input "i would like to find my order status"
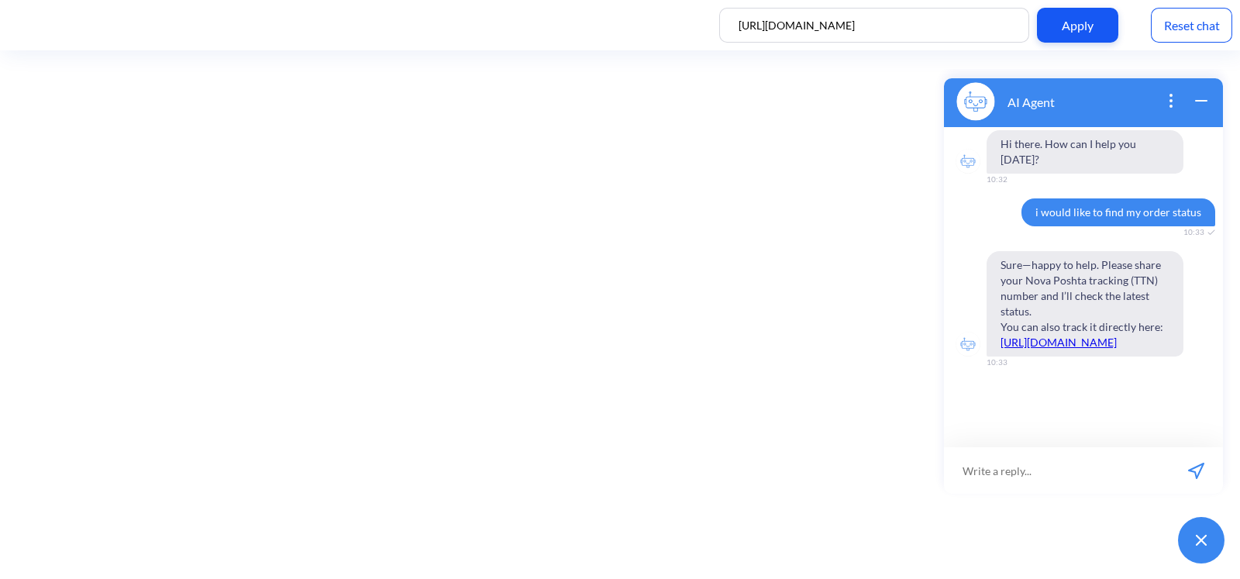
paste input "59001436762596"
type input "59001436762596"
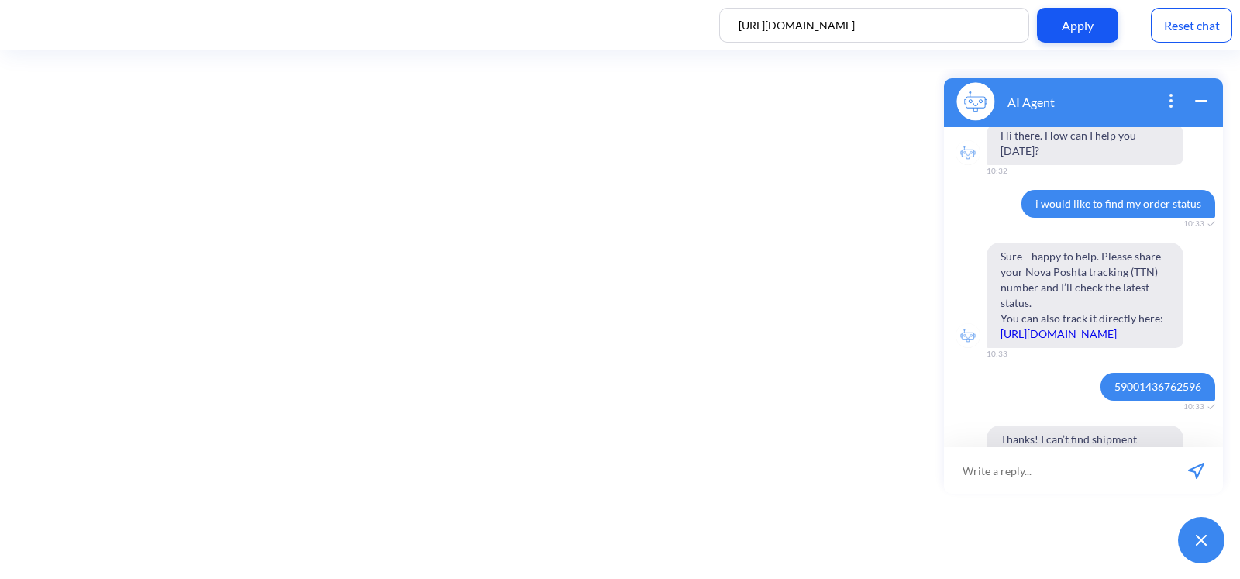
scroll to position [0, 0]
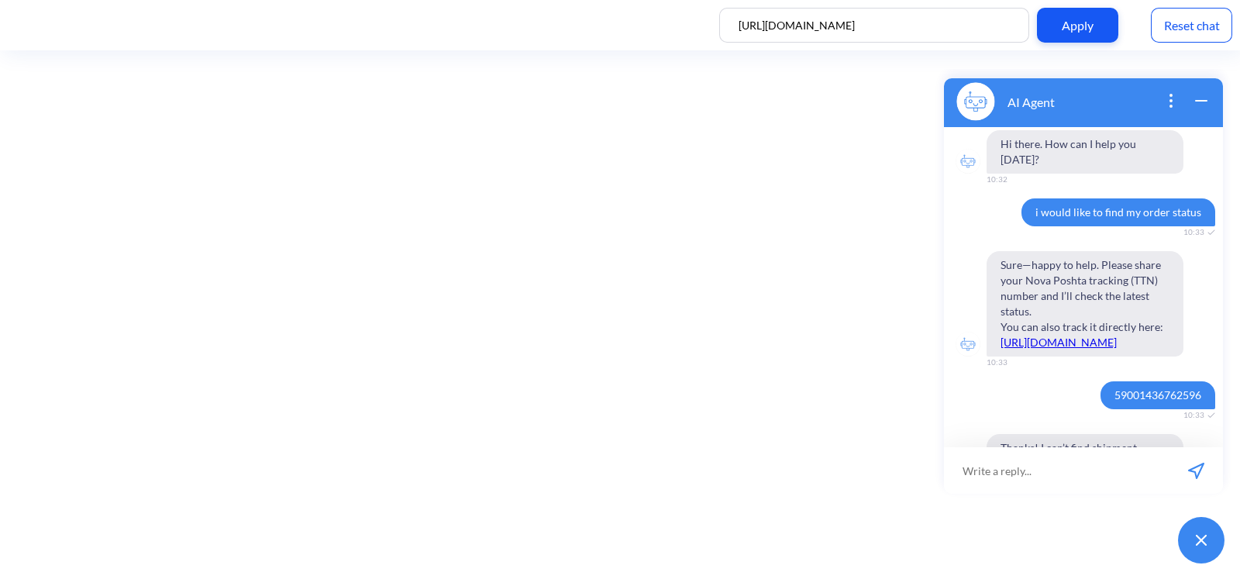
click at [1167, 30] on div "Reset chat" at bounding box center [1191, 25] width 81 height 35
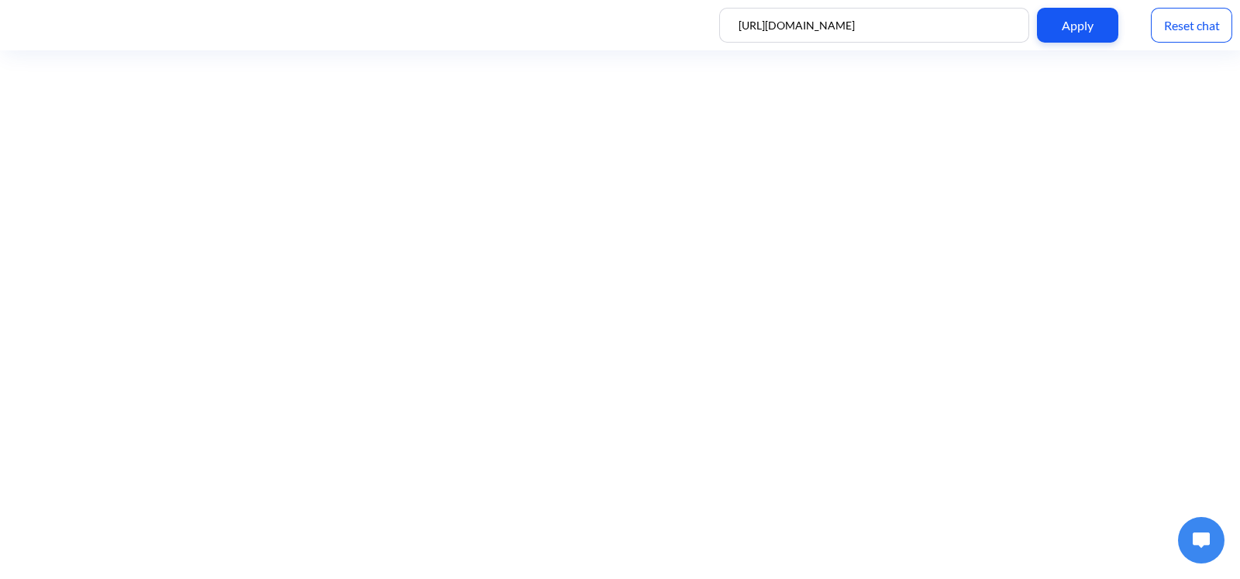
click at [1211, 540] on button at bounding box center [1201, 540] width 47 height 47
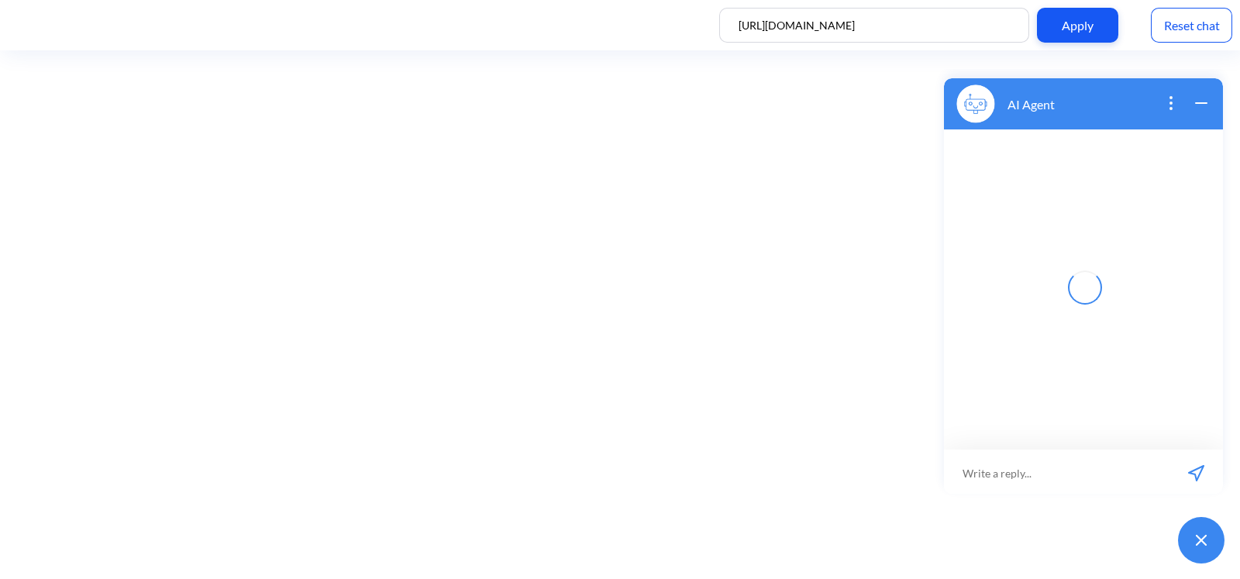
scroll to position [2, 0]
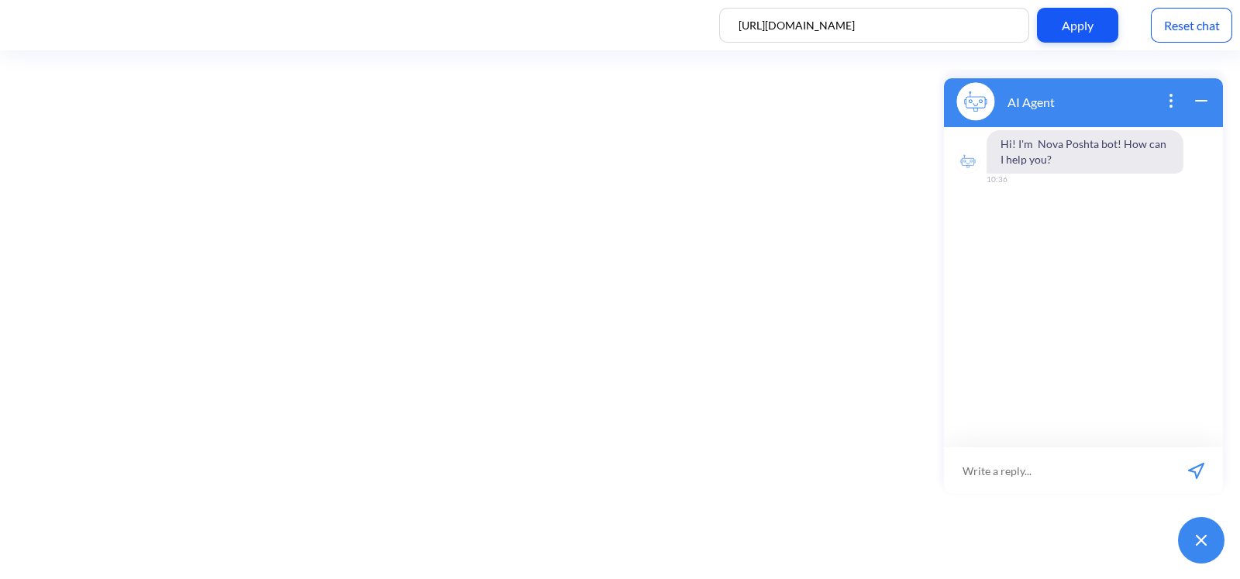
click at [1079, 468] on input at bounding box center [1057, 470] width 226 height 47
paste input "i would like to find my order status"
type input "i would like to find my order status"
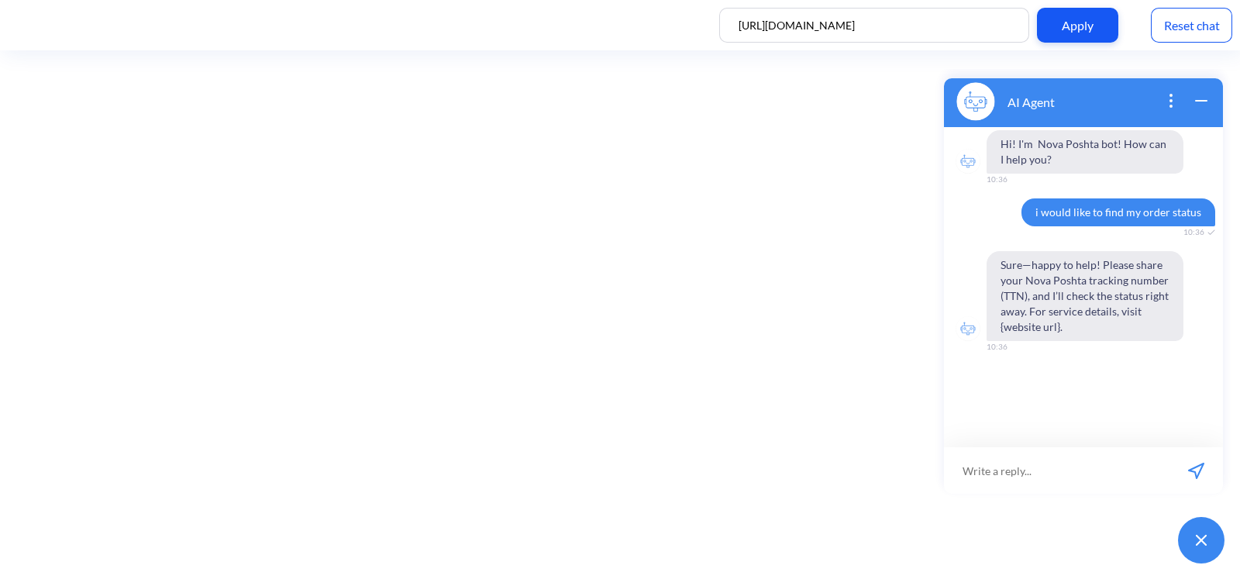
click at [1093, 470] on input at bounding box center [1057, 470] width 226 height 47
paste input "59001436762596"
type input "59001436762596"
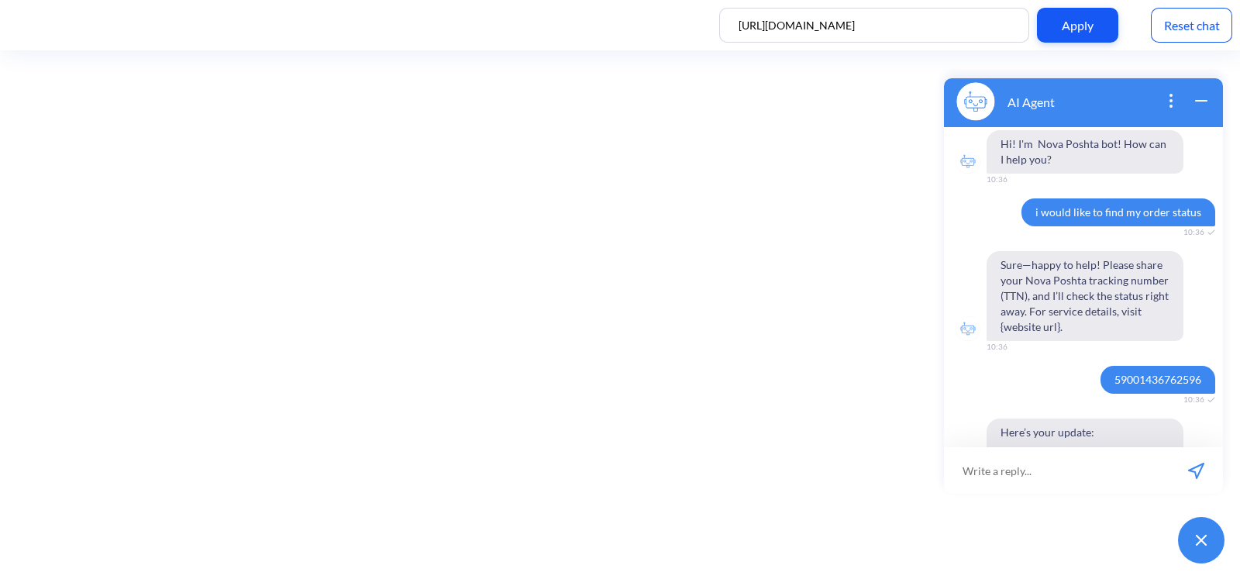
scroll to position [198, 0]
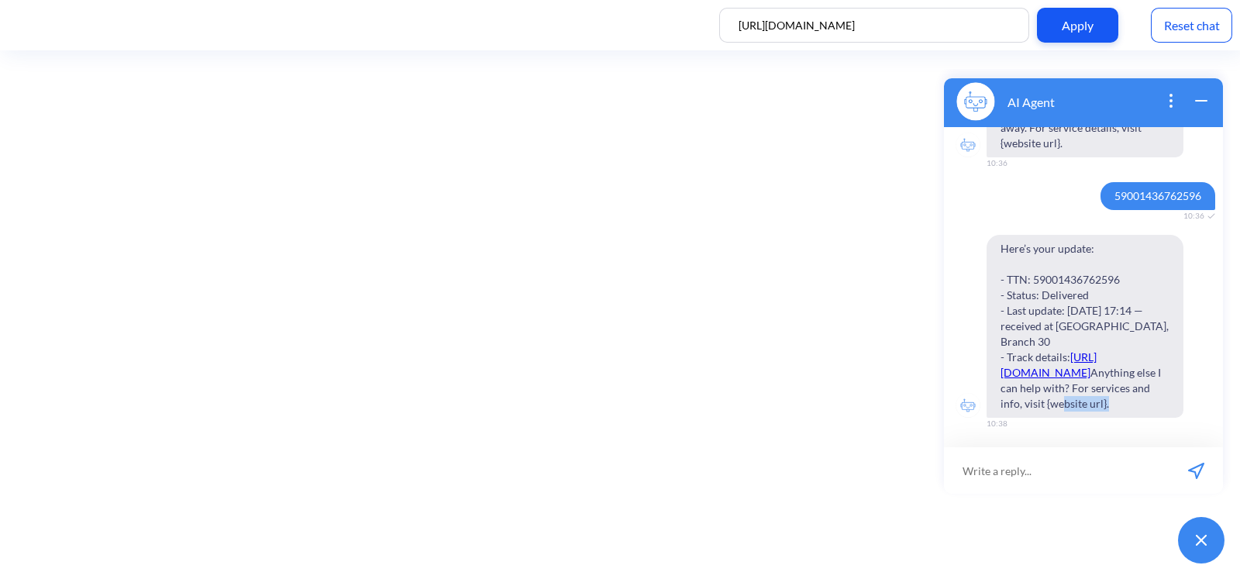
drag, startPoint x: 1109, startPoint y: 406, endPoint x: 1162, endPoint y: 405, distance: 53.5
click at [1162, 405] on span "Here’s your update: - TTN: 59001436762596 - Status: Delivered - Last update: 20…" at bounding box center [1085, 326] width 197 height 183
copy span "website url"
